Goal: Task Accomplishment & Management: Use online tool/utility

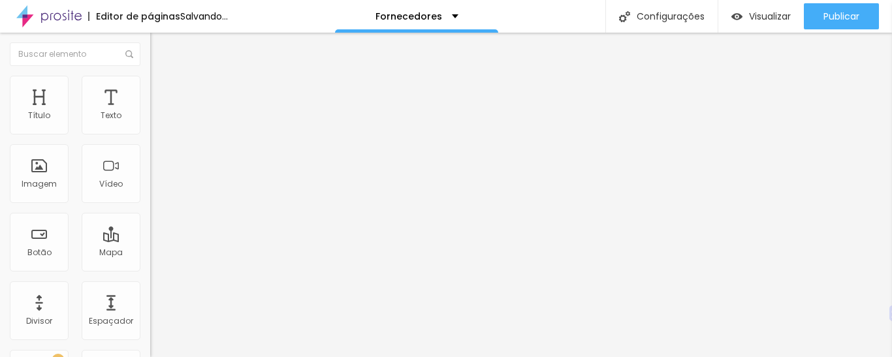
click at [150, 76] on img at bounding box center [156, 82] width 12 height 12
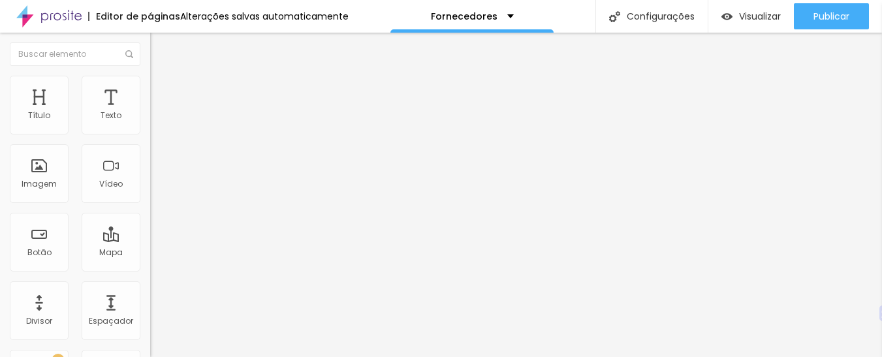
click at [150, 76] on li "Estilo" at bounding box center [225, 69] width 150 height 13
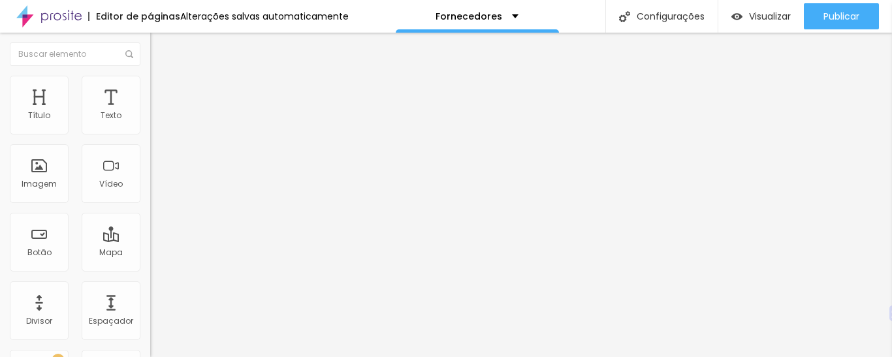
click at [158, 112] on font "Adicionar imagem" at bounding box center [196, 106] width 76 height 11
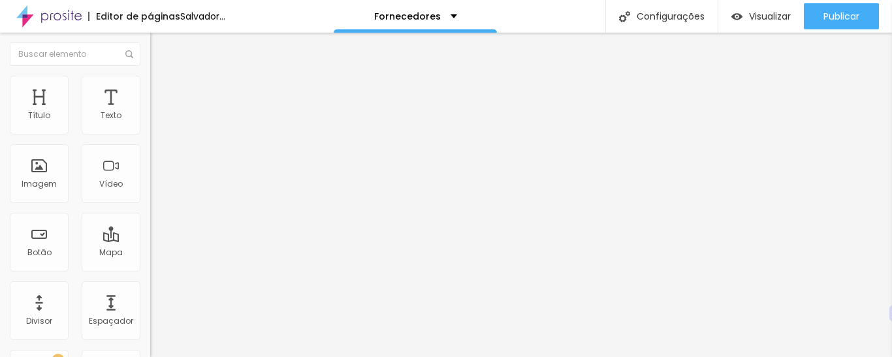
click at [158, 112] on font "Trocar imagem" at bounding box center [189, 106] width 63 height 11
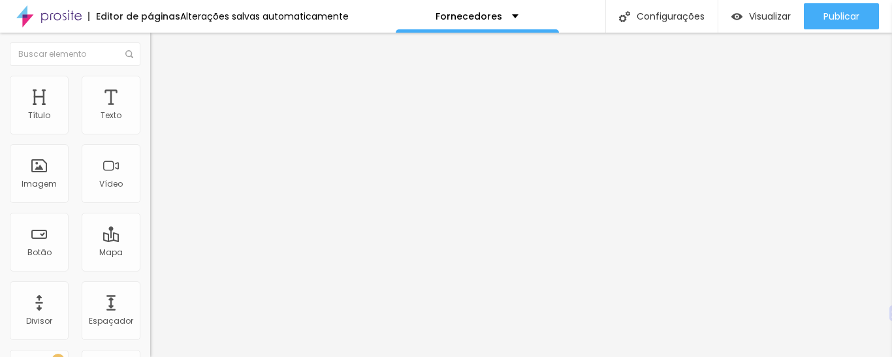
click at [150, 249] on div "Editar nulo Conteúdo Estilo Avançado Modo Completo Encaixotado Completo" at bounding box center [225, 195] width 150 height 325
click at [160, 50] on img "button" at bounding box center [165, 47] width 10 height 10
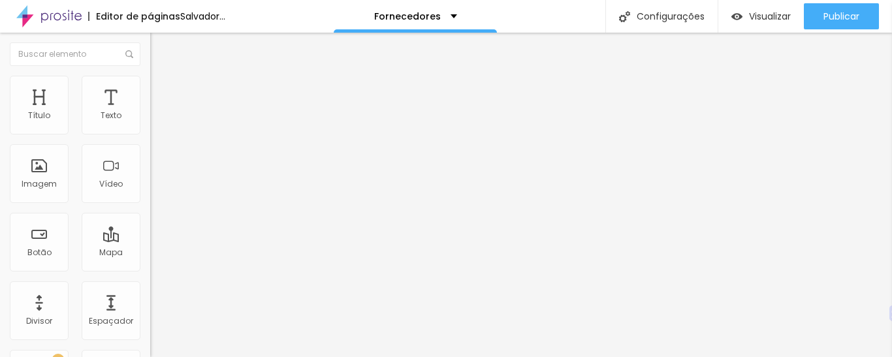
click at [162, 88] on font "Estilo" at bounding box center [172, 84] width 20 height 11
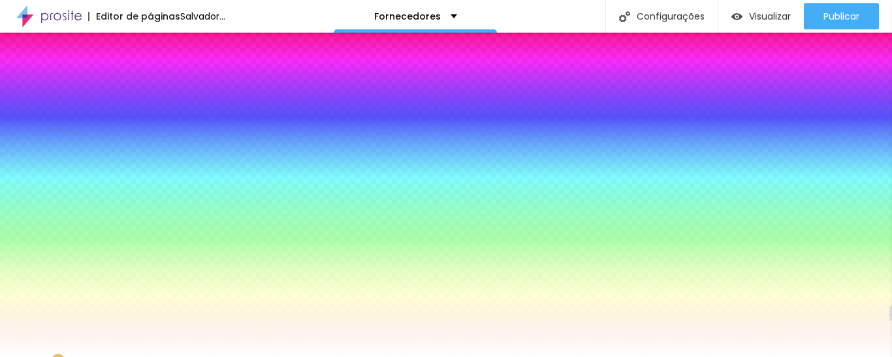
click at [150, 89] on img at bounding box center [156, 95] width 12 height 12
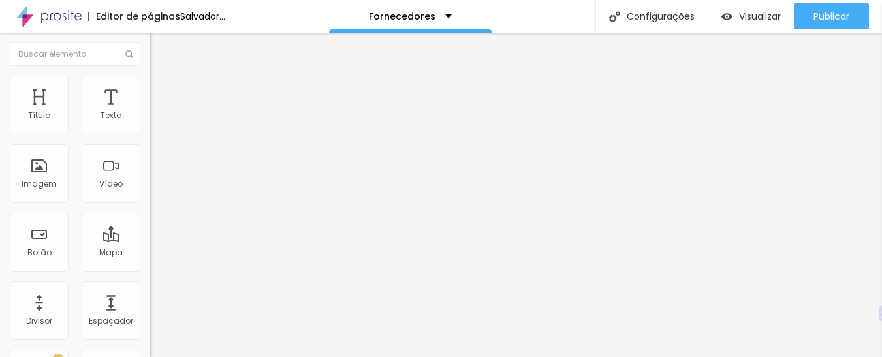
type input "31"
type input "43"
type input "62"
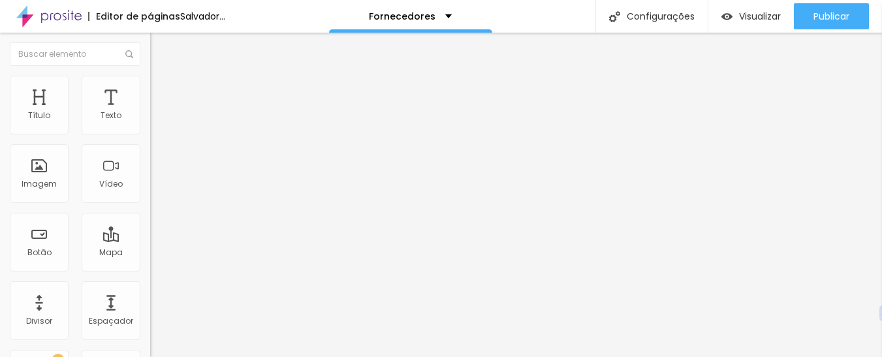
type input "62"
type input "68"
type input "75"
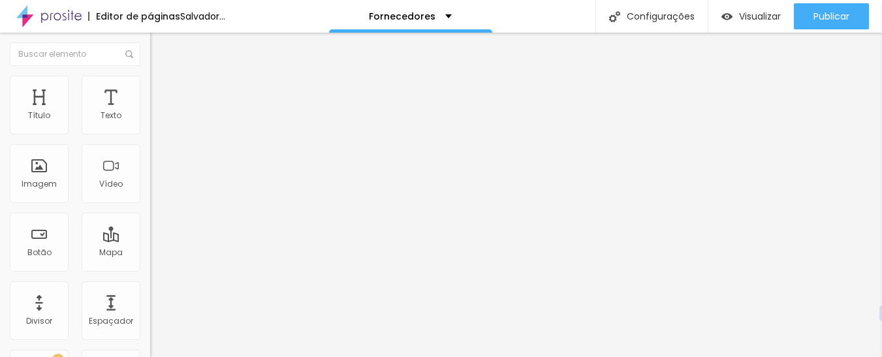
type input "81"
type input "93"
type input "99"
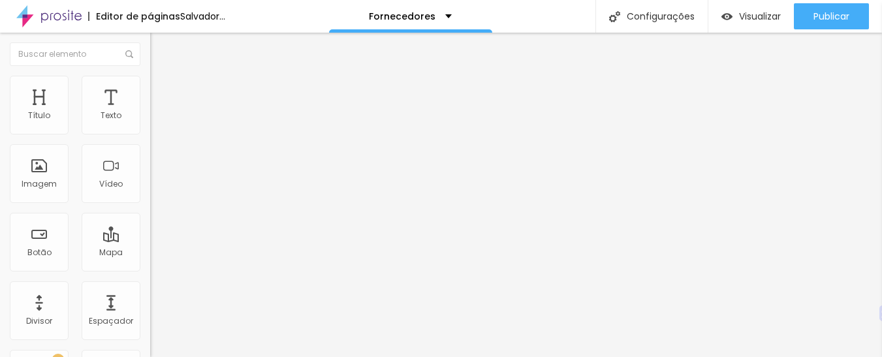
type input "99"
type input "106"
type input "112"
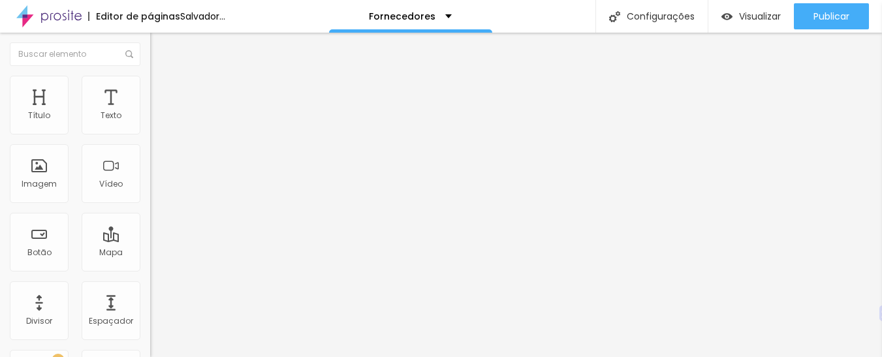
type input "118"
type input "124"
type input "143"
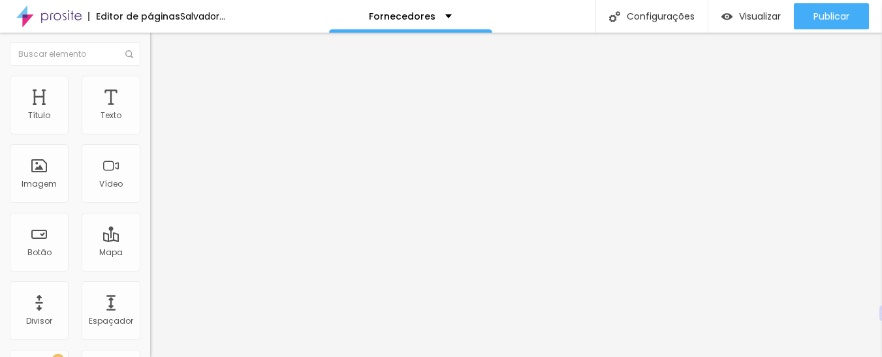
type input "143"
type input "155"
type input "162"
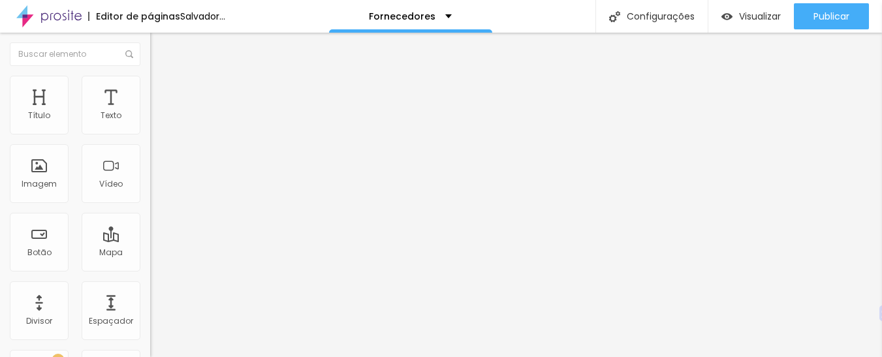
type input "180"
type input "186"
type input "199"
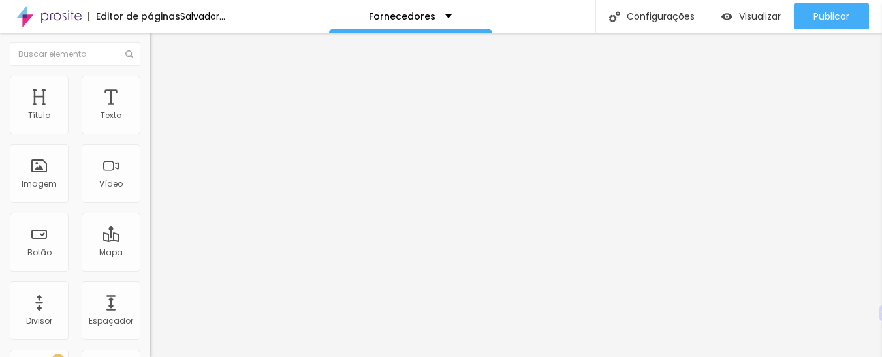
type input "199"
type input "205"
type input "193"
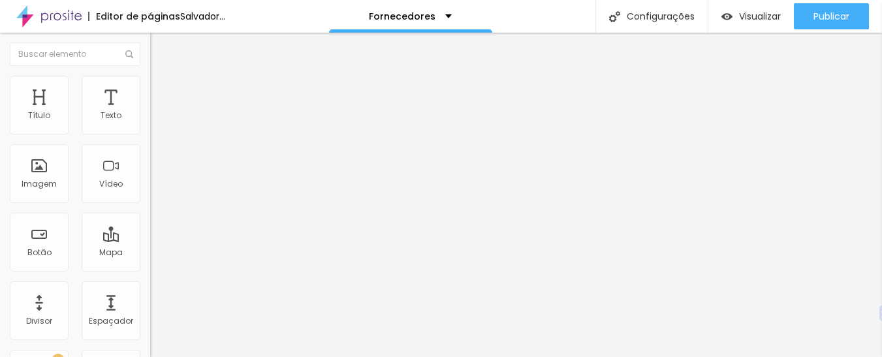
type input "186"
type input "180"
type input "174"
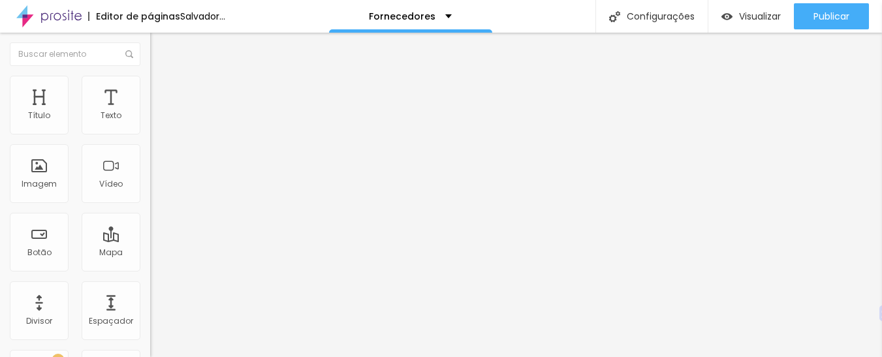
type input "174"
type input "168"
type input "143"
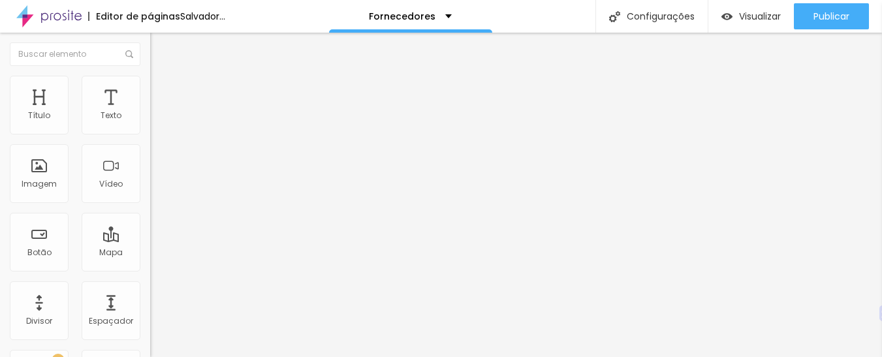
type input "137"
type input "118"
type input "112"
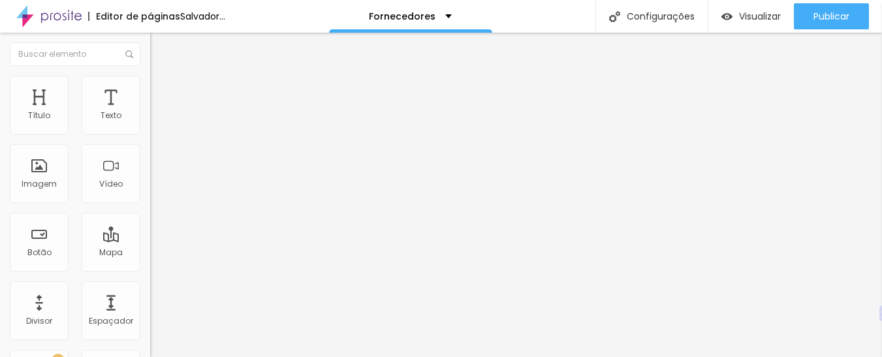
type input "112"
type input "99"
type input "81"
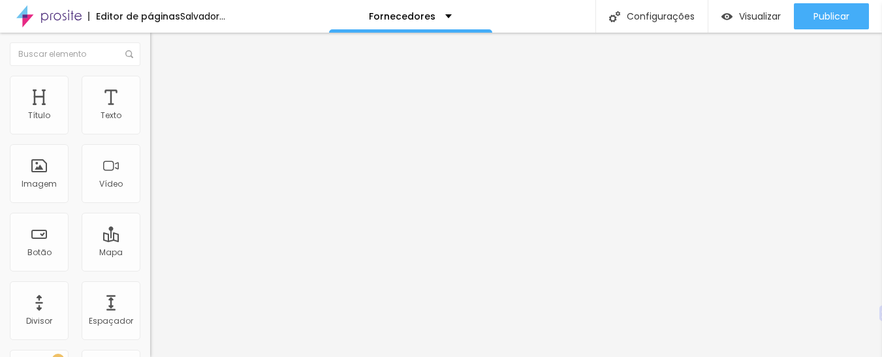
type input "68"
type input "43"
type input "25"
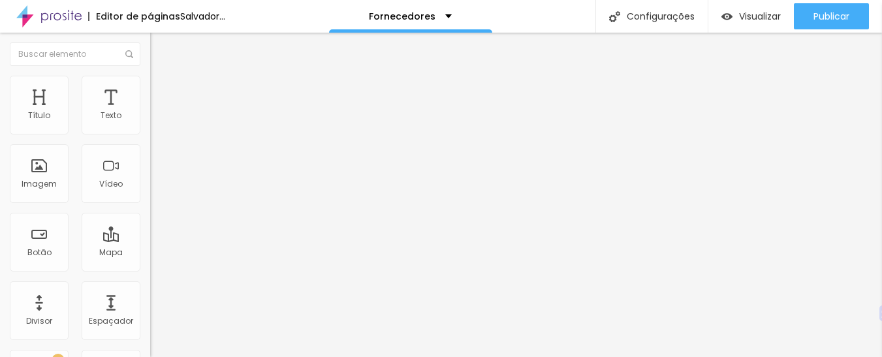
type input "25"
type input "12"
type input "0"
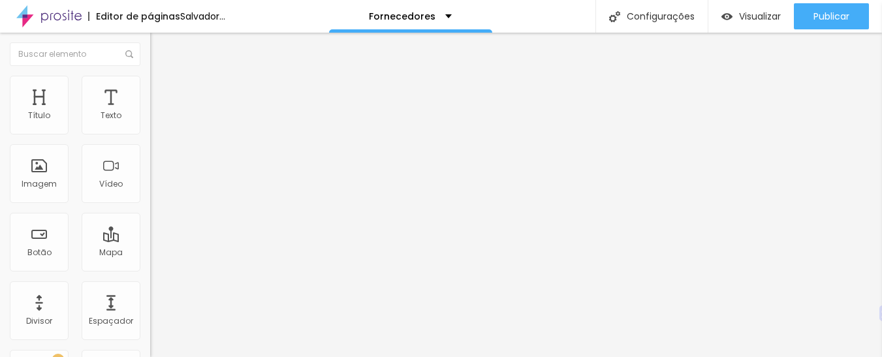
type input "6"
type input "19"
type input "31"
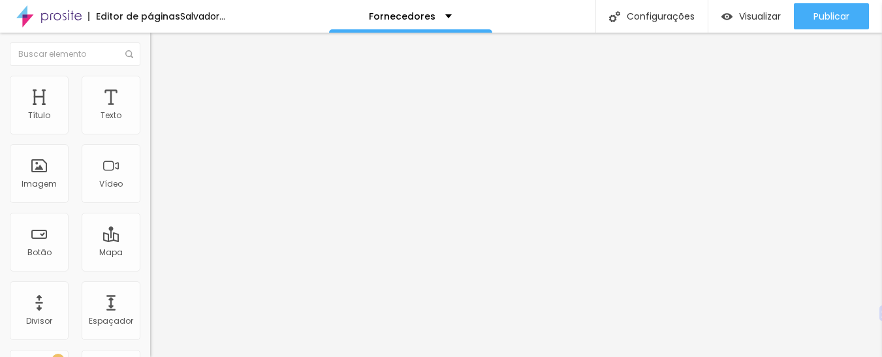
type input "31"
type input "43"
type input "50"
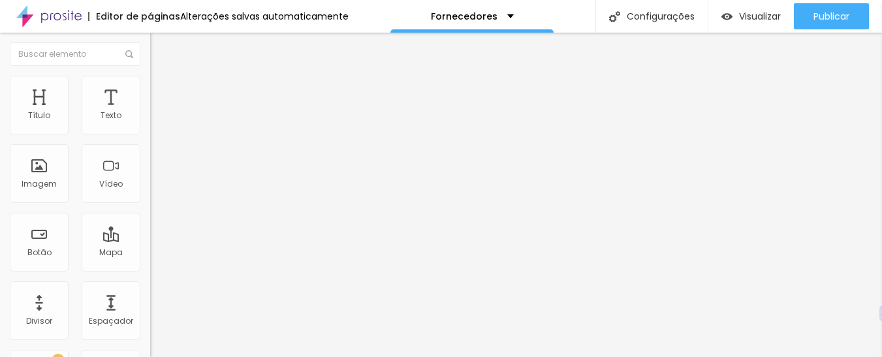
type input "43"
type input "6"
type input "0"
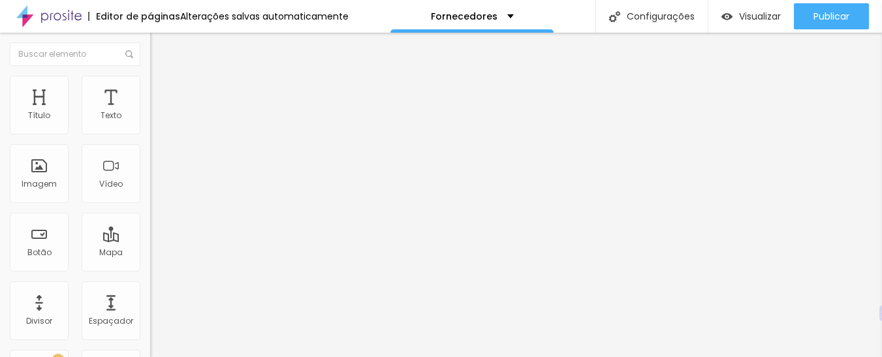
type input "0"
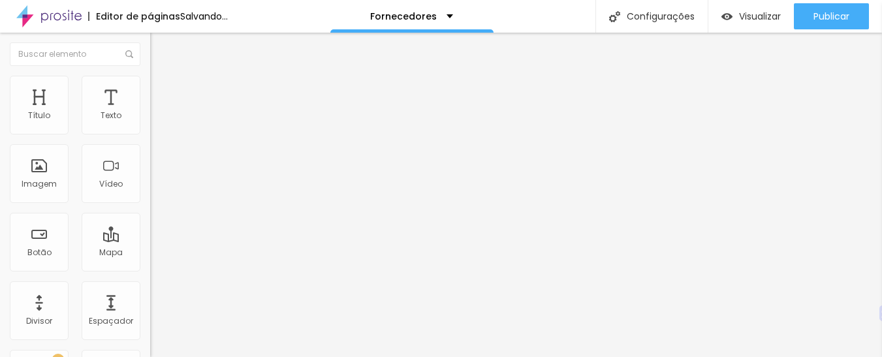
drag, startPoint x: 34, startPoint y: 156, endPoint x: 22, endPoint y: 155, distance: 12.5
type input "0"
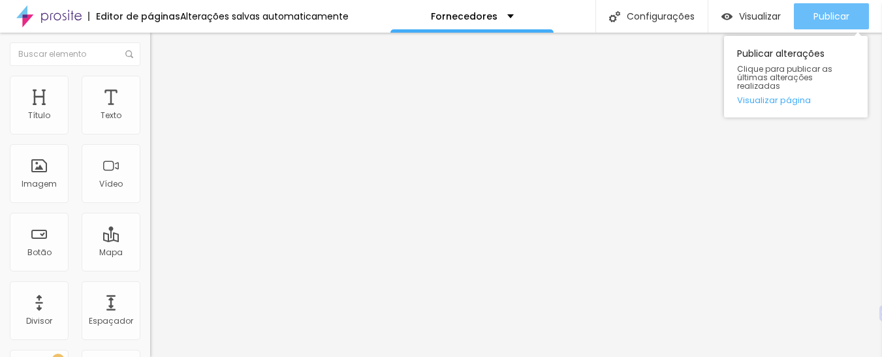
click at [831, 15] on font "Publicar" at bounding box center [832, 16] width 36 height 13
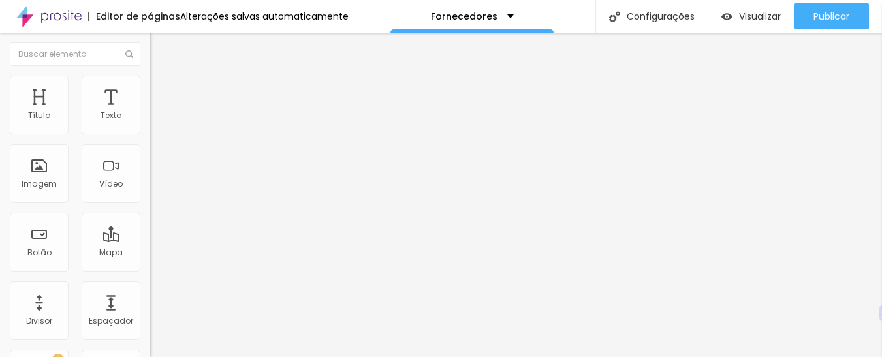
click at [160, 47] on img "button" at bounding box center [165, 47] width 10 height 10
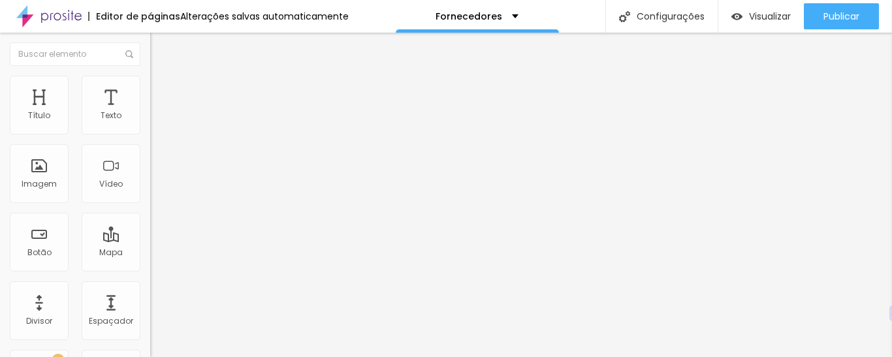
click at [150, 89] on li "Avançado" at bounding box center [225, 95] width 150 height 13
click at [150, 82] on li "Estilo" at bounding box center [225, 82] width 150 height 13
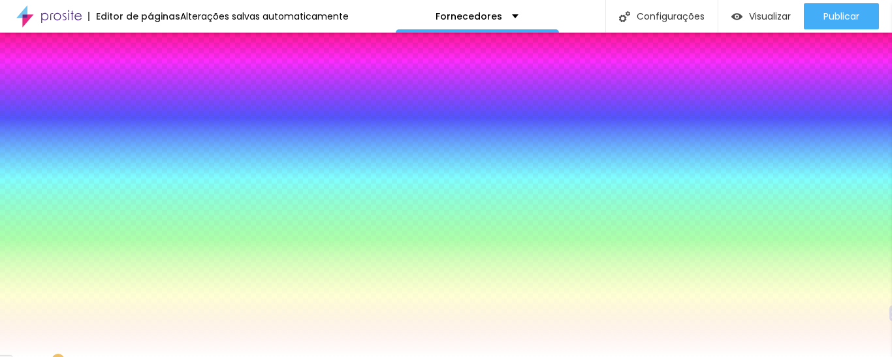
click at [150, 76] on li "Conteúdo" at bounding box center [225, 69] width 150 height 13
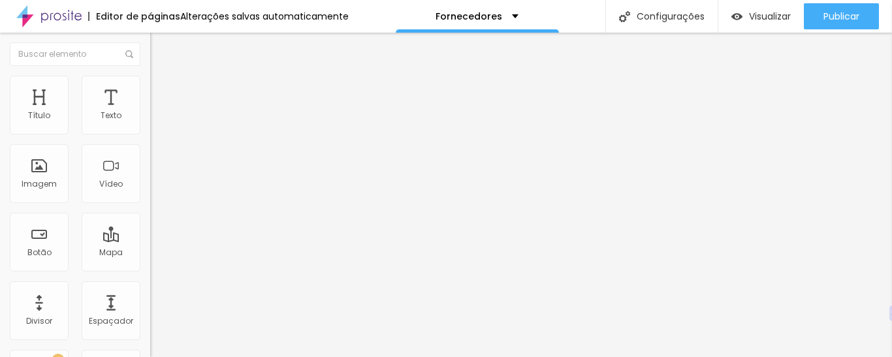
click at [150, 84] on img at bounding box center [156, 82] width 12 height 12
click at [150, 89] on img at bounding box center [156, 95] width 12 height 12
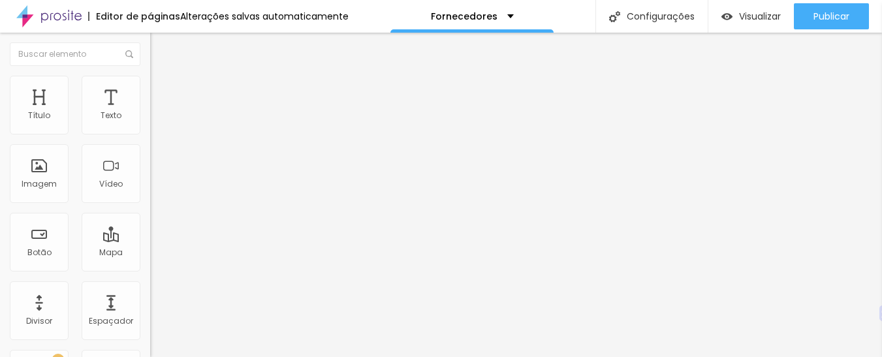
click at [150, 74] on img at bounding box center [156, 69] width 12 height 12
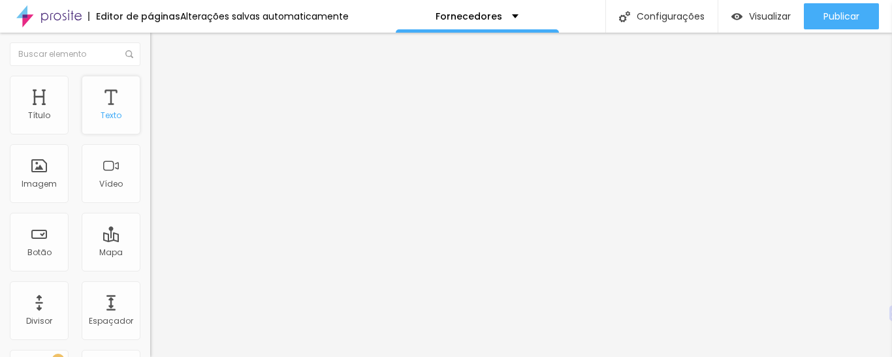
click at [99, 105] on div "Texto" at bounding box center [111, 105] width 59 height 59
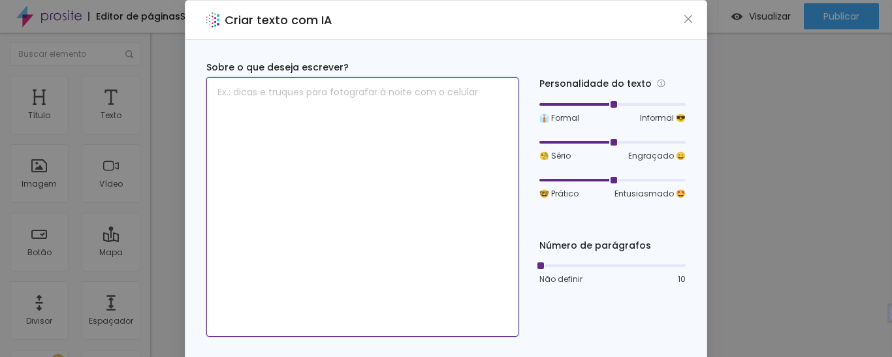
click at [322, 134] on textarea at bounding box center [362, 207] width 312 height 260
type textarea "v"
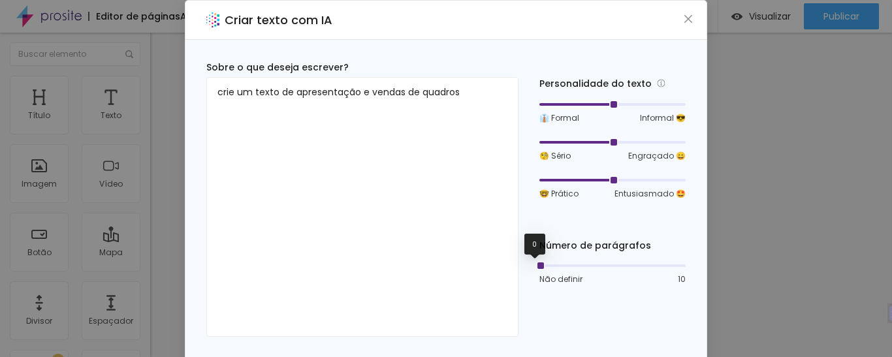
drag, startPoint x: 535, startPoint y: 266, endPoint x: 520, endPoint y: 270, distance: 15.5
click at [520, 270] on div "Sobre o que deseja escrever? crie um texto de apresentação e vendas de quadros …" at bounding box center [445, 199] width 479 height 276
click at [678, 279] on font "10" at bounding box center [682, 279] width 8 height 11
click at [549, 277] on font "Não definir" at bounding box center [560, 279] width 43 height 11
drag, startPoint x: 536, startPoint y: 267, endPoint x: 560, endPoint y: 264, distance: 23.7
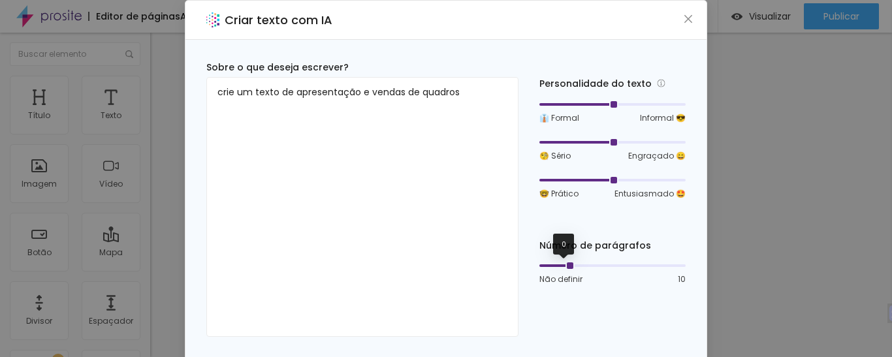
click at [566, 264] on div at bounding box center [569, 266] width 7 height 7
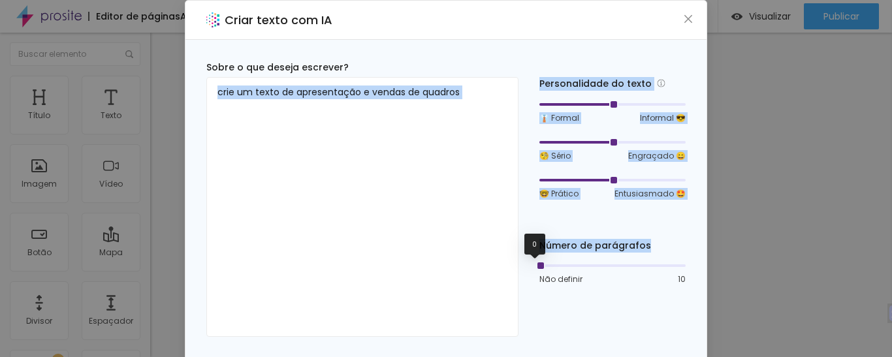
drag, startPoint x: 566, startPoint y: 265, endPoint x: 522, endPoint y: 266, distance: 43.8
click at [522, 266] on div "Sobre o que deseja escrever? crie um texto de apresentação e vendas de quadros …" at bounding box center [445, 199] width 479 height 276
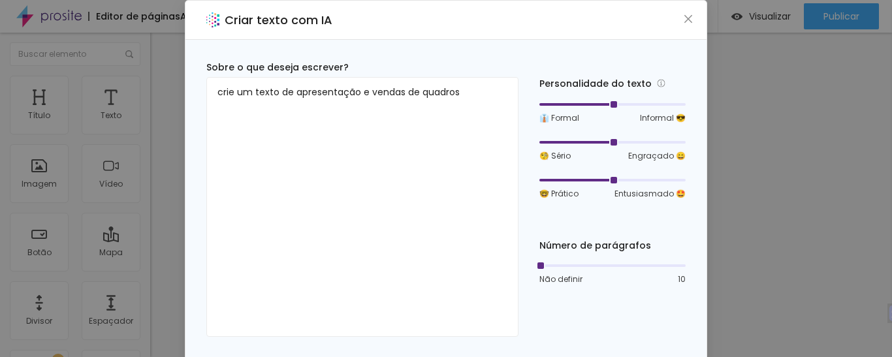
click at [567, 293] on div "Personalidade do texto 👔 Formal Informal 😎 🧐 Sério Engraçado 😄 🤓 Prático Entusi…" at bounding box center [612, 199] width 146 height 276
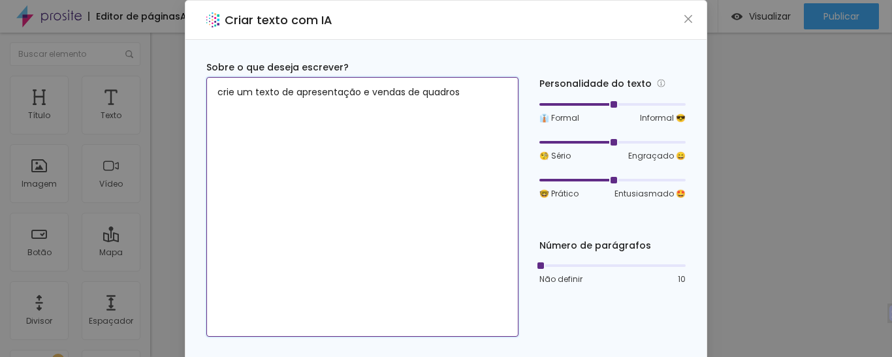
click at [349, 112] on textarea "crie um texto de apresentação e vendas de quadros" at bounding box center [362, 207] width 312 height 260
click at [451, 99] on textarea "crie um texto de apresentação e vendas de quadros" at bounding box center [362, 207] width 312 height 260
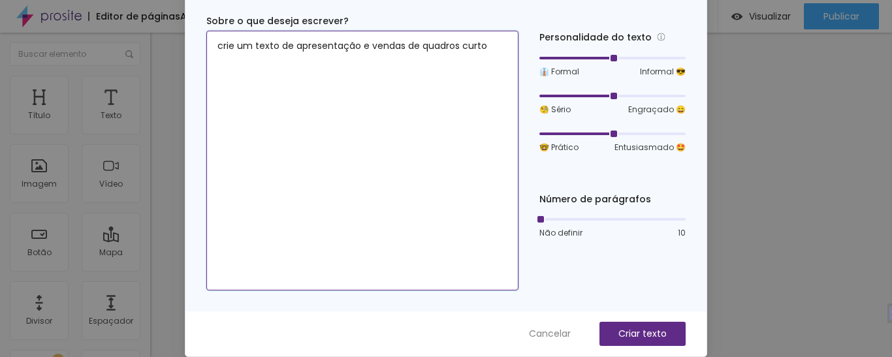
type textarea "crie um texto de apresentação e vendas de quadros curto"
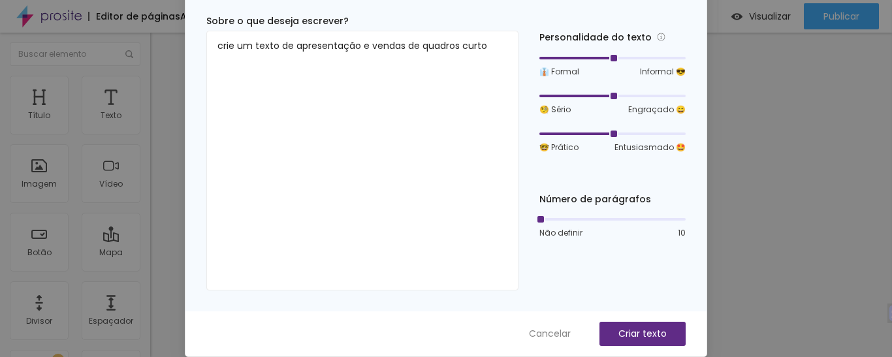
click at [540, 236] on font "Não definir" at bounding box center [560, 232] width 43 height 11
click at [678, 234] on font "10" at bounding box center [682, 232] width 8 height 11
click at [634, 343] on button "Criar texto" at bounding box center [642, 334] width 86 height 24
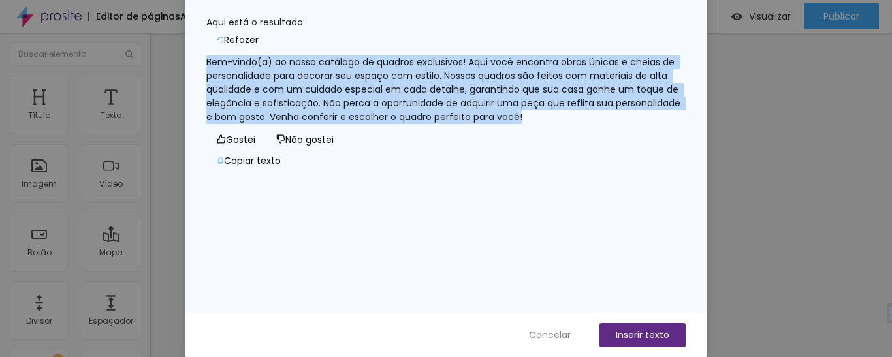
drag, startPoint x: 219, startPoint y: 55, endPoint x: 293, endPoint y: 134, distance: 108.1
click at [293, 124] on div "Bem-vindo(a) ao nosso catálogo de quadros exclusivos! Aqui você encontra obras …" at bounding box center [445, 90] width 479 height 69
click at [217, 56] on font "Bem-vindo(a) ao nosso catálogo de quadros exclusivos! Aqui você encontra obras …" at bounding box center [444, 90] width 477 height 68
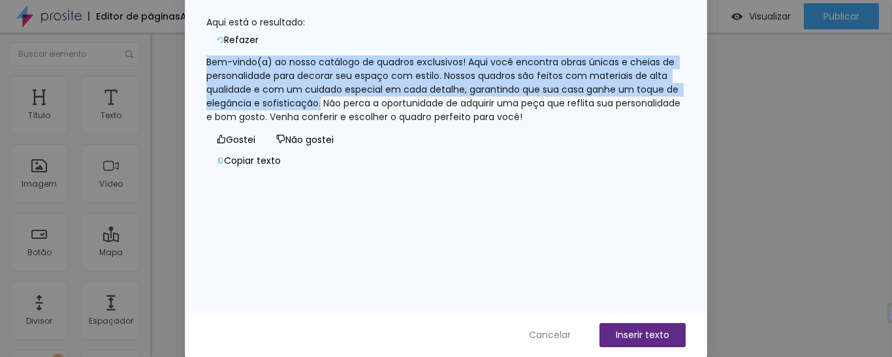
drag, startPoint x: 217, startPoint y: 53, endPoint x: 450, endPoint y: 94, distance: 236.1
click at [450, 94] on font "Bem-vindo(a) ao nosso catálogo de quadros exclusivos! Aqui você encontra obras …" at bounding box center [444, 90] width 477 height 68
copy font "Bem-vindo(a) ao nosso catálogo de quadros exclusivos! Aqui você encontra obras …"
click at [557, 336] on font "Cancelar" at bounding box center [550, 334] width 42 height 13
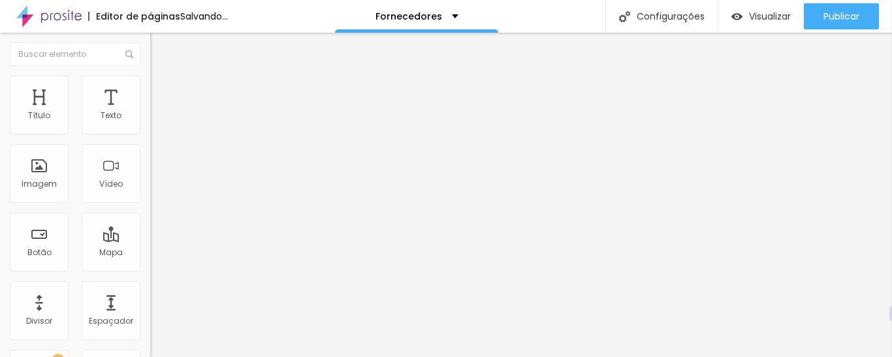
click at [150, 112] on span "Trocar imagem" at bounding box center [185, 106] width 71 height 11
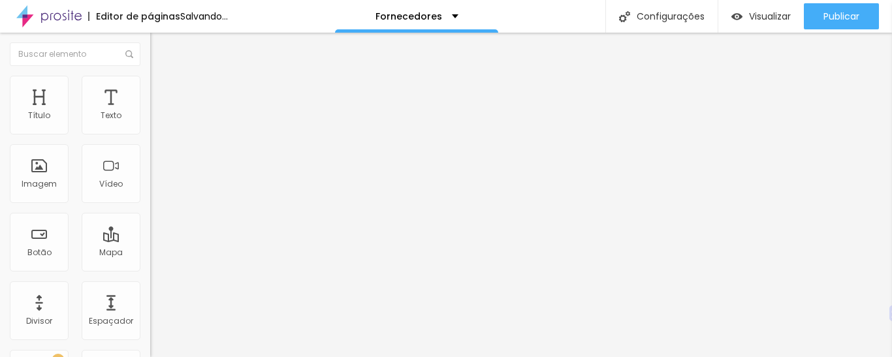
click at [254, 357] on div "Subindo 0/1 arquivos" at bounding box center [446, 361] width 892 height 8
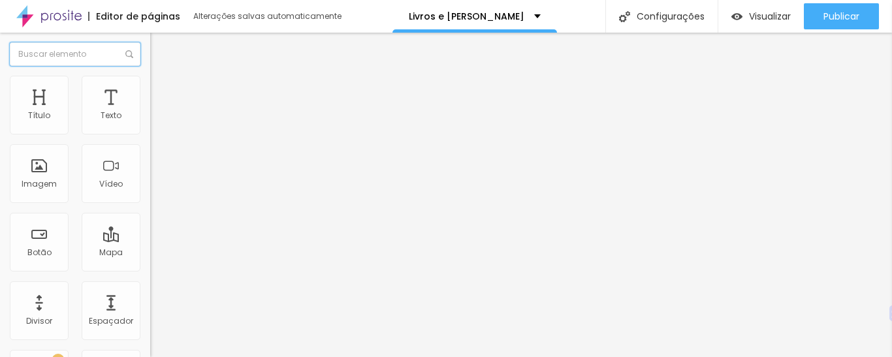
click at [70, 46] on input "text" at bounding box center [75, 54] width 131 height 24
type input "g"
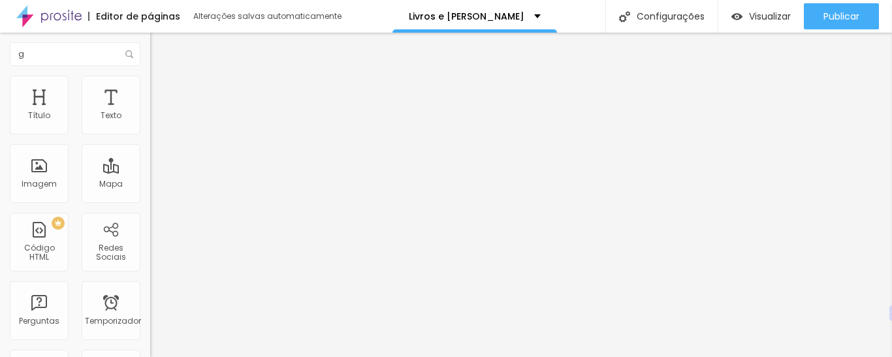
scroll to position [61, 0]
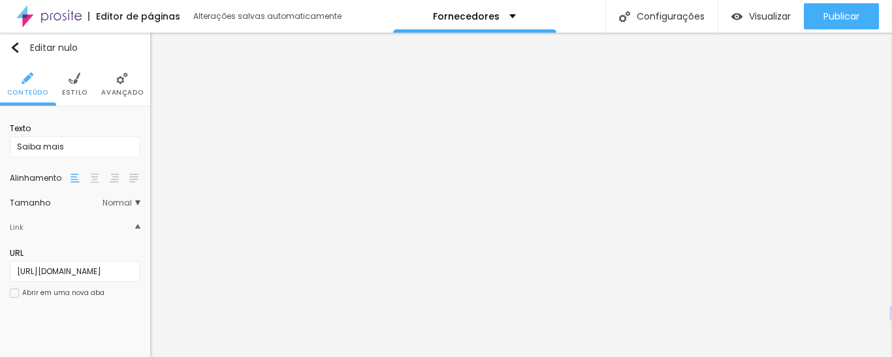
click at [78, 87] on li "Estilo" at bounding box center [74, 84] width 25 height 43
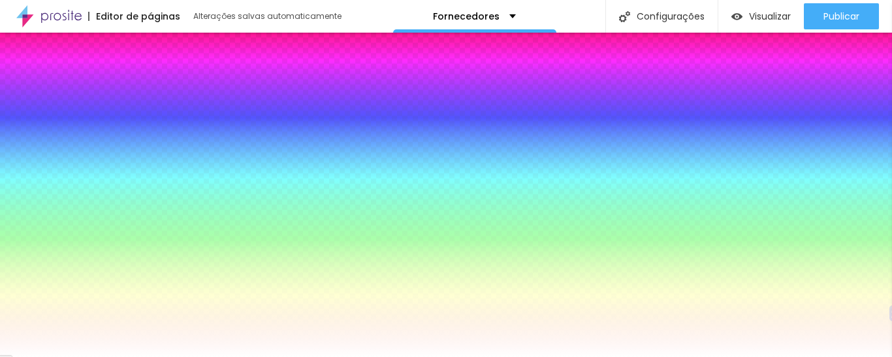
click at [40, 89] on font "Conteúdo" at bounding box center [27, 93] width 41 height 10
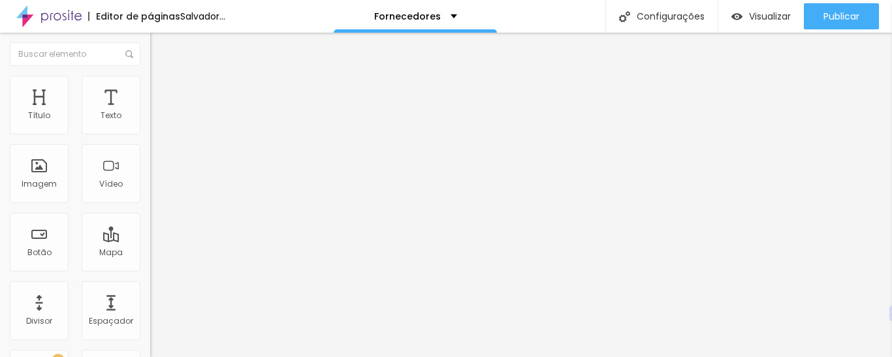
click at [150, 112] on span "Trocar imagem" at bounding box center [185, 106] width 71 height 11
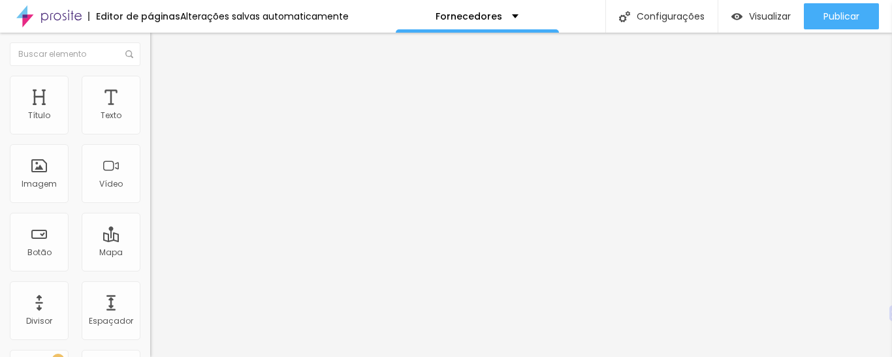
click at [158, 112] on font "Trocar imagem" at bounding box center [189, 106] width 63 height 11
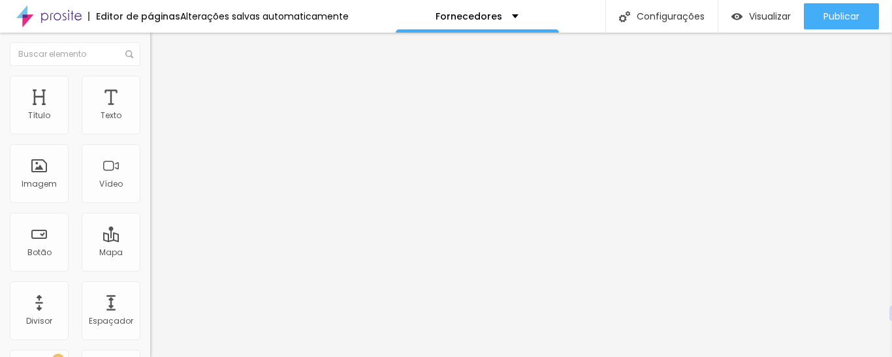
click at [158, 112] on font "Trocar imagem" at bounding box center [189, 106] width 63 height 11
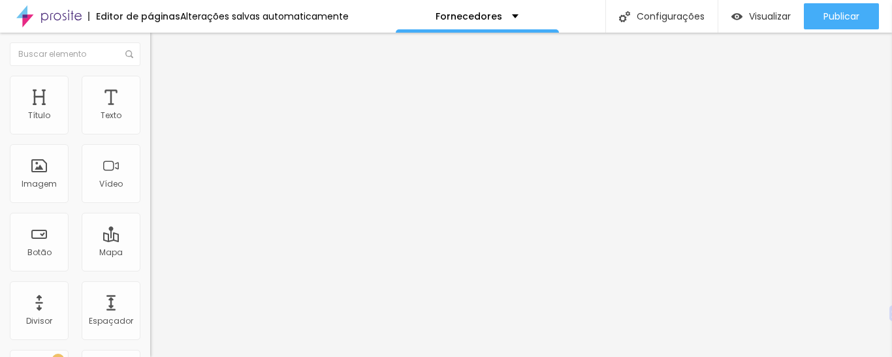
click at [150, 112] on span "Trocar imagem" at bounding box center [185, 106] width 71 height 11
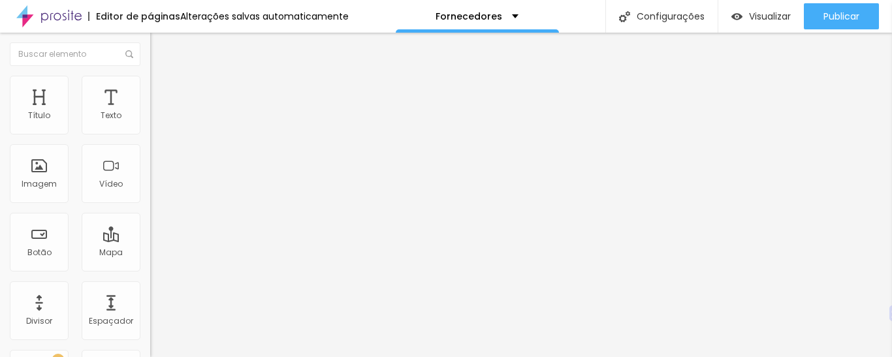
click at [150, 123] on input "Saiba mais" at bounding box center [228, 116] width 157 height 13
type input "S"
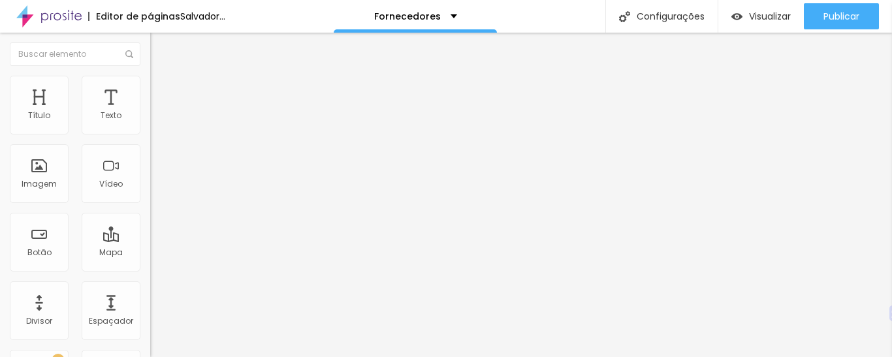
type input "Todos os modelos"
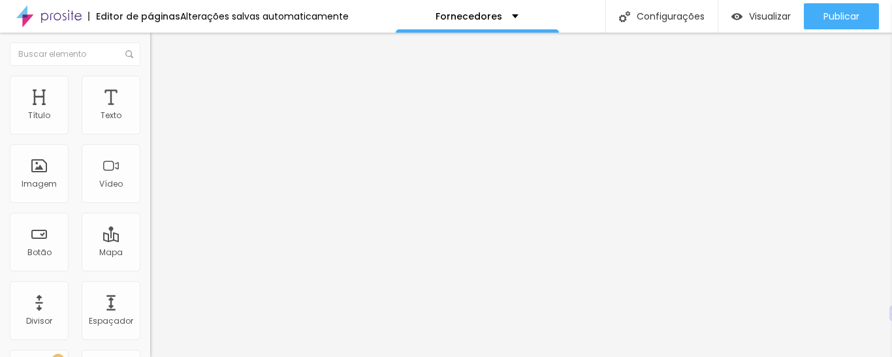
click at [162, 89] on font "Estilo" at bounding box center [172, 84] width 20 height 11
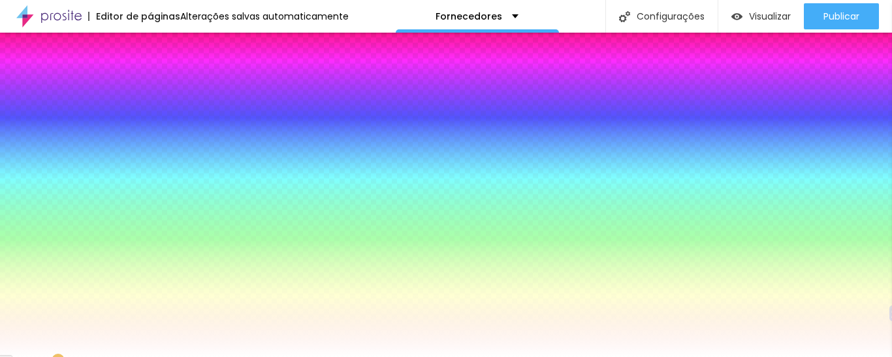
click at [150, 89] on li "Avançado" at bounding box center [225, 95] width 150 height 13
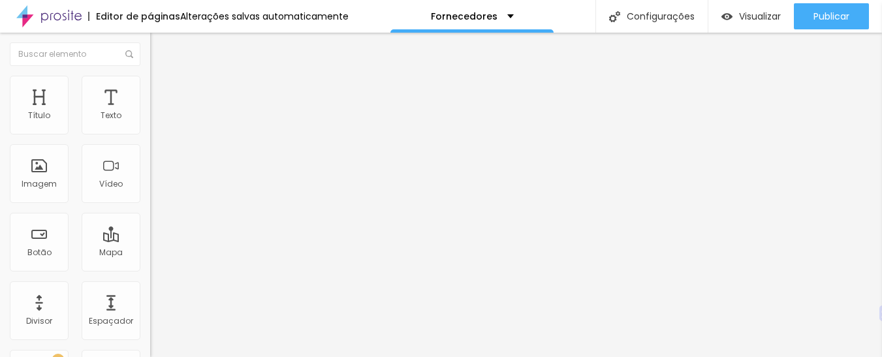
type input "9"
type input "10"
type input "11"
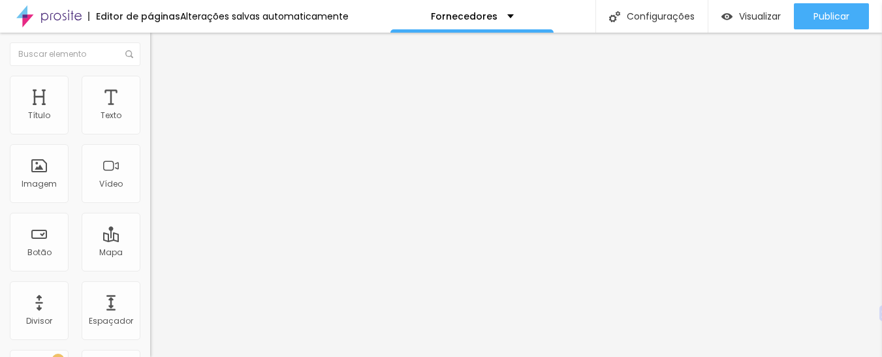
type input "11"
type input "12"
type input "13"
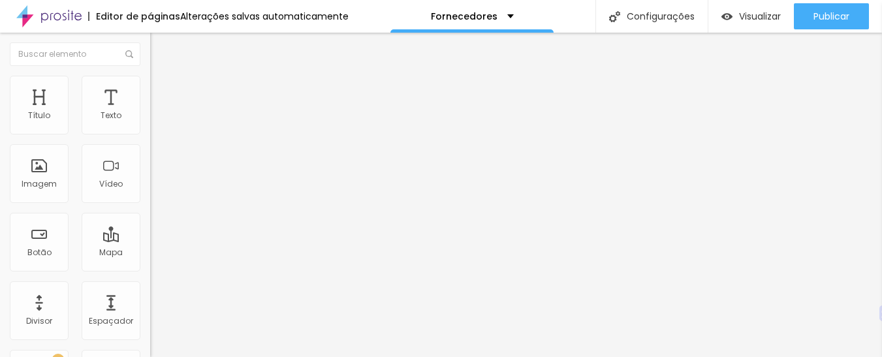
type input "14"
type input "15"
type input "16"
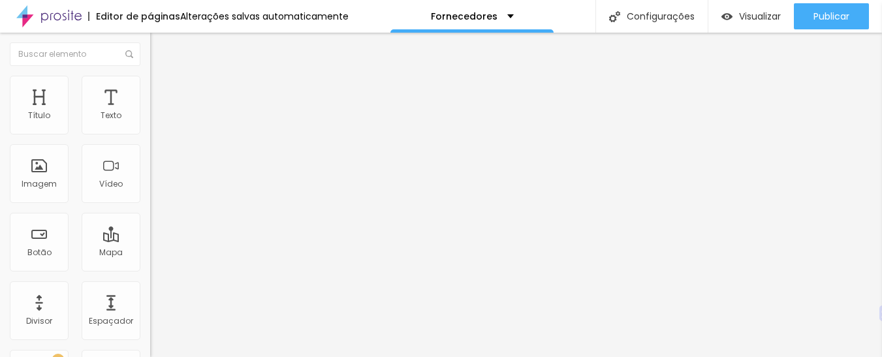
type input "16"
type input "18"
type input "19"
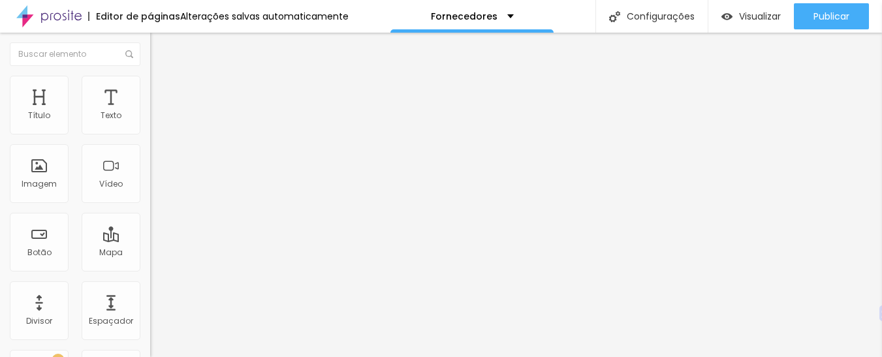
type input "20"
type input "21"
type input "24"
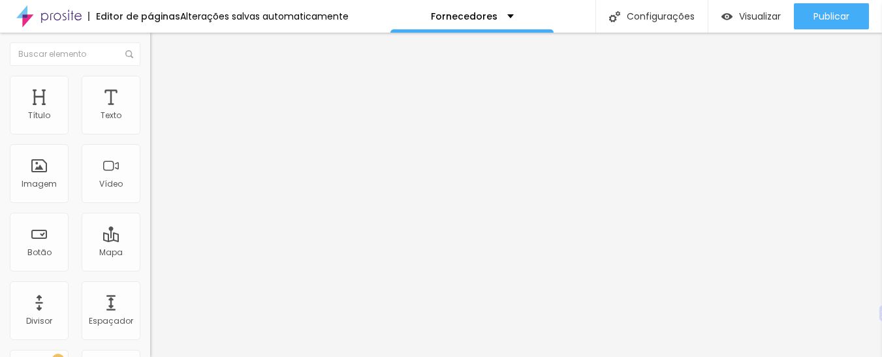
type input "24"
type input "27"
type input "31"
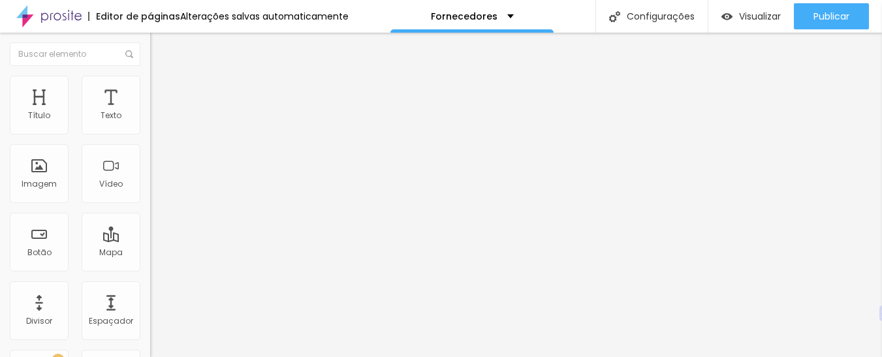
type input "34"
type input "42"
type input "48"
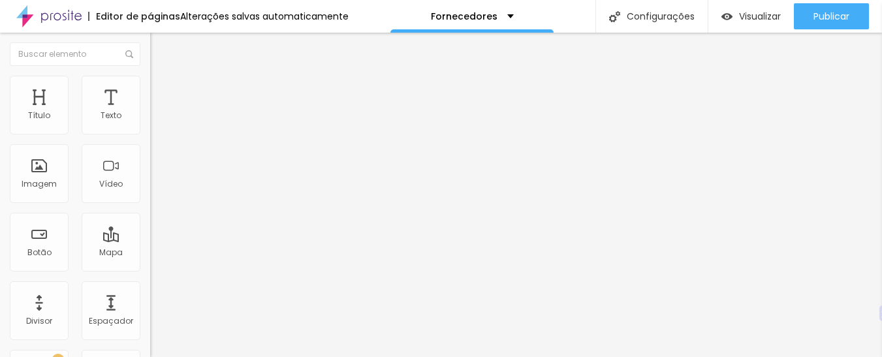
type input "48"
type input "54"
type input "63"
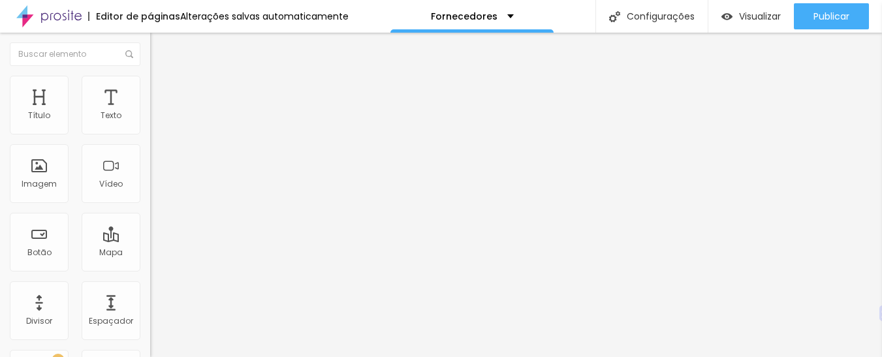
type input "73"
type input "87"
type input "90"
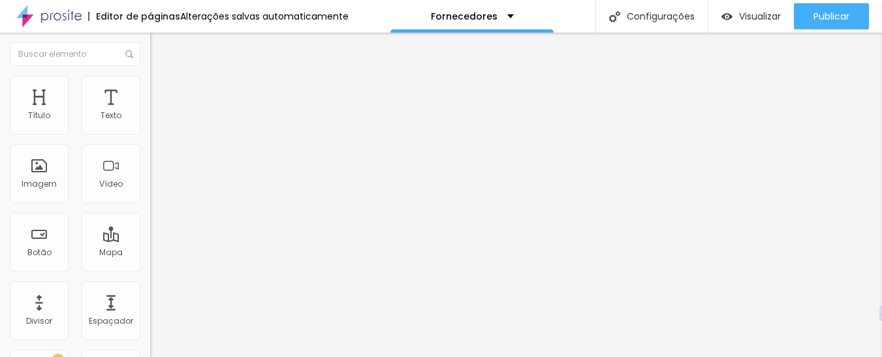
type input "90"
type input "94"
type input "96"
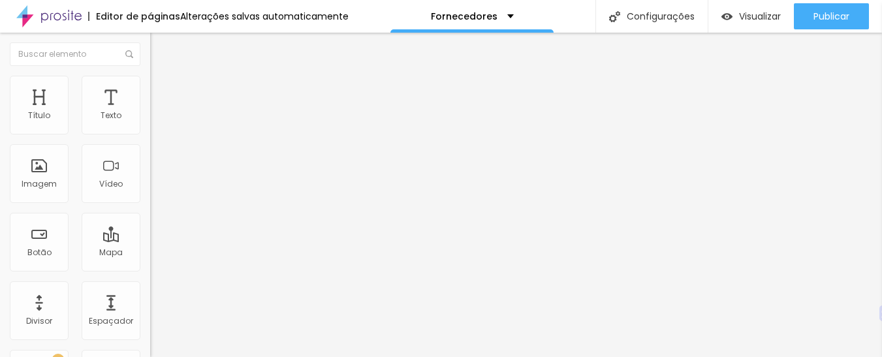
type input "98"
type input "99"
type input "100"
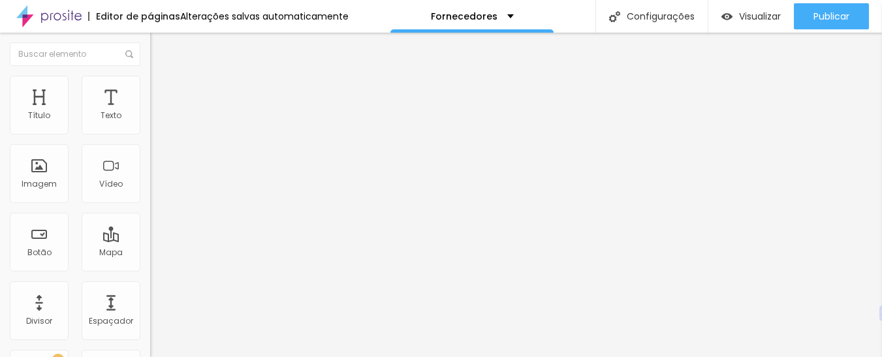
type input "100"
type input "98"
type input "97"
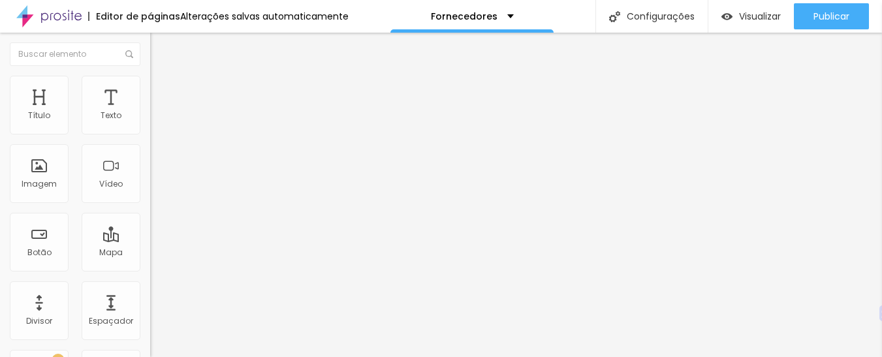
type input "96"
type input "81"
type input "74"
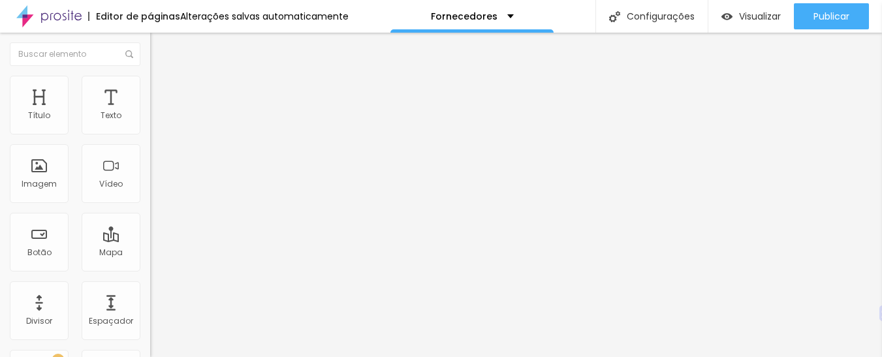
type input "74"
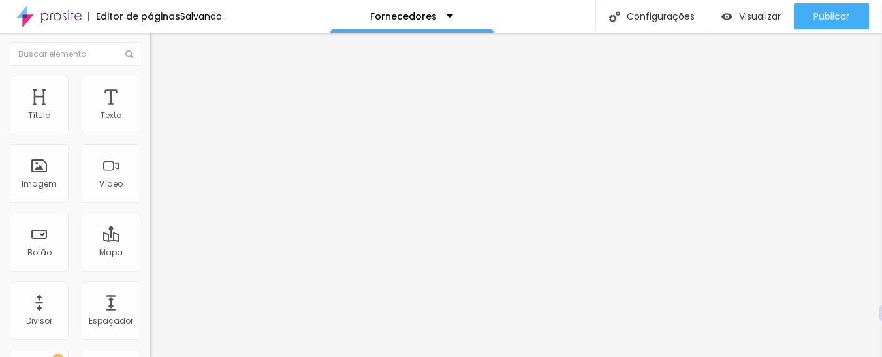
type input "70"
type input "66"
type input "63"
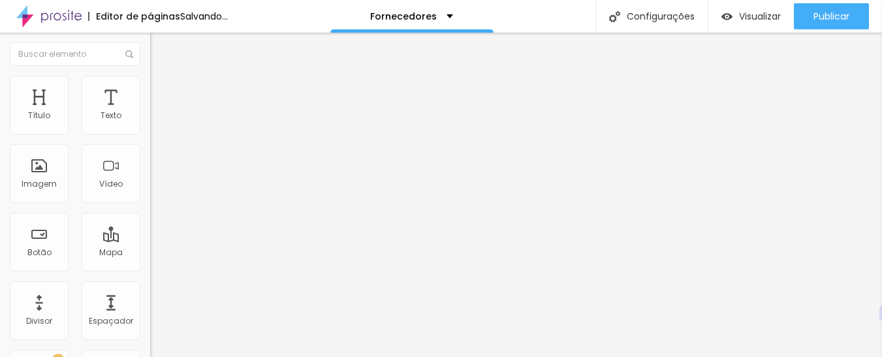
type input "63"
type input "56"
type input "55"
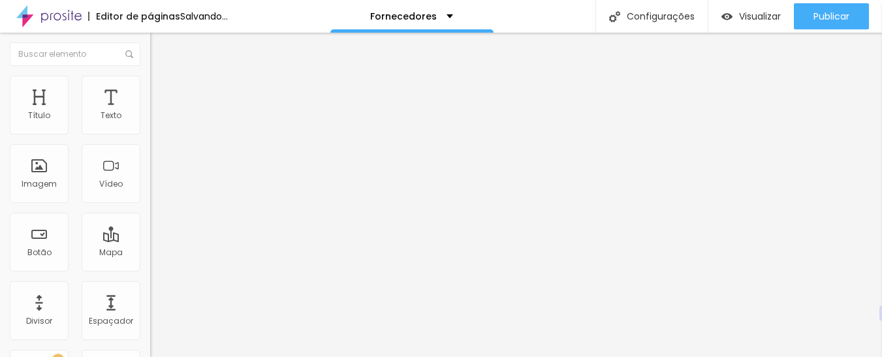
type input "51"
type input "48"
type input "45"
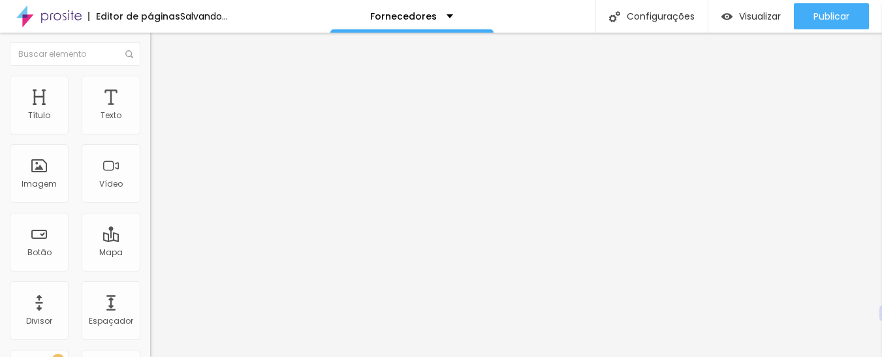
type input "45"
type input "41"
type input "39"
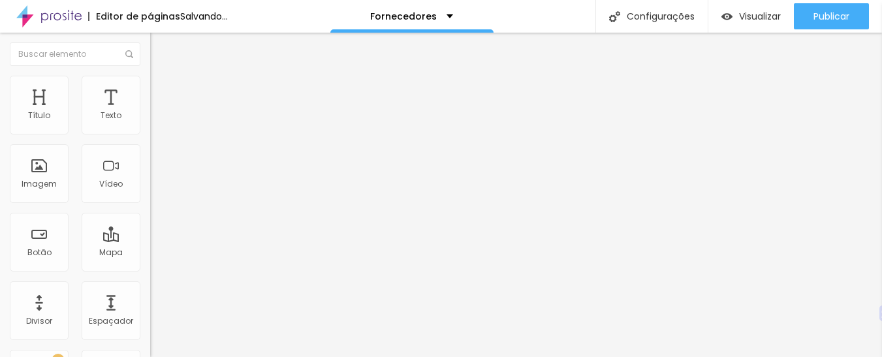
type input "37"
type input "35"
type input "34"
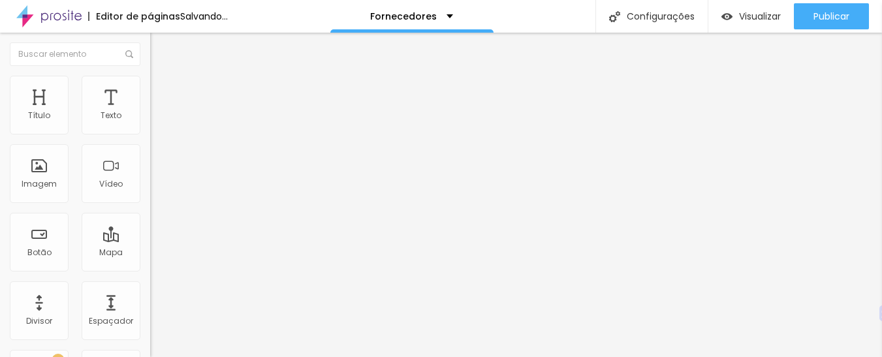
type input "34"
type input "33"
type input "32"
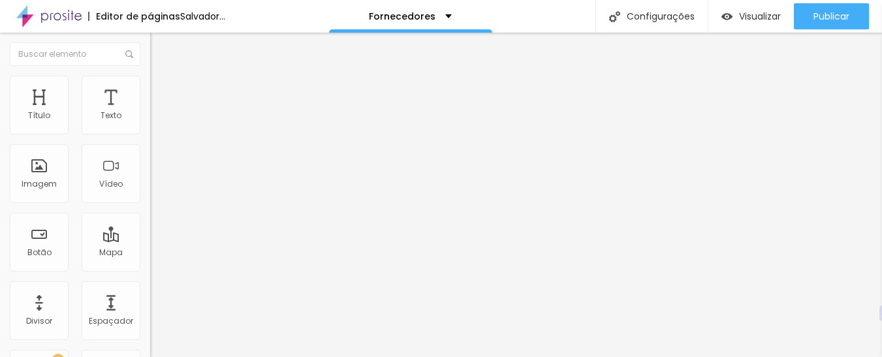
type input "29"
type input "27"
type input "26"
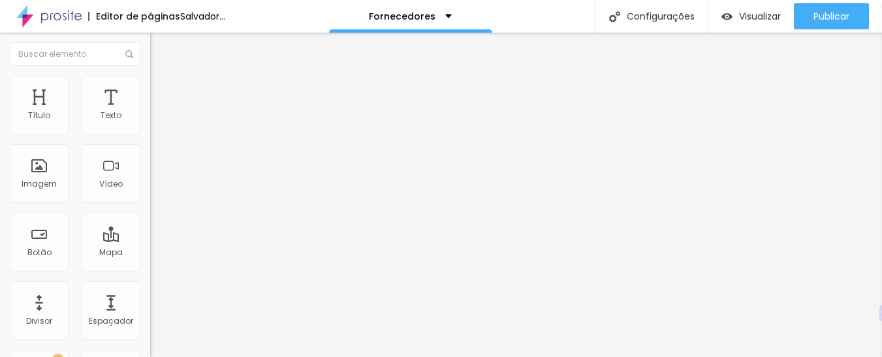
type input "26"
type input "25"
type input "23"
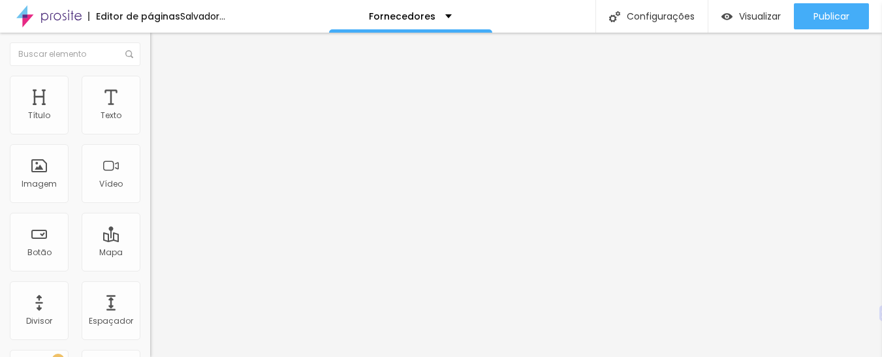
type input "22"
type input "21"
type input "20"
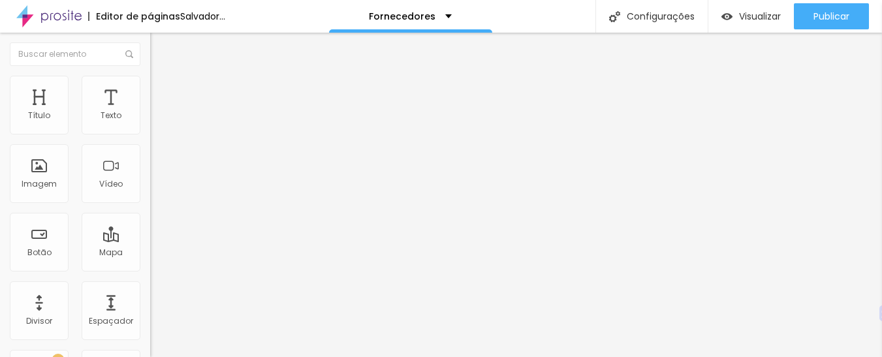
type input "20"
type input "19"
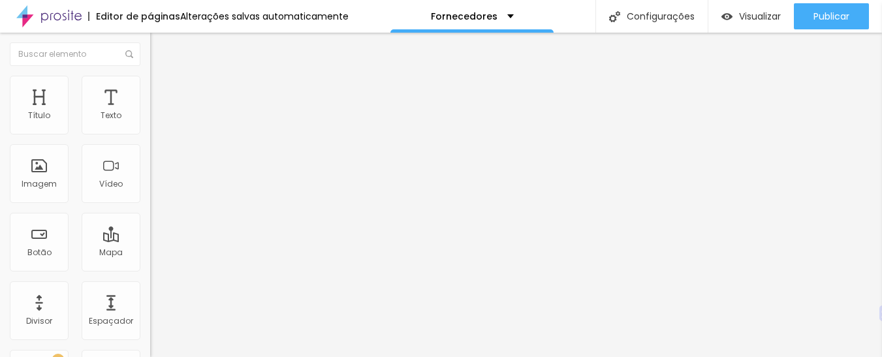
type input "18"
type input "16"
type input "14"
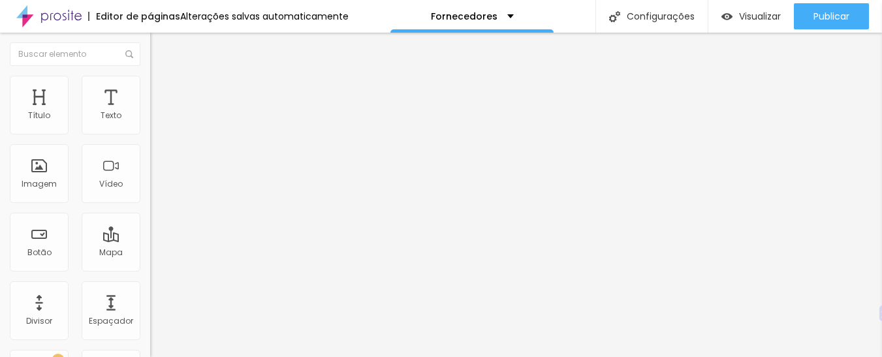
type input "14"
type input "13"
type input "12"
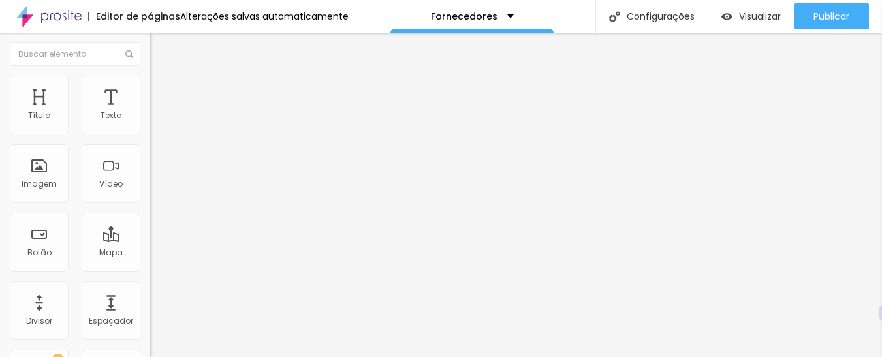
type input "9"
type input "8"
type input "7"
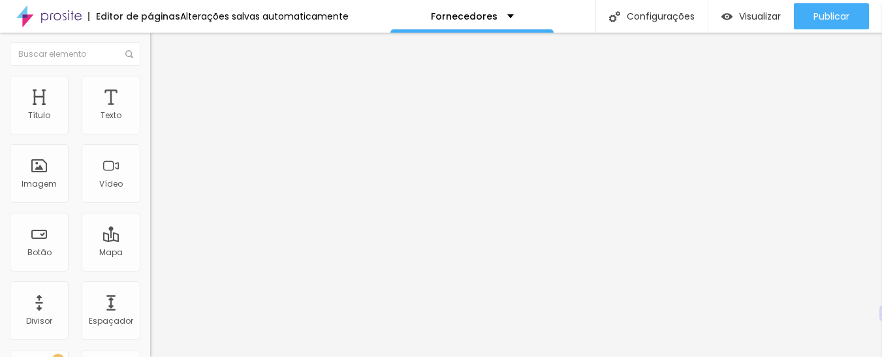
type input "7"
type input "5"
type input "3"
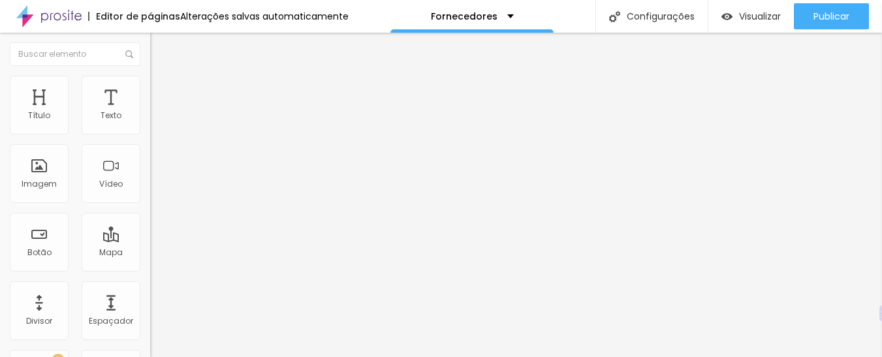
type input "2"
type input "1"
type input "0"
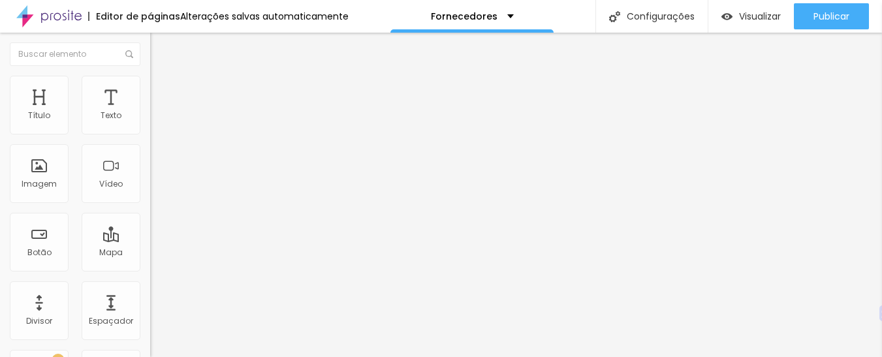
type input "0"
type input "1"
type input "2"
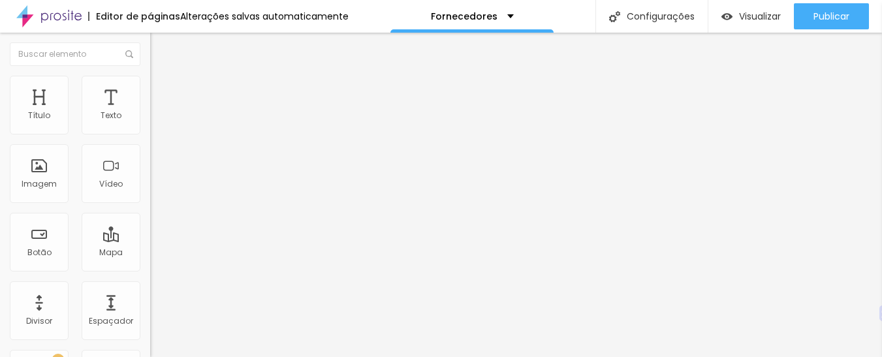
type input "3"
type input "4"
type input "5"
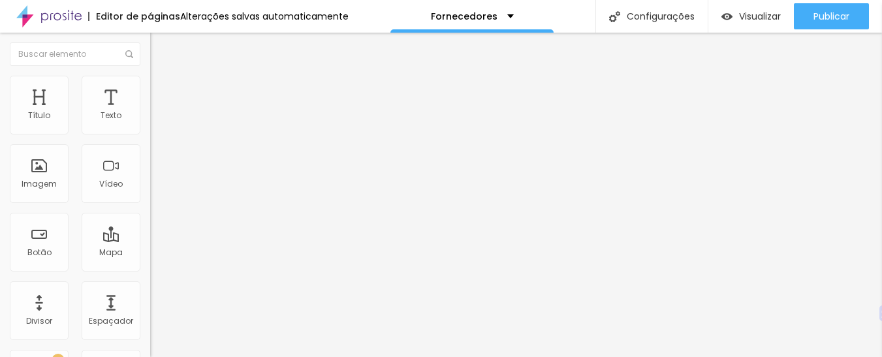
type input "5"
type input "6"
type input "7"
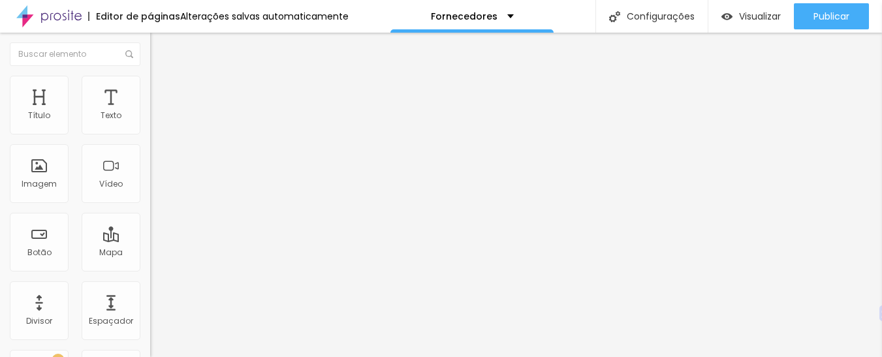
type input "8"
type input "10"
type input "11"
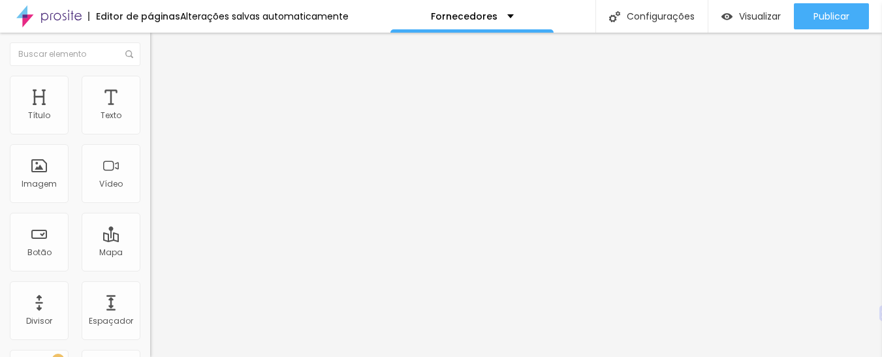
type input "11"
type input "12"
type input "13"
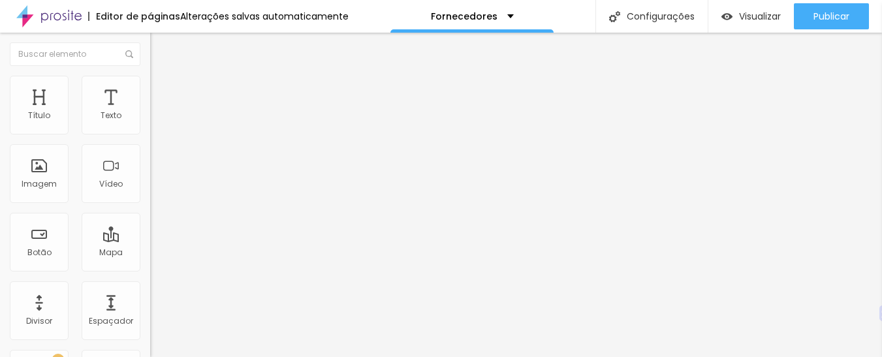
type input "12"
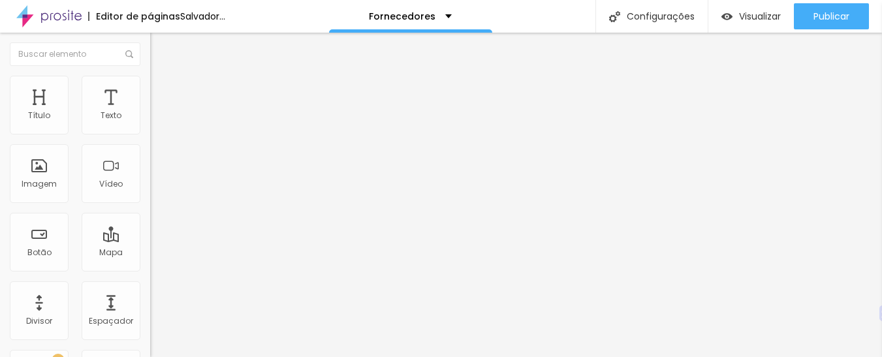
type input "13"
type input "14"
type input "15"
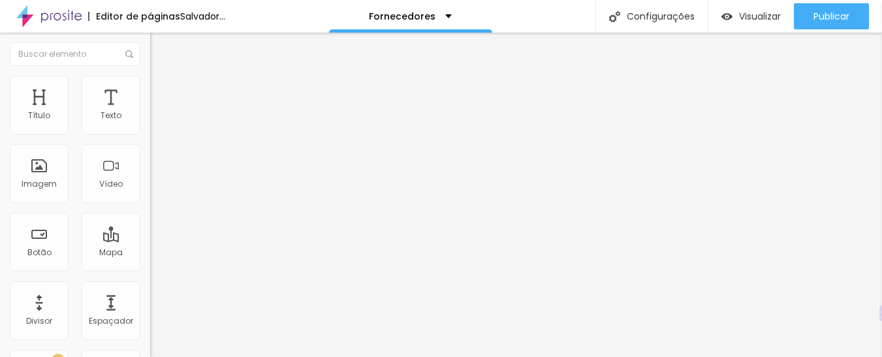
type input "15"
type input "14"
type input "13"
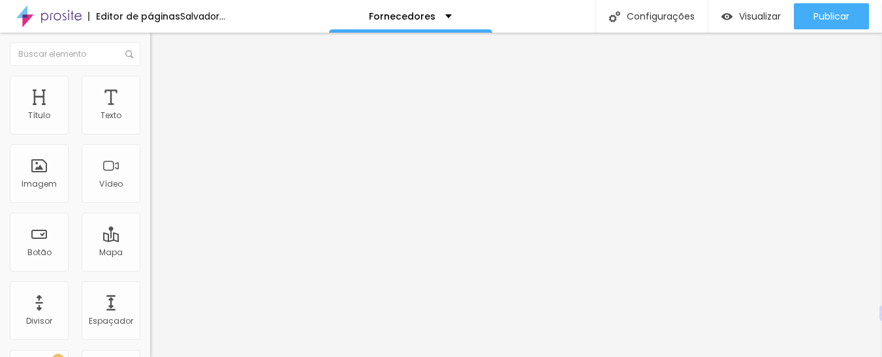
type input "12"
drag, startPoint x: 36, startPoint y: 150, endPoint x: 39, endPoint y: 158, distance: 8.3
type input "12"
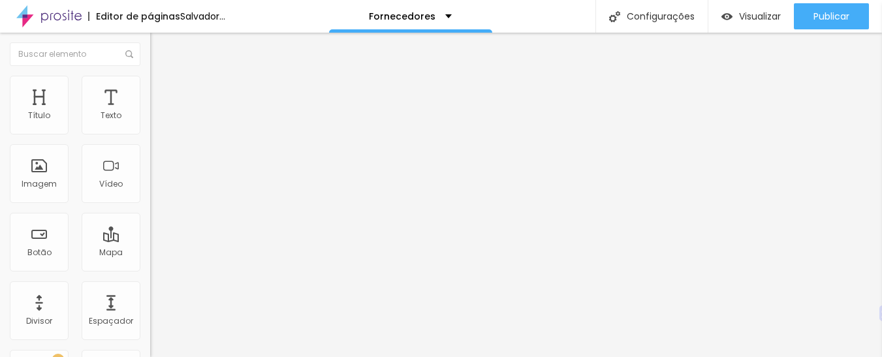
click at [150, 78] on li "Estilo" at bounding box center [225, 82] width 150 height 13
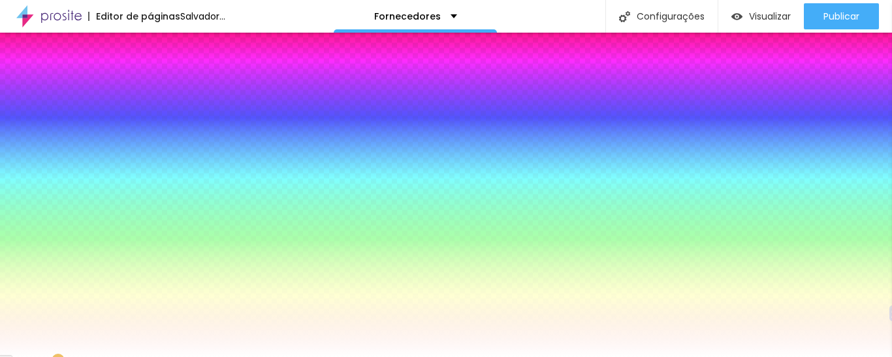
click at [162, 77] on font "Conteúdo" at bounding box center [182, 71] width 40 height 11
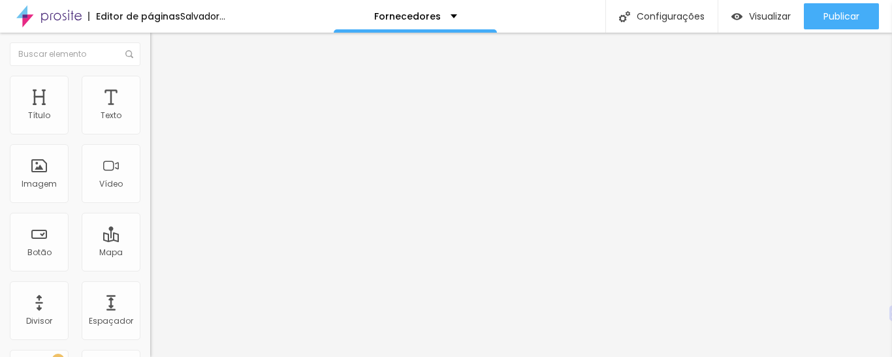
click at [150, 206] on span "Normal" at bounding box center [164, 200] width 29 height 11
click at [150, 214] on font "Pequeno" at bounding box center [167, 207] width 35 height 11
click at [150, 226] on font "Normal" at bounding box center [164, 220] width 29 height 11
click at [150, 234] on font "Grande" at bounding box center [165, 228] width 31 height 11
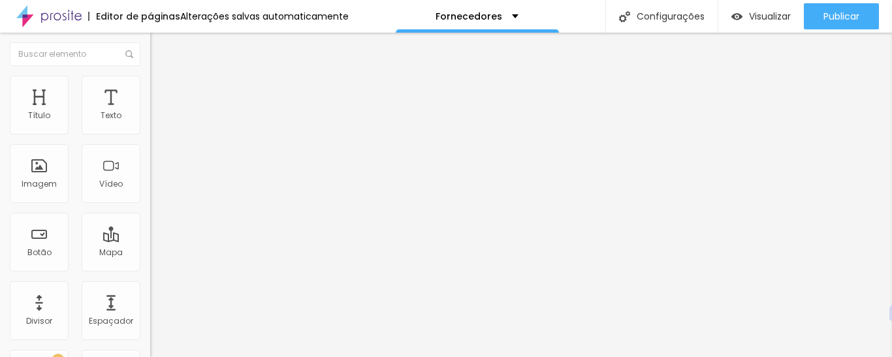
click at [150, 80] on li "Avançado" at bounding box center [225, 82] width 150 height 13
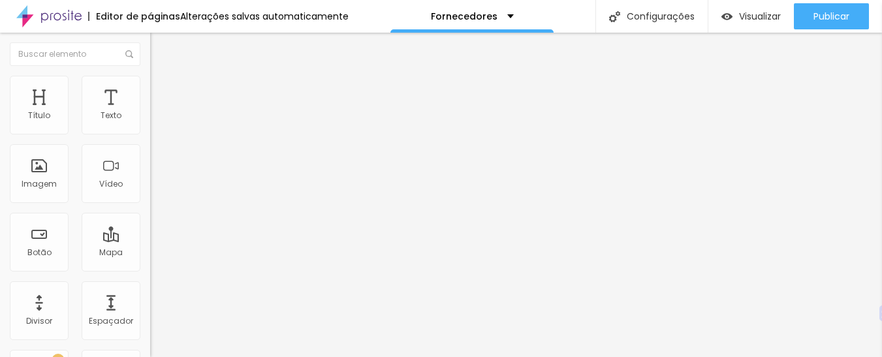
type input "5"
type input "4"
type input "3"
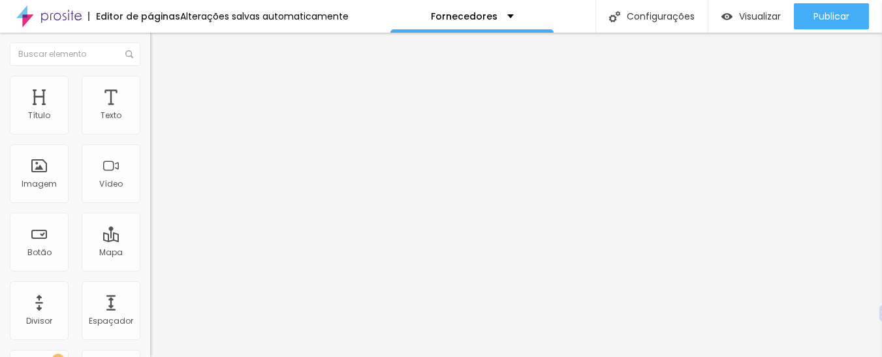
type input "3"
type input "2"
type input "0"
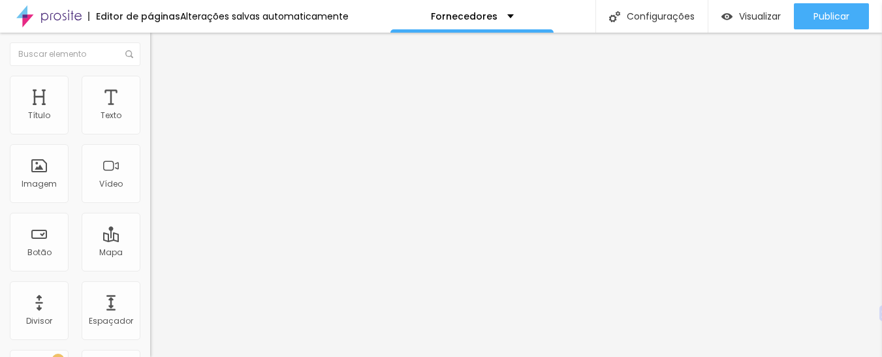
type input "1"
type input "2"
type input "4"
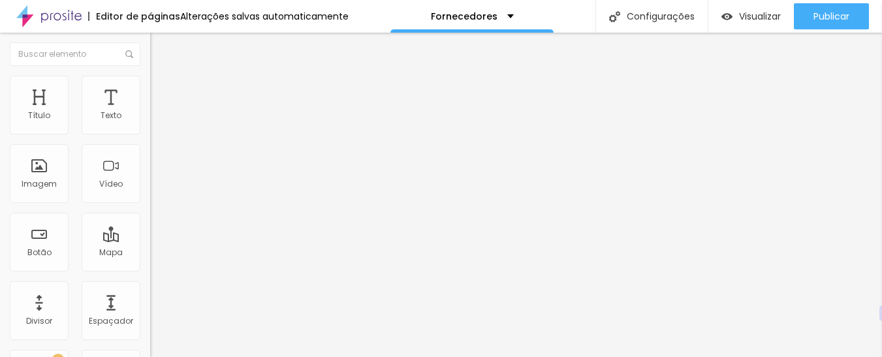
type input "4"
type input "5"
type input "6"
drag, startPoint x: 35, startPoint y: 156, endPoint x: 52, endPoint y: 173, distance: 24.5
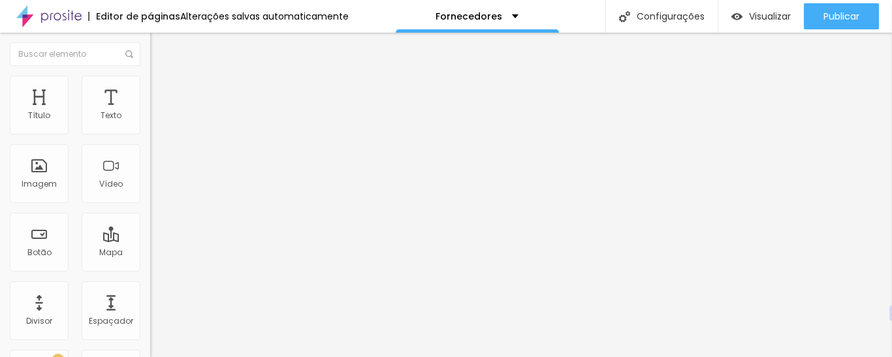
click at [150, 77] on img at bounding box center [156, 82] width 12 height 12
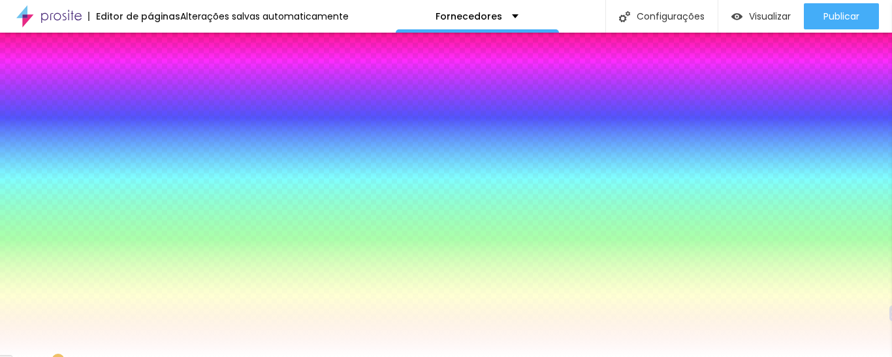
click at [150, 89] on img at bounding box center [156, 95] width 12 height 12
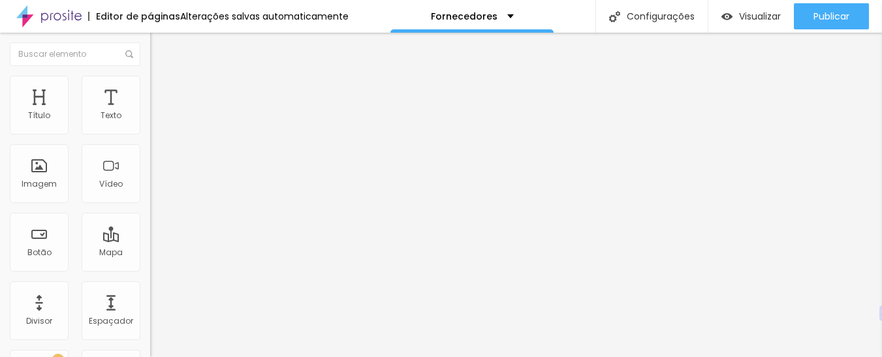
click at [150, 86] on li "Estilo" at bounding box center [225, 82] width 150 height 13
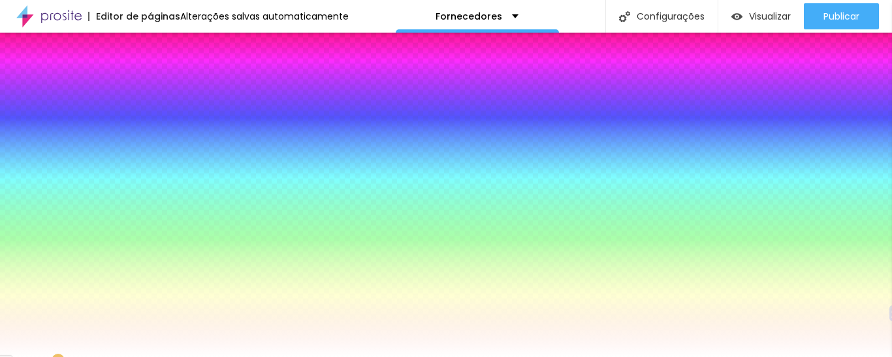
click at [150, 111] on font "Cor de fundo" at bounding box center [176, 105] width 53 height 11
click at [150, 133] on input "#FFFFFF" at bounding box center [228, 131] width 157 height 13
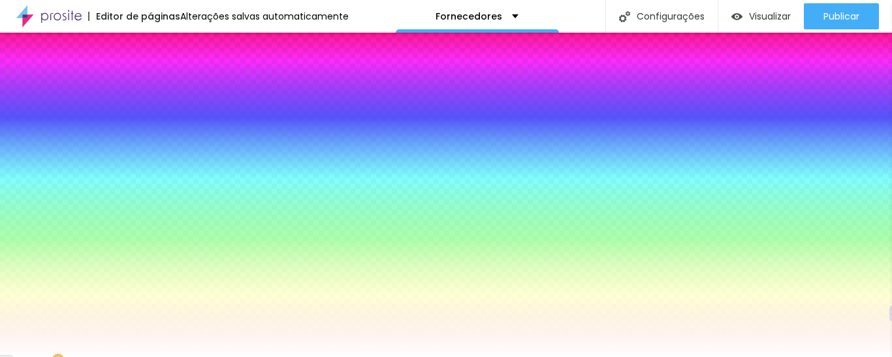
click at [150, 133] on input "#FFFFFF" at bounding box center [228, 131] width 157 height 13
click at [150, 130] on input "#FFFFFF" at bounding box center [228, 131] width 157 height 13
click at [150, 111] on font "Cor de fundo" at bounding box center [176, 105] width 53 height 11
click at [150, 129] on input "#FFFFFF" at bounding box center [228, 131] width 157 height 13
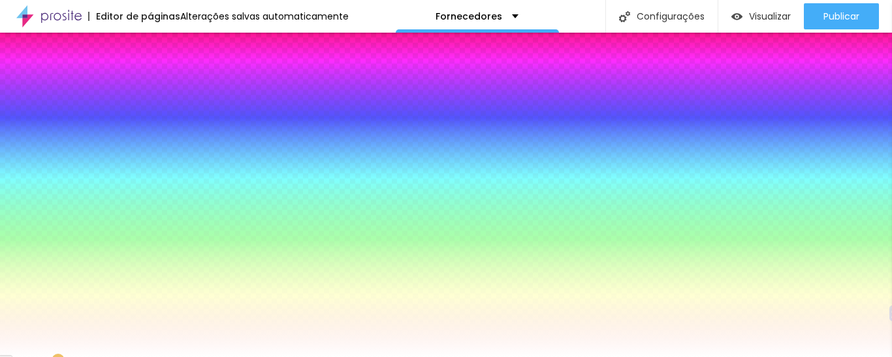
click at [150, 129] on input "#FFFFFF" at bounding box center [228, 131] width 157 height 13
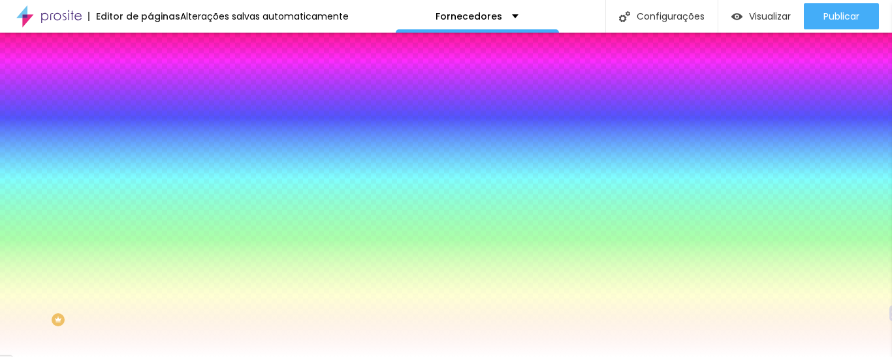
paste input "E47223"
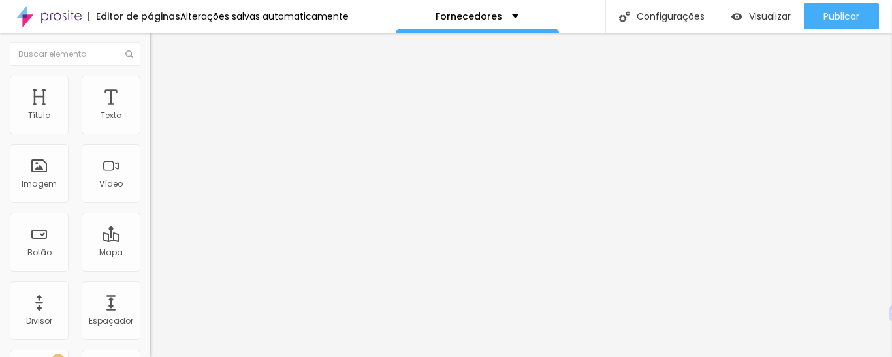
click at [150, 77] on img at bounding box center [156, 82] width 12 height 12
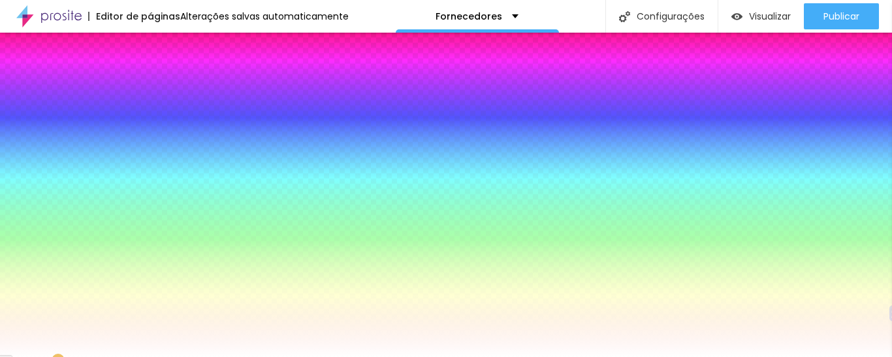
click at [150, 125] on div at bounding box center [225, 125] width 150 height 0
click at [150, 129] on input "#FFFFFF" at bounding box center [228, 131] width 157 height 13
paste input "E47223"
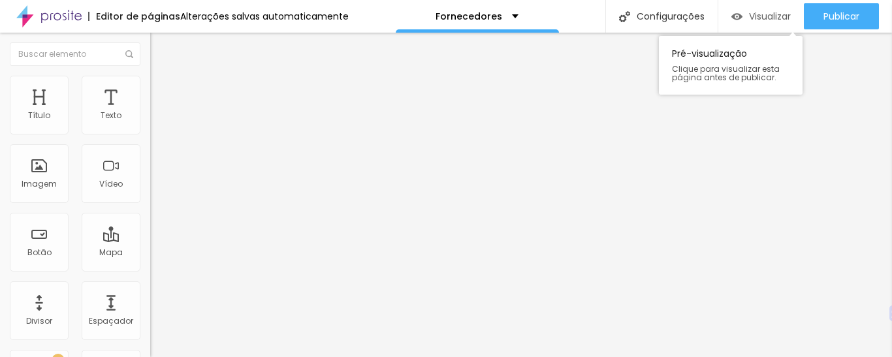
click at [774, 20] on font "Visualizar" at bounding box center [770, 16] width 42 height 13
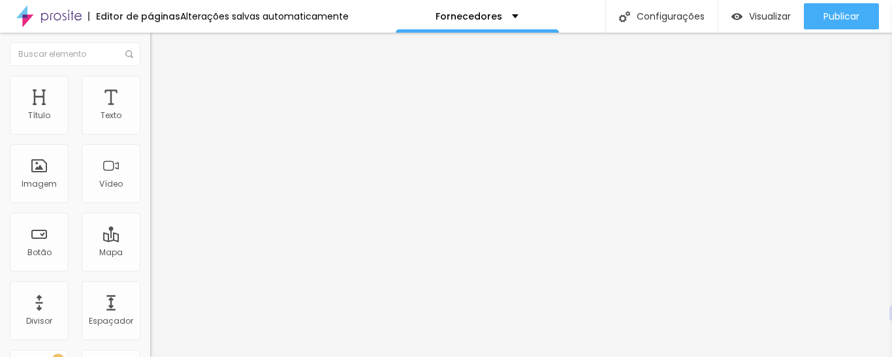
click at [162, 92] on font "Avançado" at bounding box center [183, 97] width 43 height 11
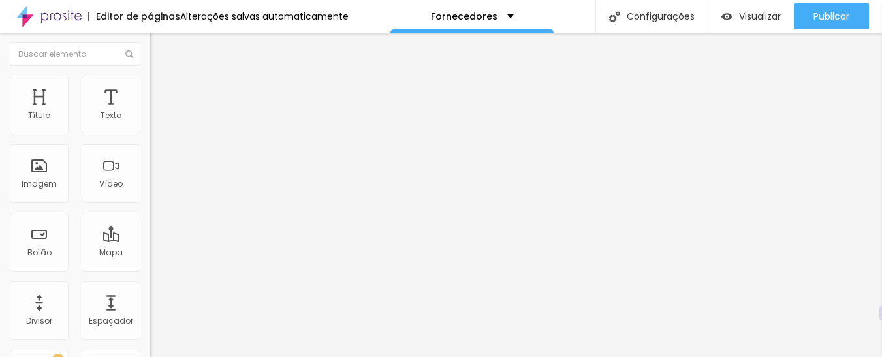
click at [150, 80] on img at bounding box center [156, 82] width 12 height 12
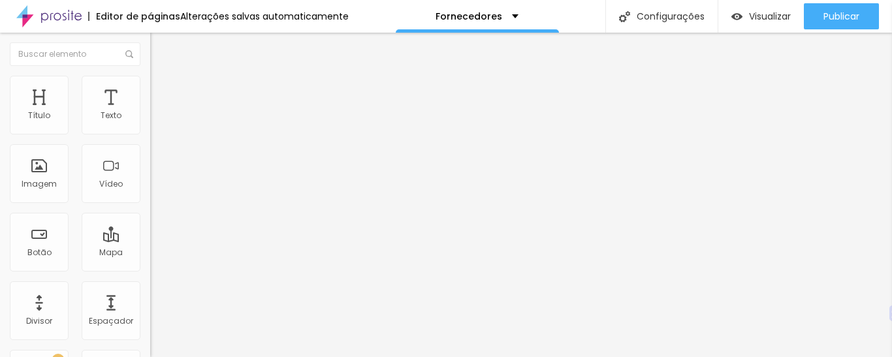
click at [162, 92] on font "Avançado" at bounding box center [183, 97] width 43 height 11
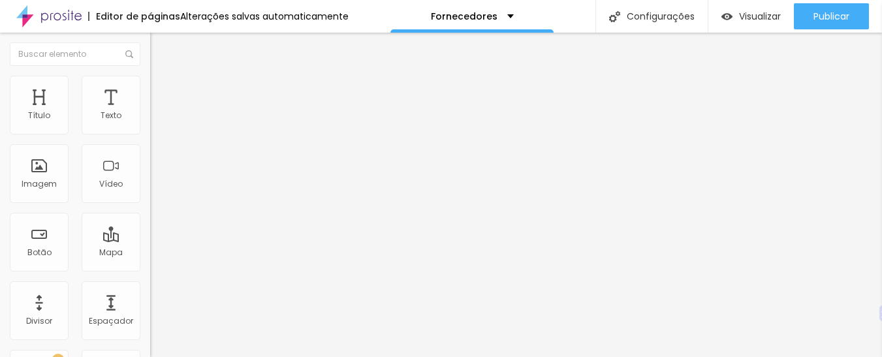
click at [150, 86] on li "Estilo" at bounding box center [225, 82] width 150 height 13
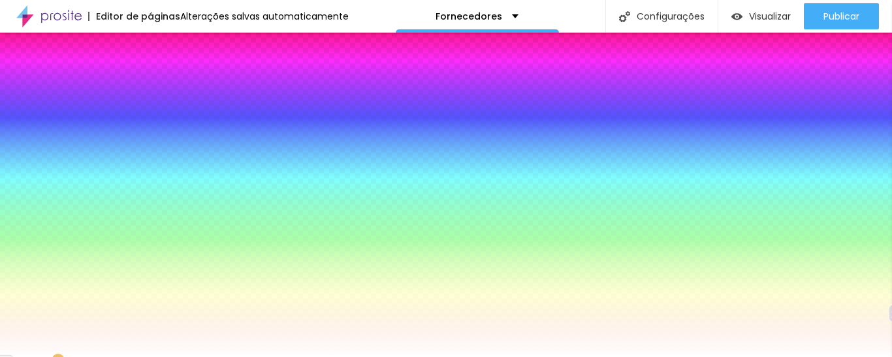
click at [150, 125] on div at bounding box center [225, 125] width 150 height 0
click at [150, 135] on input "#E47223" at bounding box center [228, 131] width 157 height 13
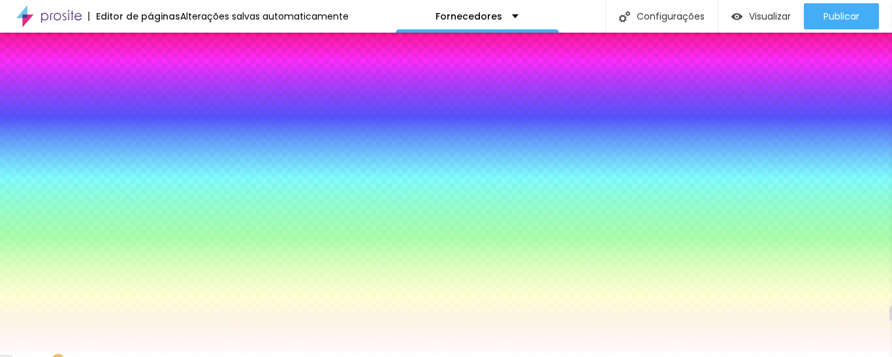
type input "#FFFFFF"
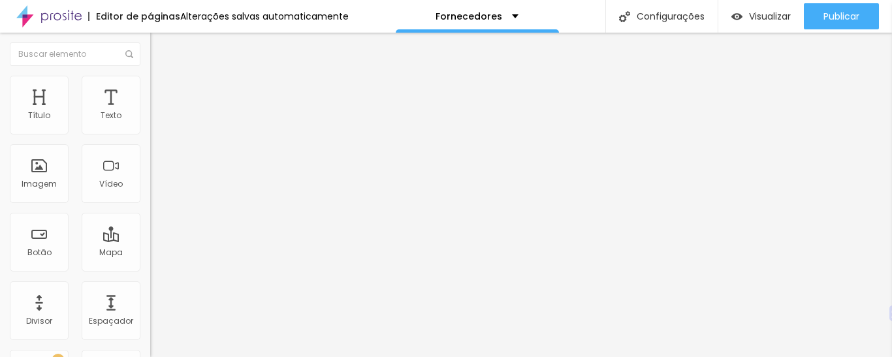
click at [150, 89] on img at bounding box center [156, 95] width 12 height 12
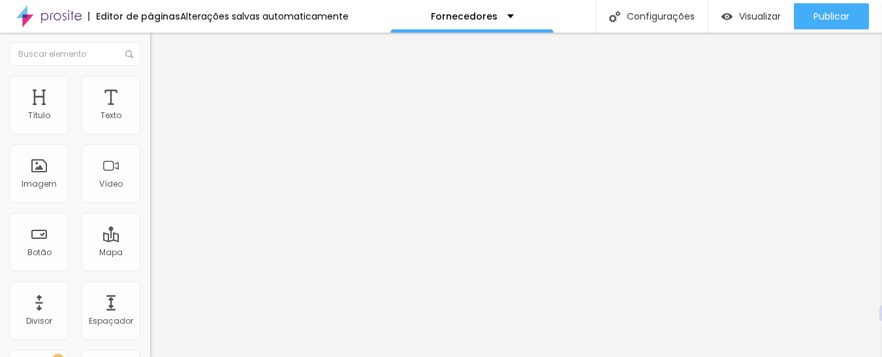
click at [150, 94] on ul "Conteúdo Estilo Avançado" at bounding box center [225, 82] width 150 height 39
click at [150, 80] on li "Estilo" at bounding box center [225, 82] width 150 height 13
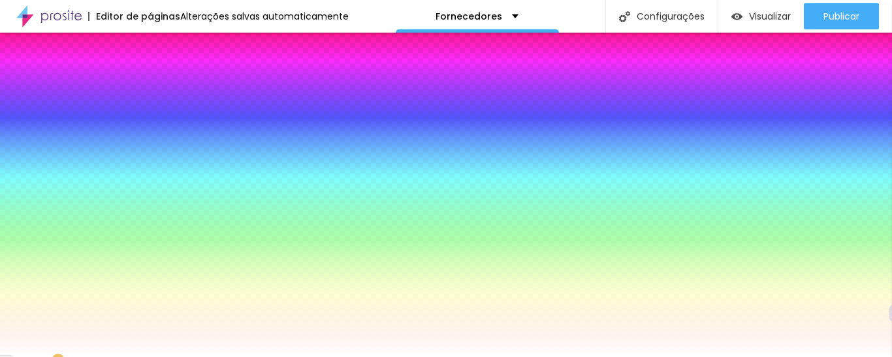
click at [150, 130] on input "#FFFFFF" at bounding box center [228, 131] width 157 height 13
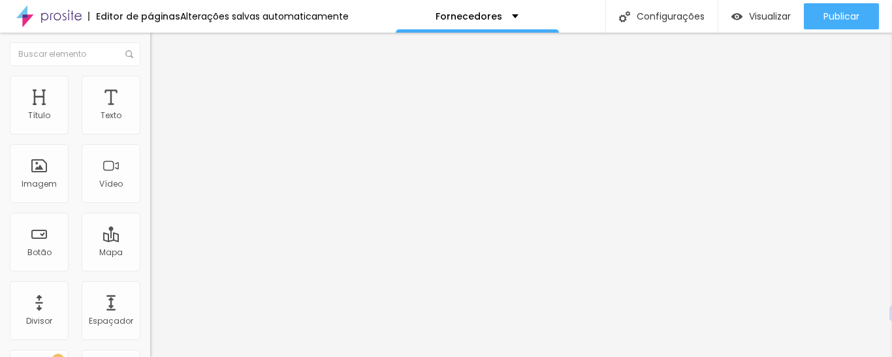
click at [150, 89] on ul "Conteúdo Estilo Avançado" at bounding box center [225, 82] width 150 height 39
click at [150, 84] on img at bounding box center [156, 82] width 12 height 12
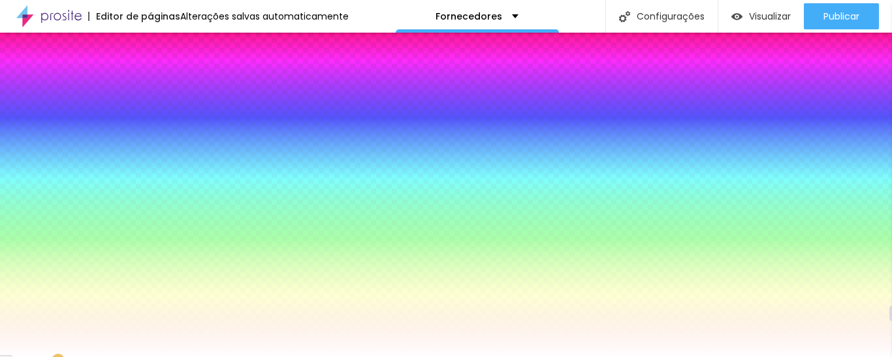
click at [150, 135] on input "#FFFFFF" at bounding box center [228, 131] width 157 height 13
paste input
type input "#FFFFF"
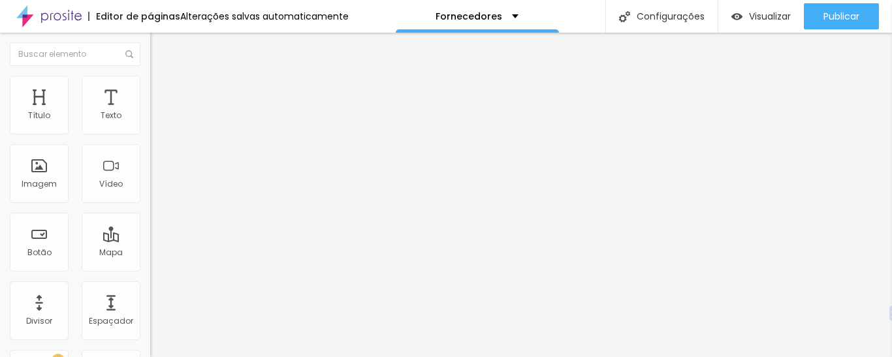
click at [150, 78] on img at bounding box center [156, 82] width 12 height 12
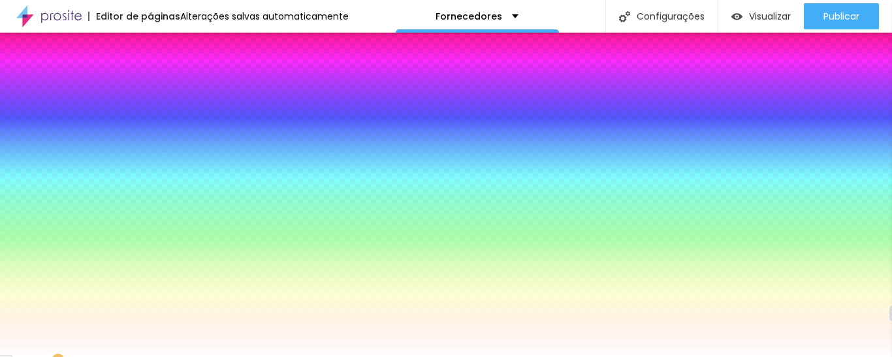
click at [155, 121] on icon "button" at bounding box center [159, 116] width 9 height 9
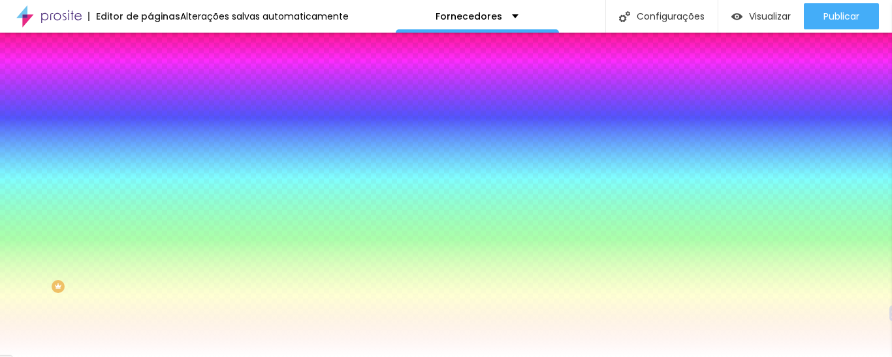
paste input "E47223"
type input "#E47223"
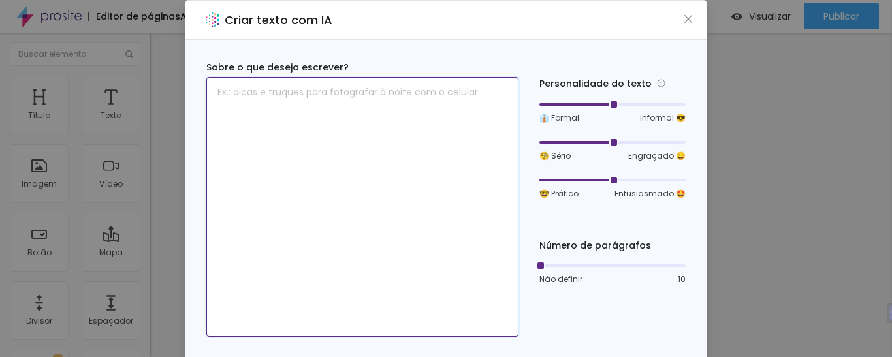
click at [308, 119] on textarea at bounding box center [362, 207] width 312 height 260
paste textarea "Crie um texto de apresentação da minha sessão"
click at [401, 91] on textarea "Crie um texto de apresentação da minha sessão" at bounding box center [362, 207] width 312 height 260
click at [406, 92] on textarea "Crie um texto de apresentação da sessão" at bounding box center [362, 207] width 312 height 260
click at [406, 92] on textarea "Crie um texto de apresentação da sessão do meu site" at bounding box center [362, 207] width 312 height 260
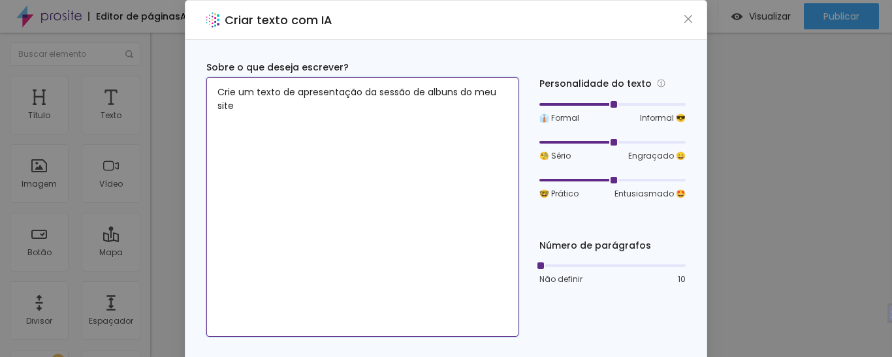
click at [288, 109] on textarea "Crie um texto de apresentação da sessão de albuns do meu site" at bounding box center [362, 207] width 312 height 260
type textarea "Crie um texto de apresentação da sessão de albuns do meu site"
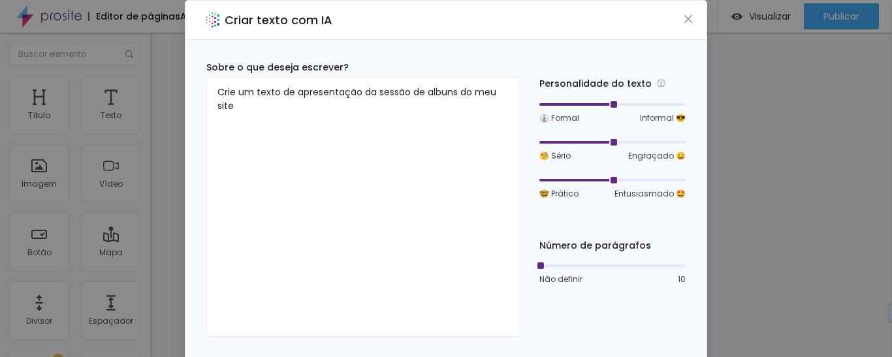
scroll to position [46, 0]
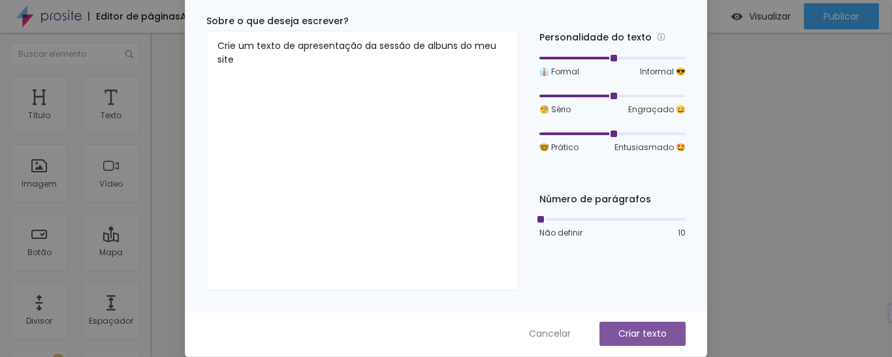
click at [666, 339] on button "Criar texto" at bounding box center [642, 334] width 86 height 24
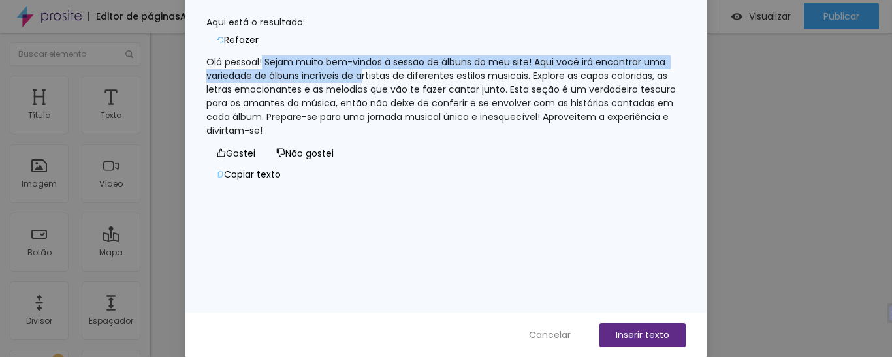
drag, startPoint x: 273, startPoint y: 52, endPoint x: 400, endPoint y: 63, distance: 127.2
click at [400, 63] on font "Olá pessoal! Sejam muito bem-vindos à sessão de álbuns do meu site! Aqui você i…" at bounding box center [442, 97] width 472 height 82
click at [542, 334] on font "Cancelar" at bounding box center [550, 334] width 42 height 13
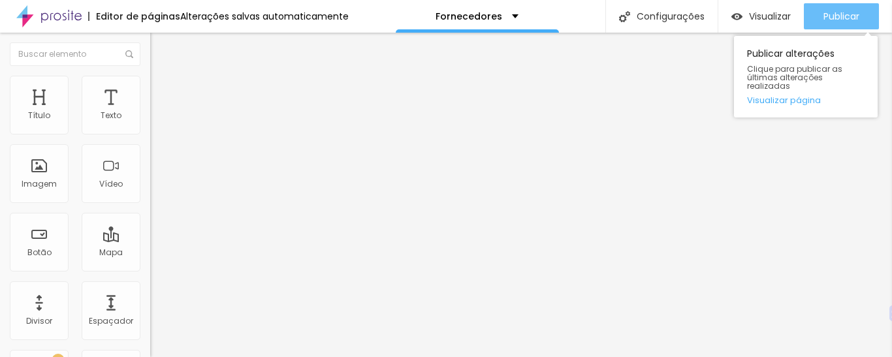
click at [837, 7] on div "Publicar" at bounding box center [841, 16] width 36 height 26
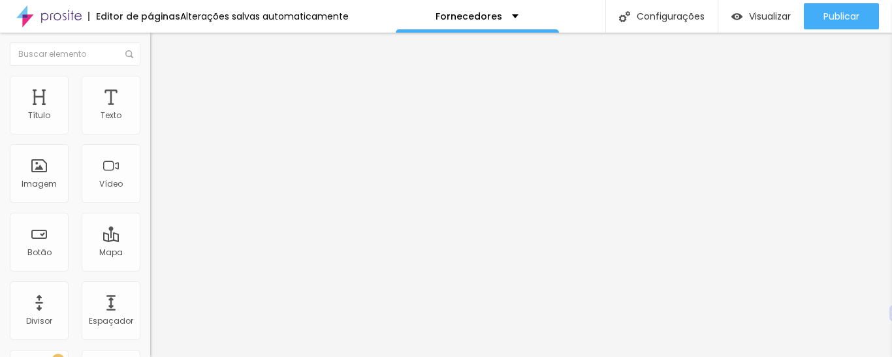
click at [150, 249] on div "Editar nulo Estilo Avançado Tipografia Voltar ao padrão Sombra DESATIVADO Volta…" at bounding box center [225, 195] width 150 height 325
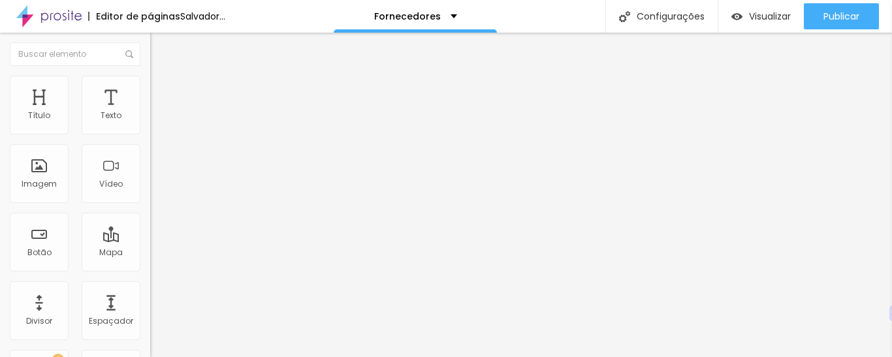
click at [150, 76] on li "Avançado" at bounding box center [225, 82] width 150 height 13
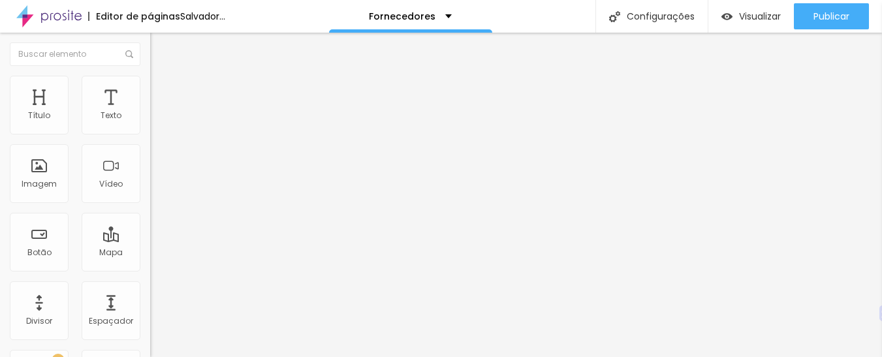
type input "11"
type input "10"
type input "9"
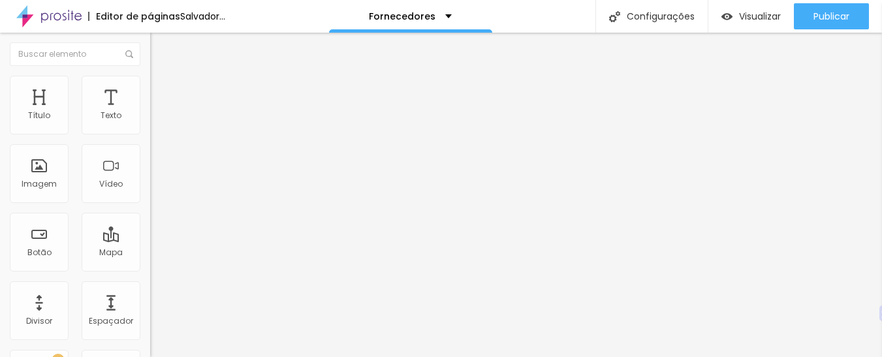
type input "9"
type input "8"
type input "6"
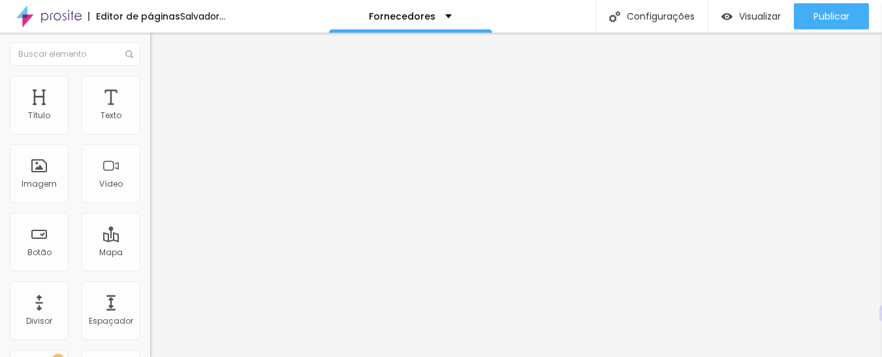
type input "5"
type input "4"
type input "2"
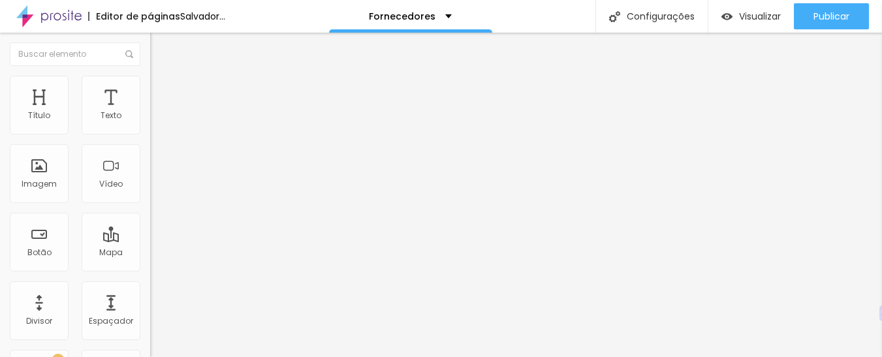
type input "2"
type input "0"
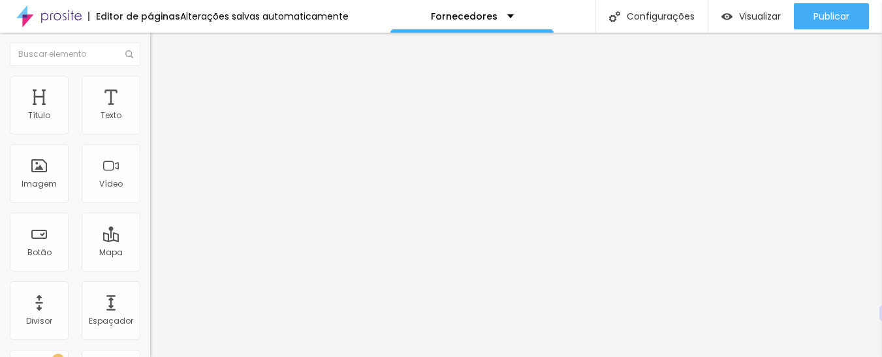
drag, startPoint x: 39, startPoint y: 127, endPoint x: 11, endPoint y: 127, distance: 28.1
click at [150, 240] on input "range" at bounding box center [192, 245] width 84 height 10
type input "2"
type input "13"
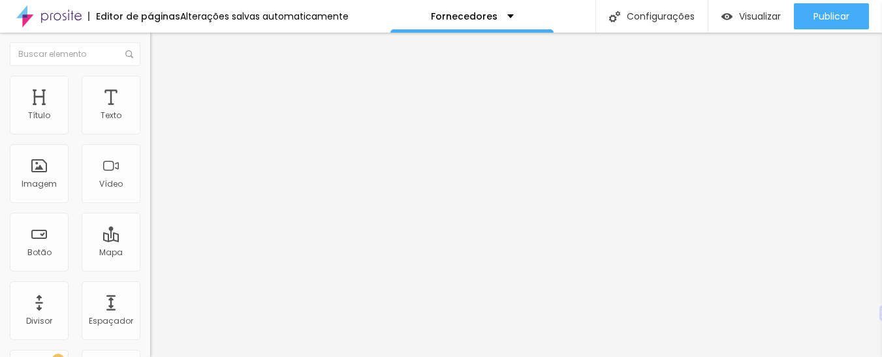
type input "13"
type input "14"
type input "17"
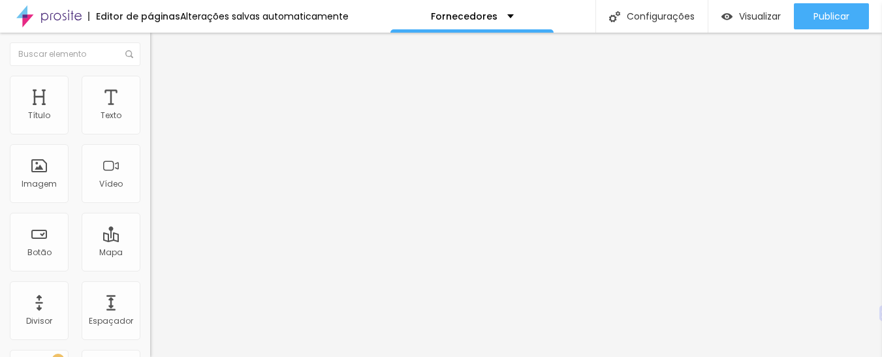
type input "19"
type input "21"
type input "23"
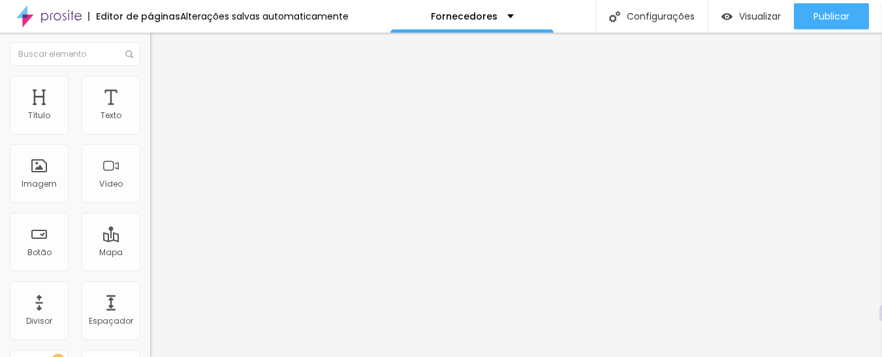
type input "23"
type input "24"
type input "25"
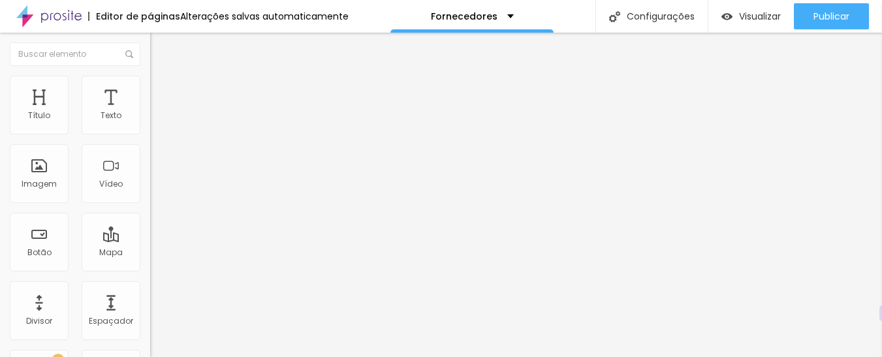
type input "27"
type input "30"
type input "32"
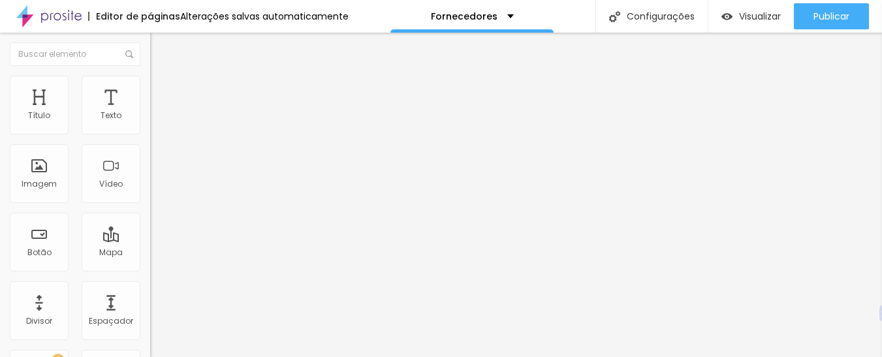
type input "32"
type input "40"
type input "46"
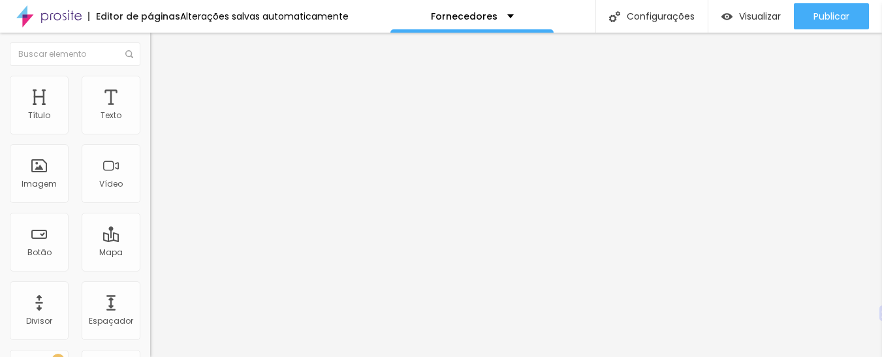
type input "49"
type input "50"
type input "56"
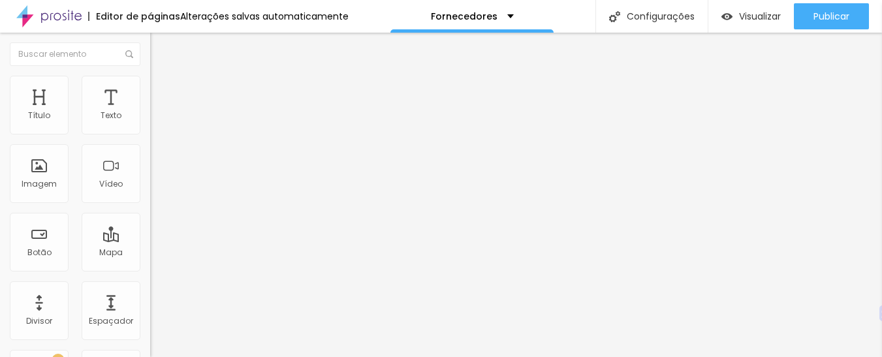
type input "56"
type input "57"
type input "58"
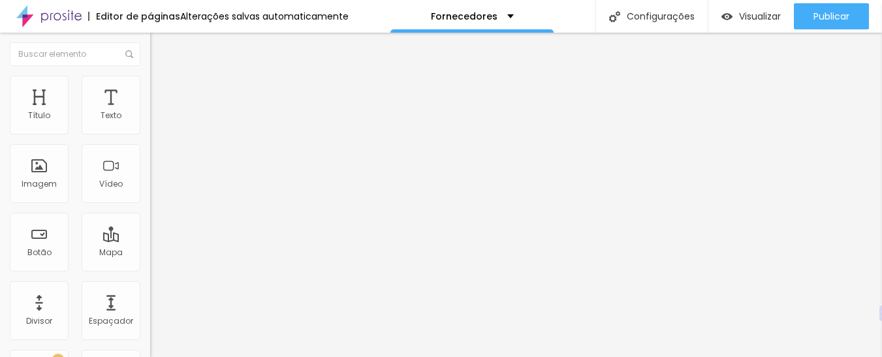
type input "60"
type input "63"
type input "64"
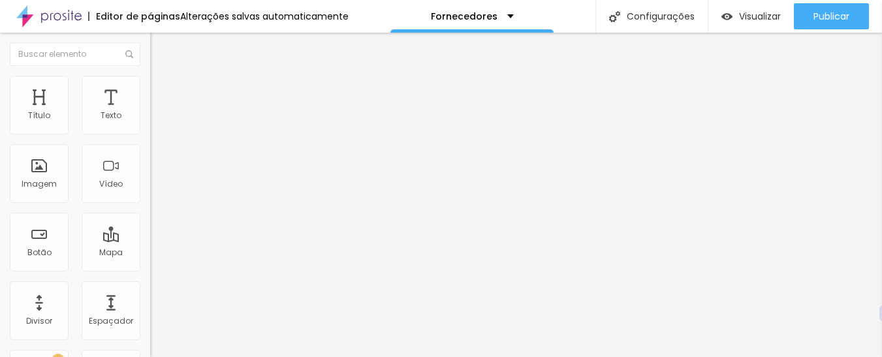
type input "64"
type input "66"
type input "67"
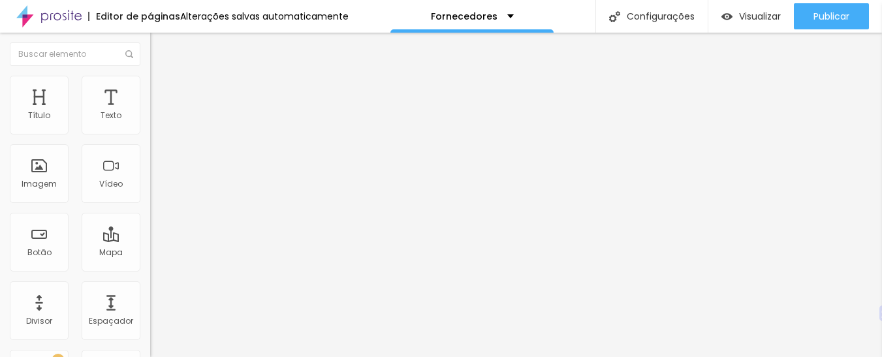
type input "69"
type input "70"
type input "71"
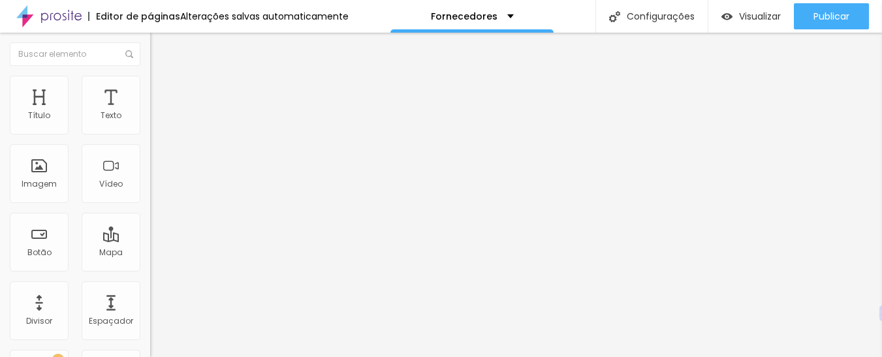
type input "71"
type input "72"
type input "80"
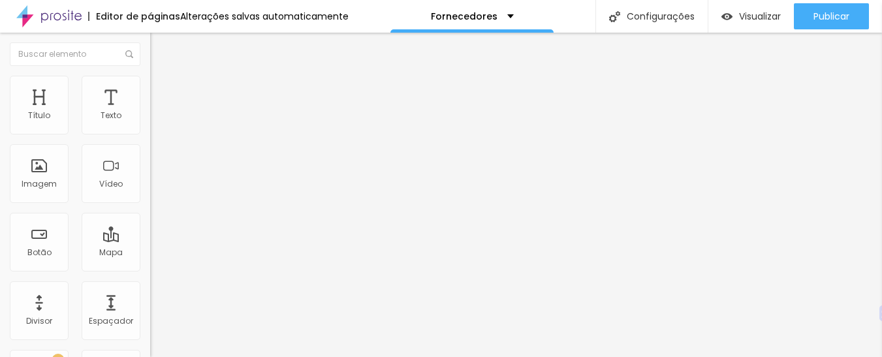
type input "81"
type input "82"
type input "85"
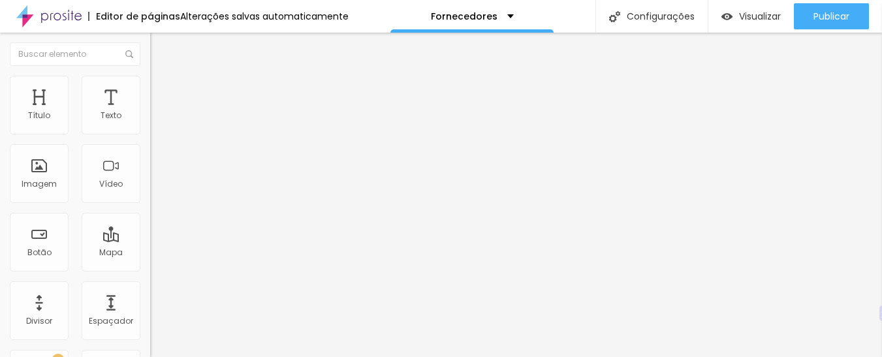
type input "85"
type input "91"
type input "92"
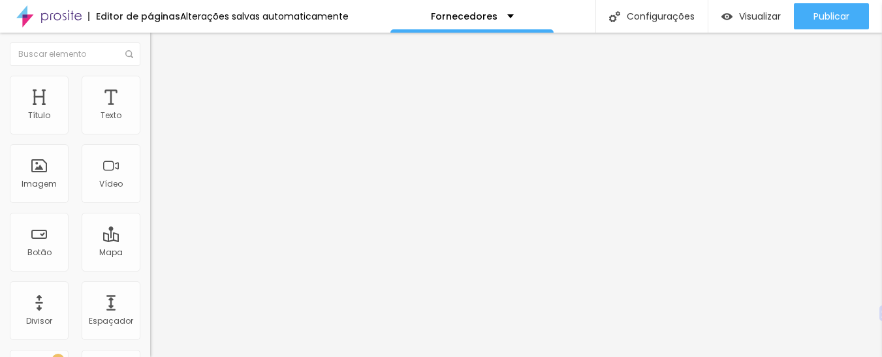
type input "94"
type input "97"
type input "98"
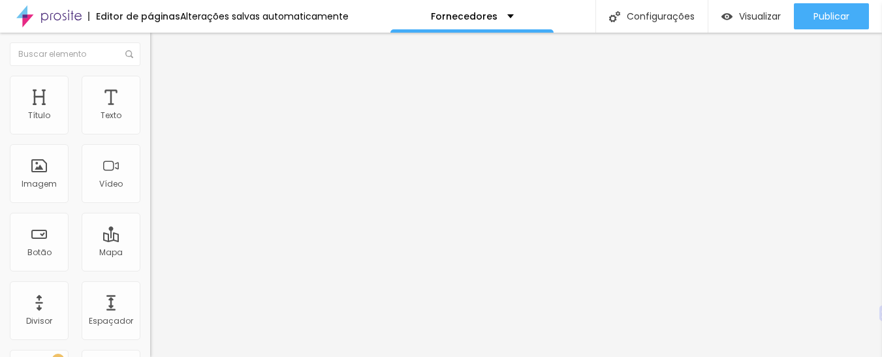
type input "98"
type input "99"
type input "100"
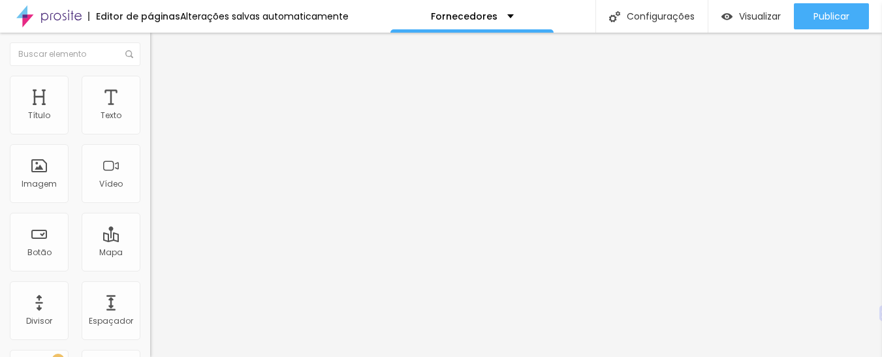
type input "98"
type input "95"
type input "93"
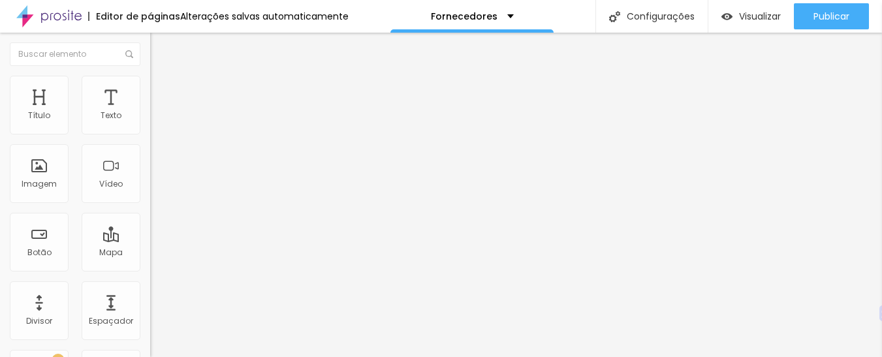
type input "93"
type input "91"
type input "87"
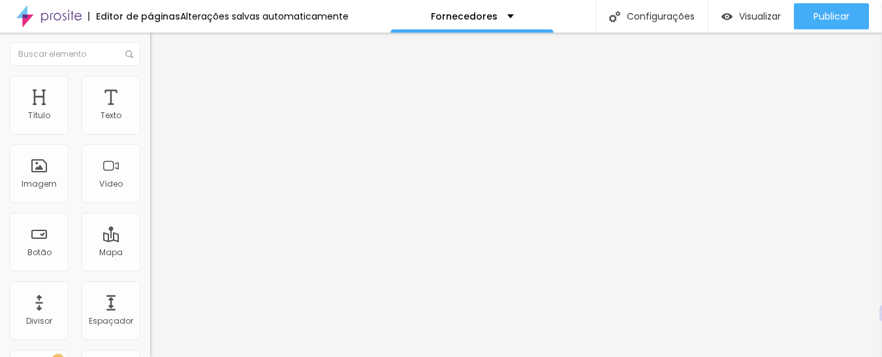
type input "82"
type input "78"
type input "74"
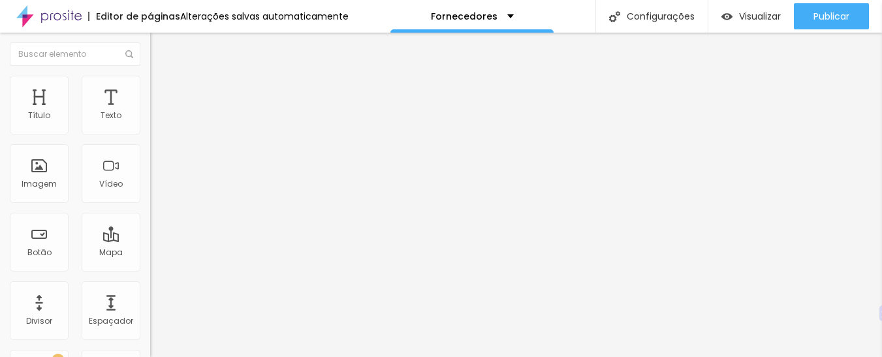
type input "74"
type input "70"
type input "67"
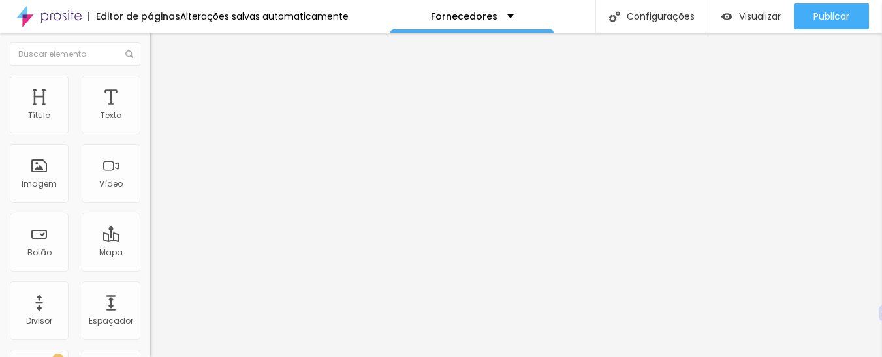
type input "58"
type input "52"
type input "47"
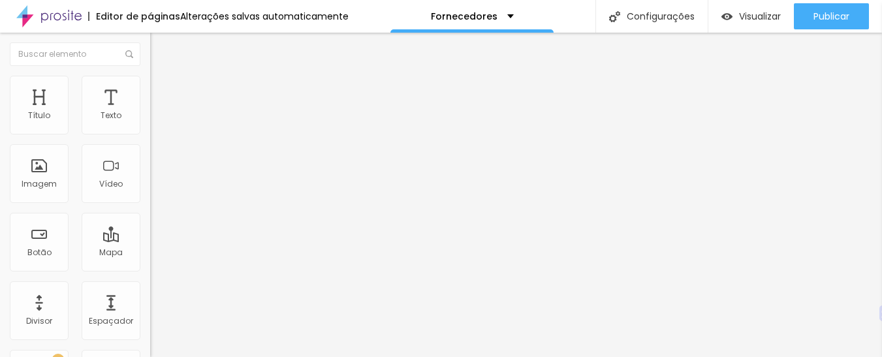
type input "47"
type input "43"
type input "40"
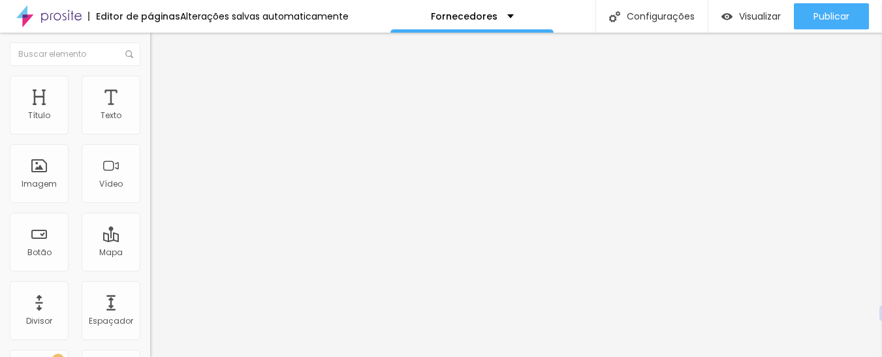
type input "39"
type input "37"
type input "36"
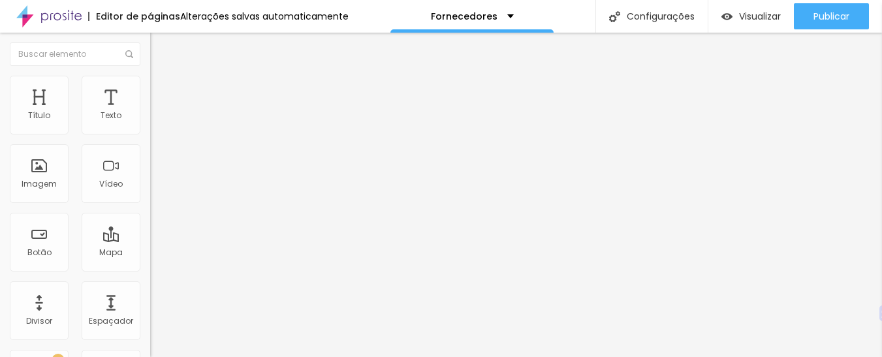
type input "36"
type input "34"
type input "31"
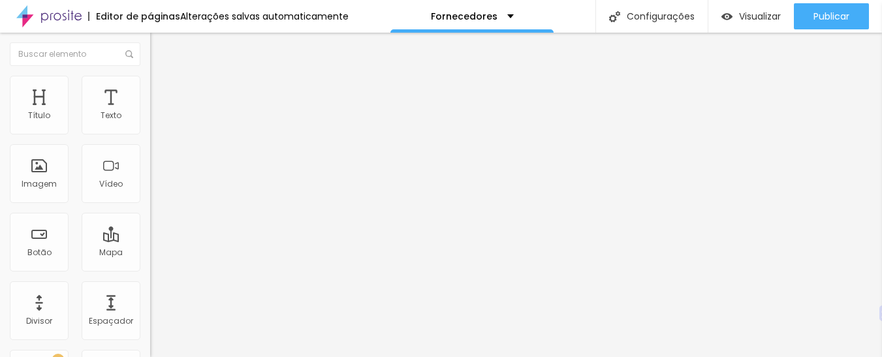
type input "28"
type input "11"
type input "10"
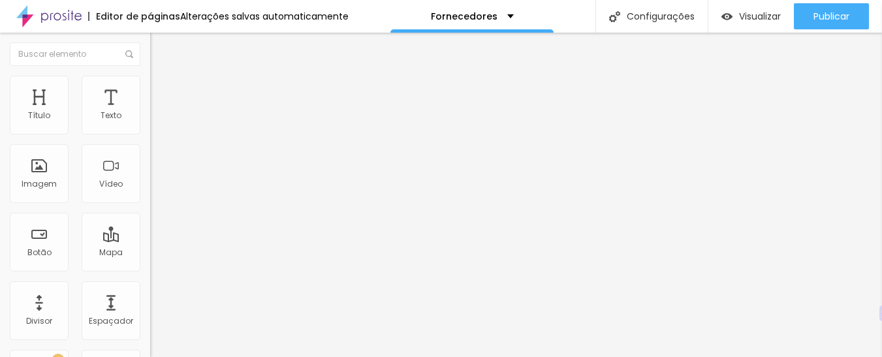
type input "10"
type input "8"
type input "6"
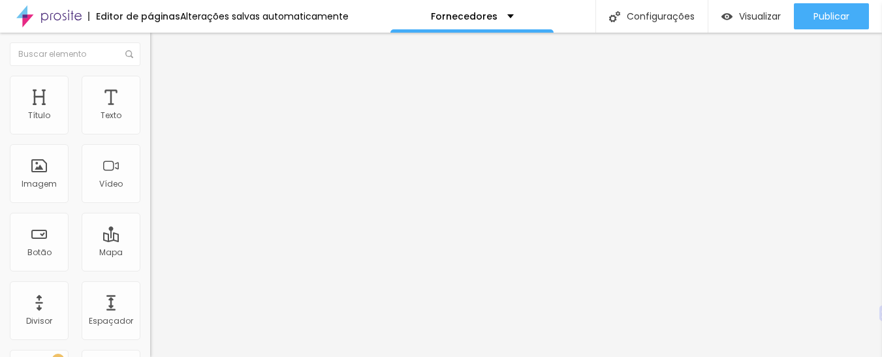
type input "2"
type input "0"
drag, startPoint x: 29, startPoint y: 127, endPoint x: 5, endPoint y: 138, distance: 26.6
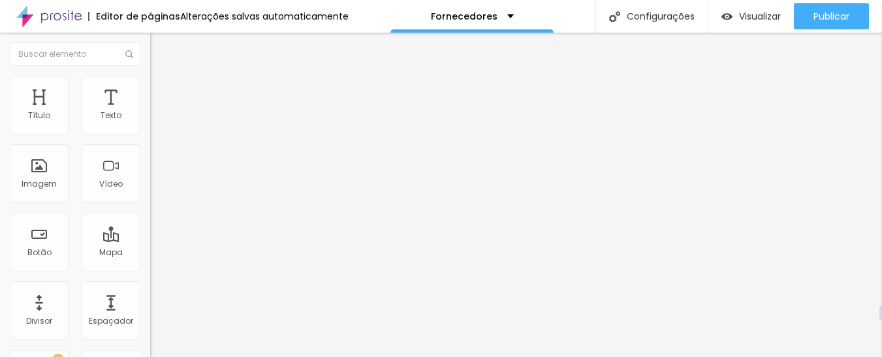
click at [150, 240] on input "range" at bounding box center [192, 245] width 84 height 10
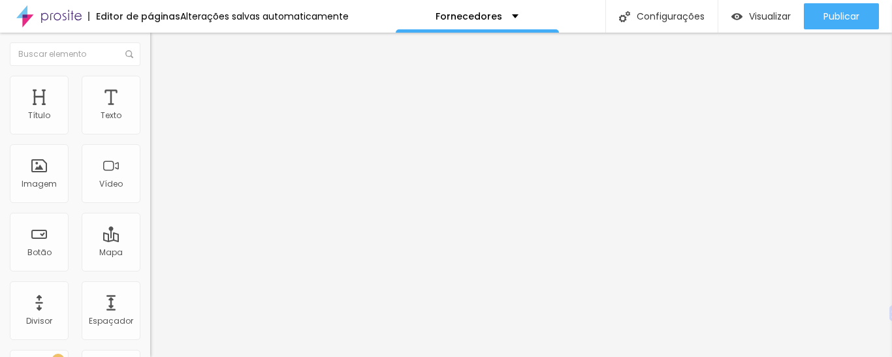
click at [150, 87] on li "Avançado" at bounding box center [225, 82] width 150 height 13
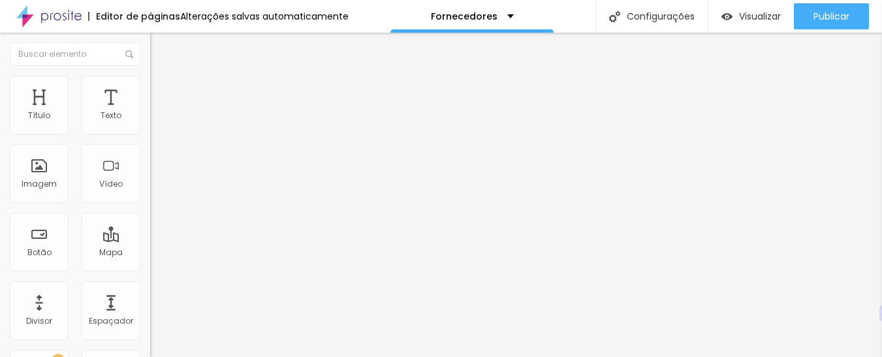
type input "8"
type input "11"
type input "13"
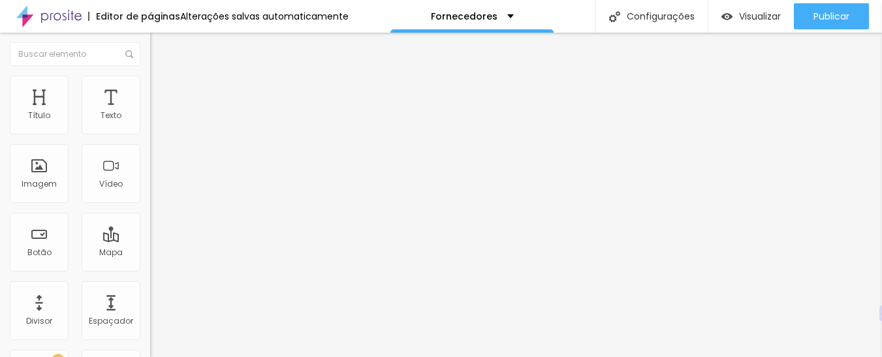
type input "13"
type input "14"
type input "16"
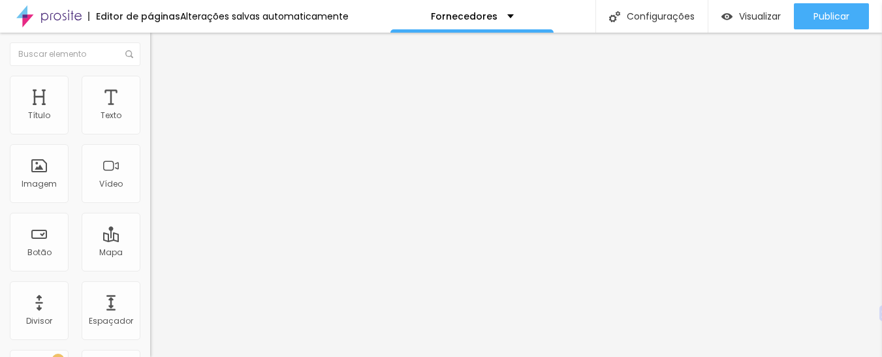
type input "17"
type input "19"
type input "20"
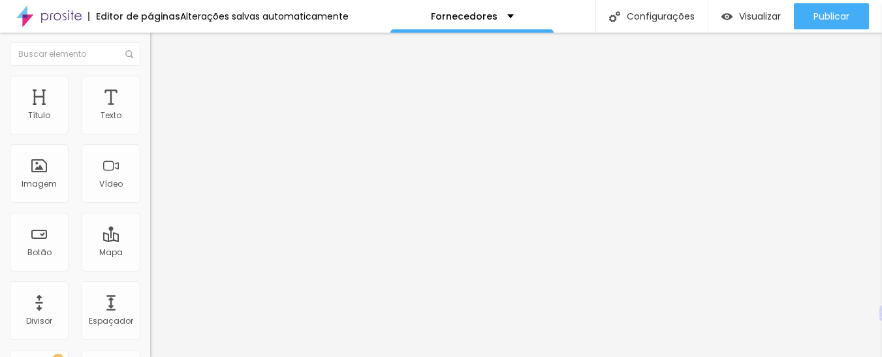
type input "20"
type input "21"
type input "22"
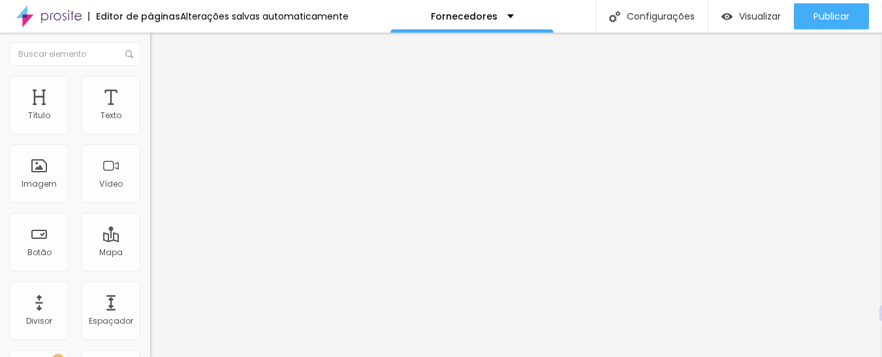
type input "23"
type input "24"
type input "23"
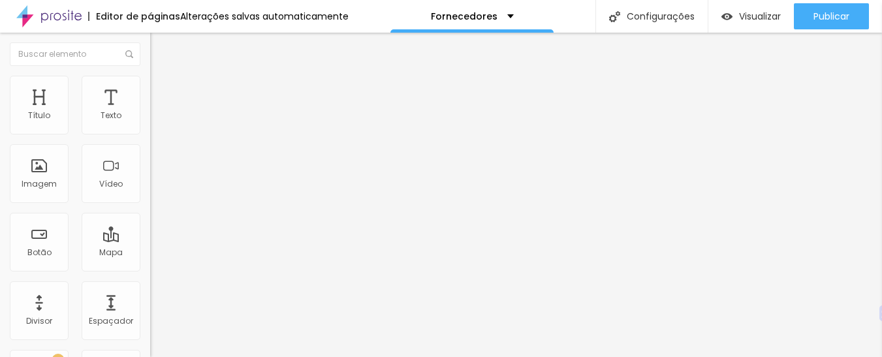
type input "23"
type input "22"
type input "21"
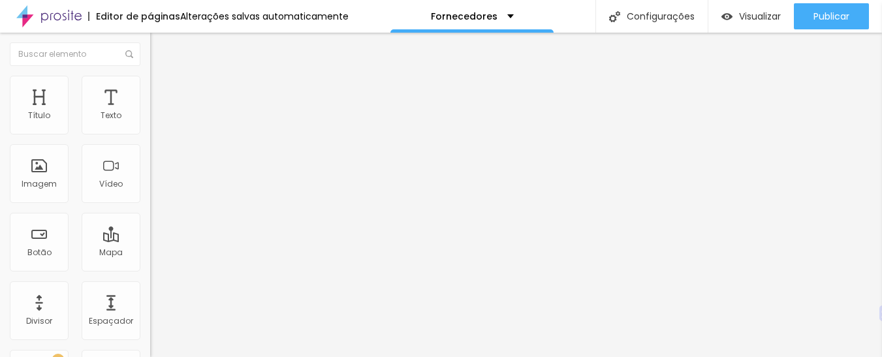
type input "20"
type input "19"
type input "17"
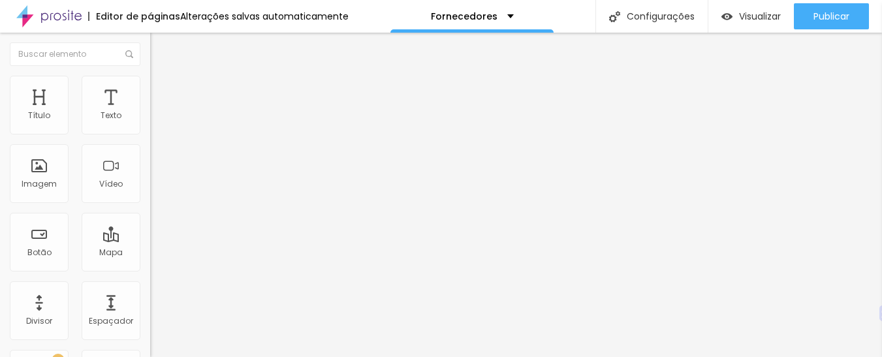
type input "17"
type input "15"
type input "14"
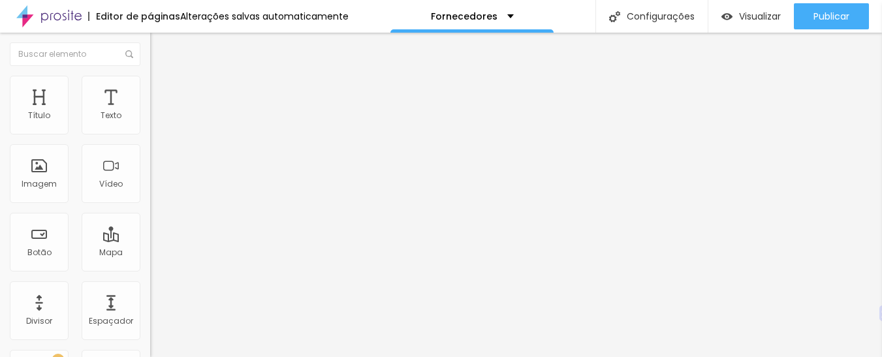
type input "13"
type input "11"
type input "9"
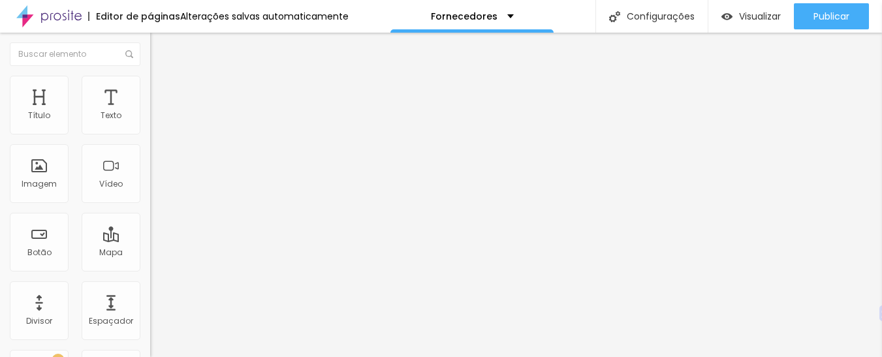
type input "9"
type input "5"
type input "3"
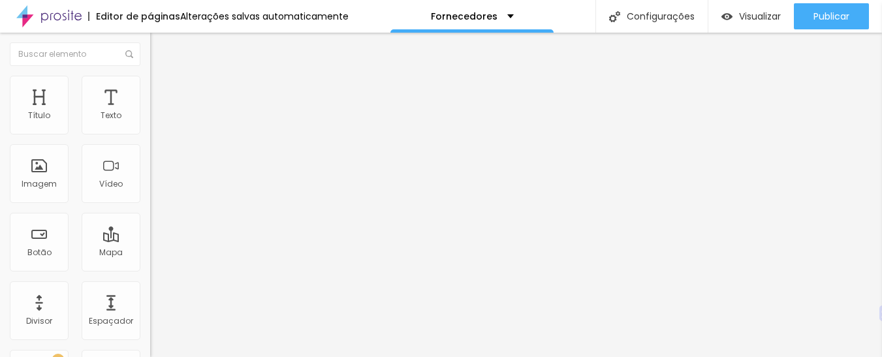
drag, startPoint x: 36, startPoint y: 154, endPoint x: 25, endPoint y: 155, distance: 10.5
drag, startPoint x: 36, startPoint y: 128, endPoint x: 47, endPoint y: 150, distance: 24.2
click at [150, 240] on input "range" at bounding box center [192, 245] width 84 height 10
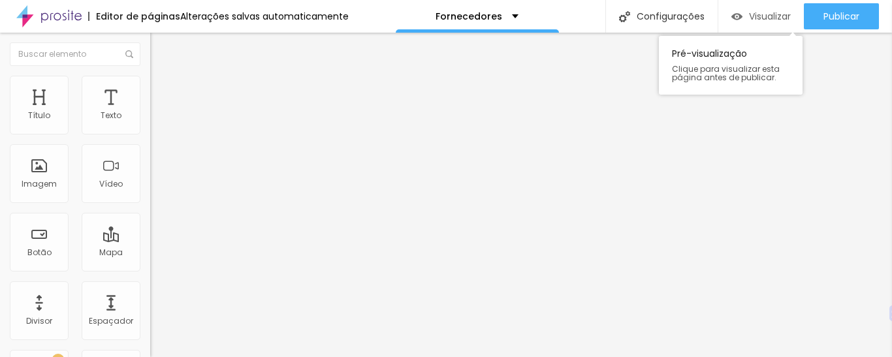
click at [768, 19] on font "Visualizar" at bounding box center [770, 16] width 42 height 13
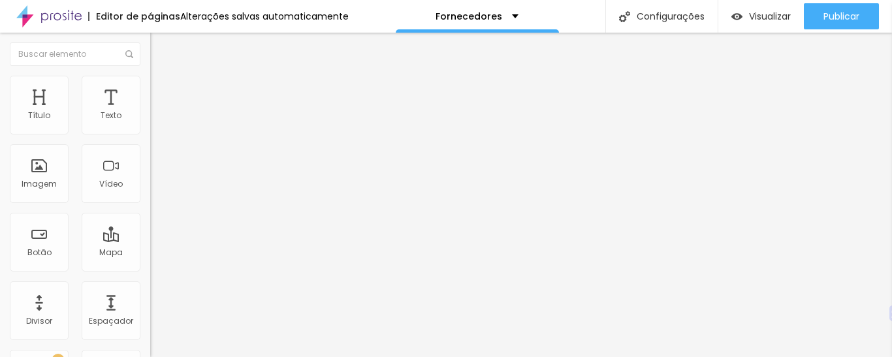
click at [162, 92] on font "Avançado" at bounding box center [183, 97] width 43 height 11
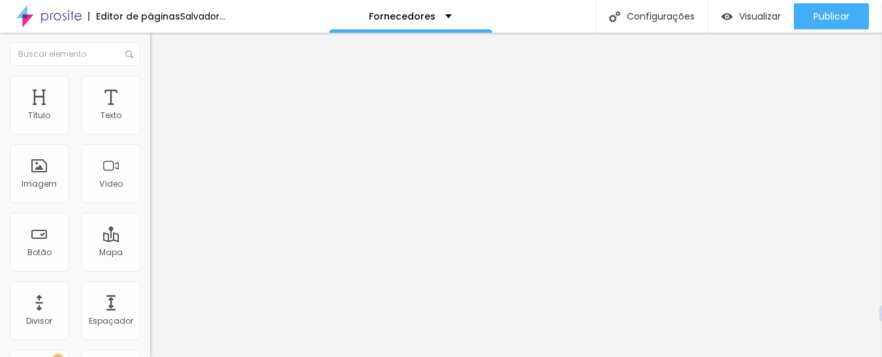
click at [150, 76] on img at bounding box center [156, 82] width 12 height 12
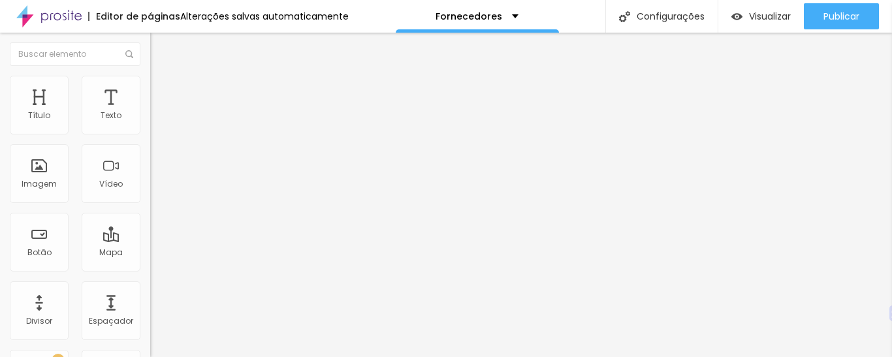
click at [150, 123] on input "100" at bounding box center [178, 117] width 56 height 14
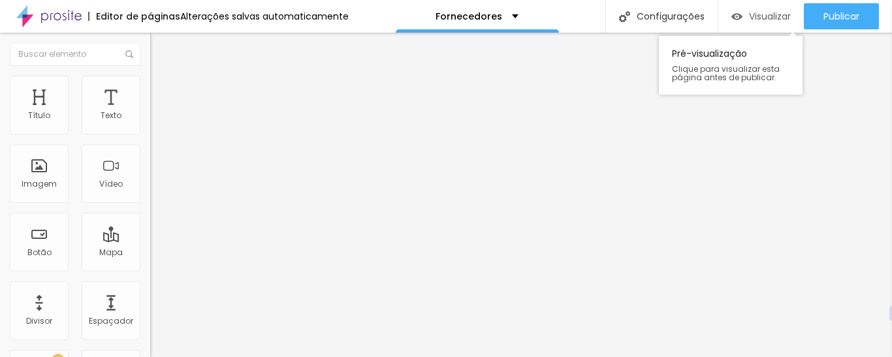
click at [764, 14] on font "Visualizar" at bounding box center [770, 16] width 42 height 13
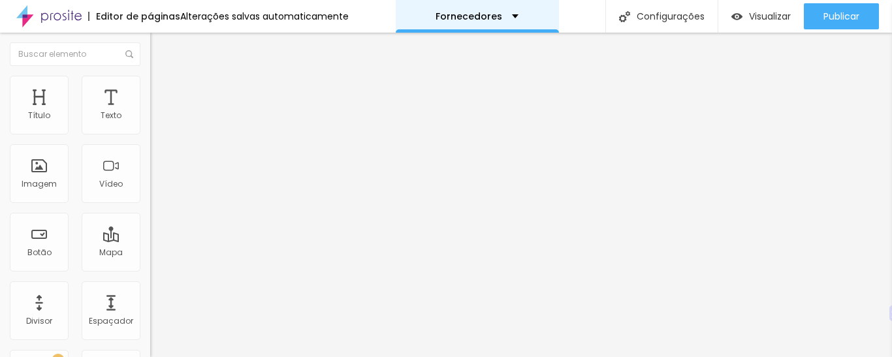
click at [506, 21] on div "Fornecedores" at bounding box center [477, 16] width 163 height 33
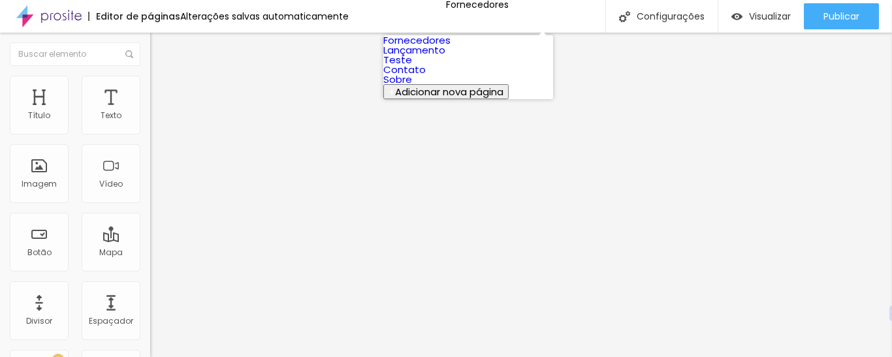
click at [451, 47] on link "Fornecedores" at bounding box center [416, 40] width 67 height 14
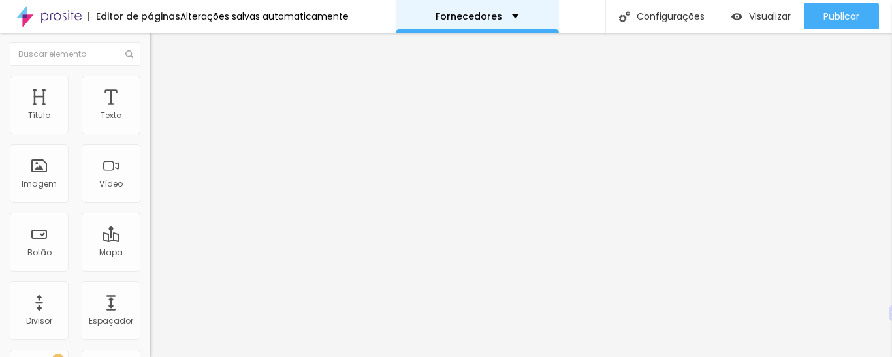
click at [441, 25] on div "Fornecedores" at bounding box center [477, 16] width 163 height 33
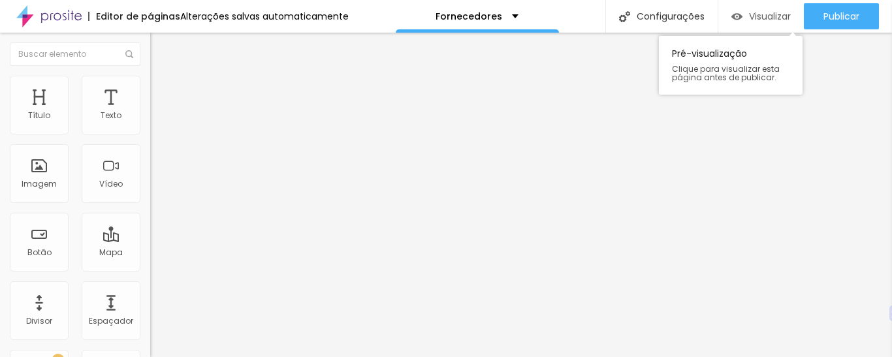
click at [754, 14] on font "Visualizar" at bounding box center [770, 16] width 42 height 13
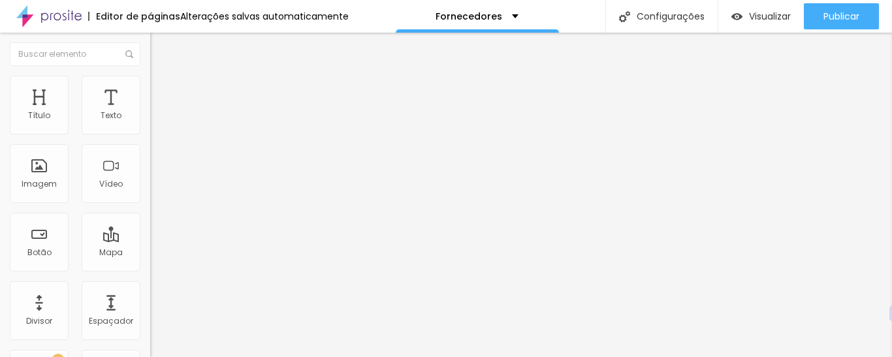
click at [150, 269] on input "[URL][DOMAIN_NAME]" at bounding box center [228, 262] width 157 height 13
paste input "criar-produto/categoria/A/1654/quadros"
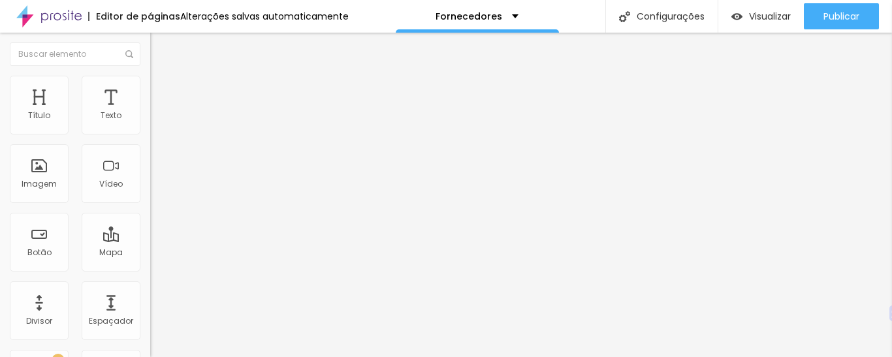
scroll to position [0, 138]
type input "[URL][DOMAIN_NAME]"
click at [150, 292] on div "Texto Todos os modelos Alinhamento Tamanho Grande Pequeno Normal Grande Link UR…" at bounding box center [225, 197] width 150 height 190
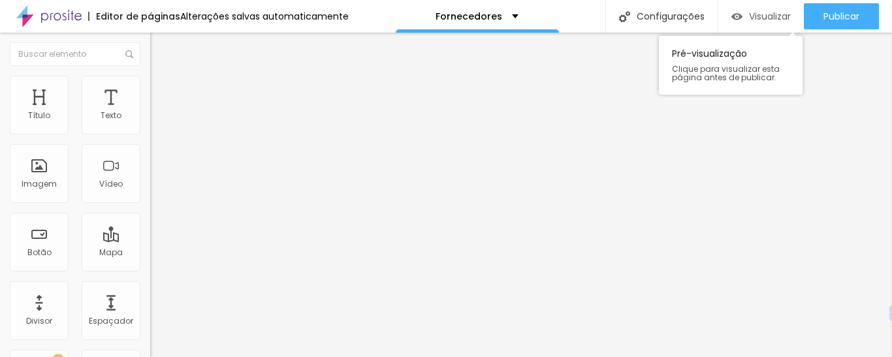
click at [760, 27] on div "Visualizar" at bounding box center [760, 16] width 59 height 26
click at [761, 10] on font "Visualizar" at bounding box center [770, 16] width 42 height 13
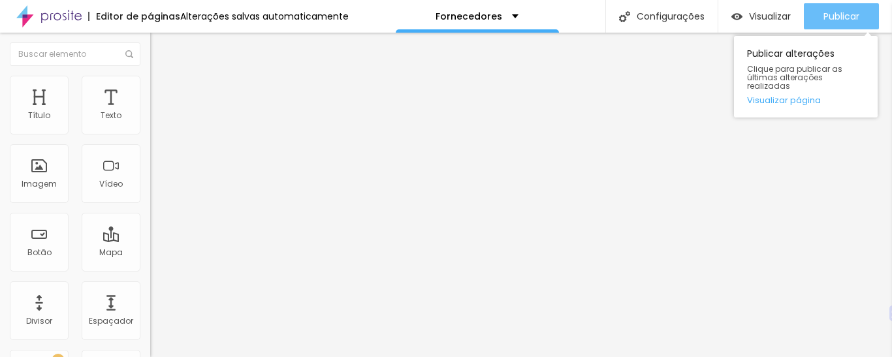
click at [865, 17] on button "Publicar" at bounding box center [841, 16] width 75 height 26
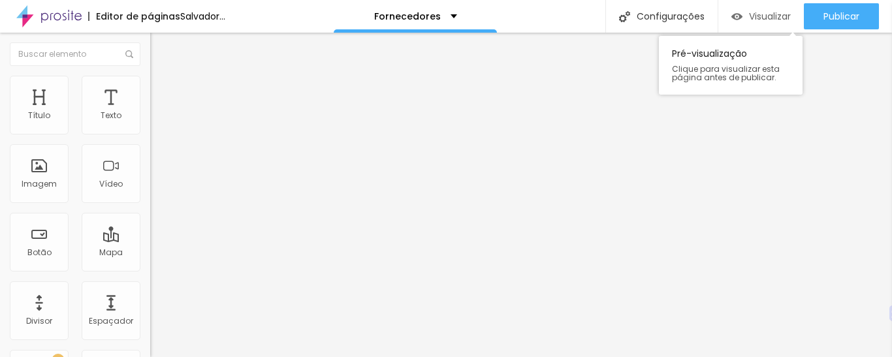
click at [764, 8] on div "Visualizar" at bounding box center [760, 16] width 59 height 26
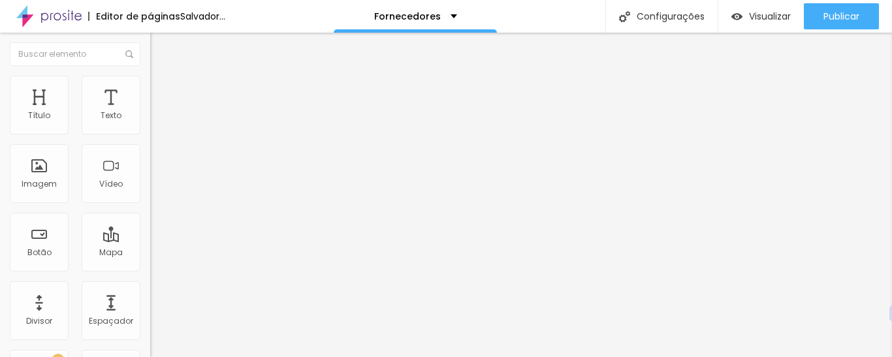
click at [150, 82] on img at bounding box center [156, 82] width 12 height 12
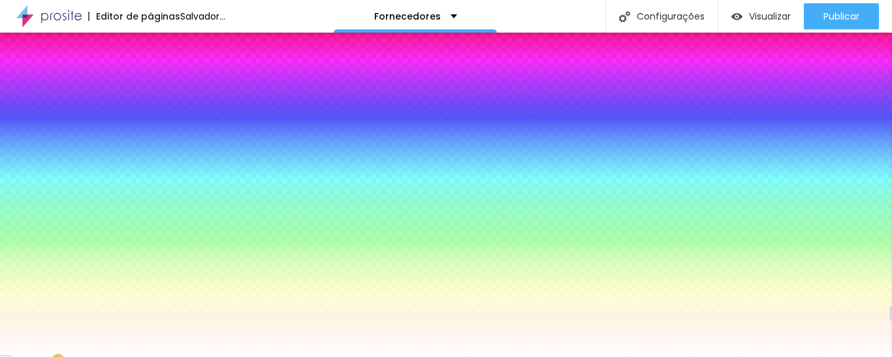
click at [150, 89] on img at bounding box center [156, 95] width 12 height 12
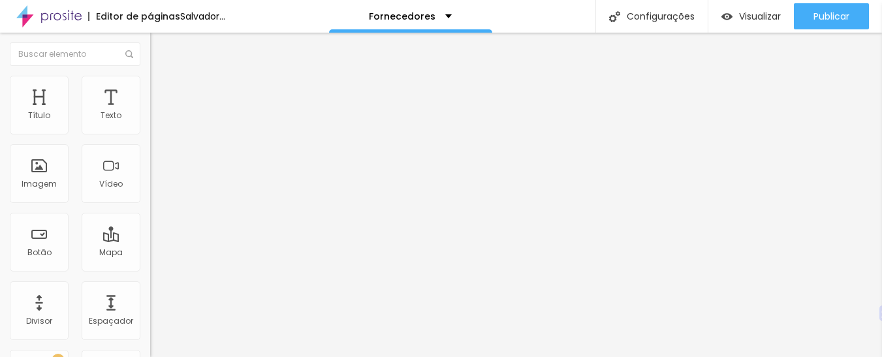
type input "11"
type input "12"
type input "13"
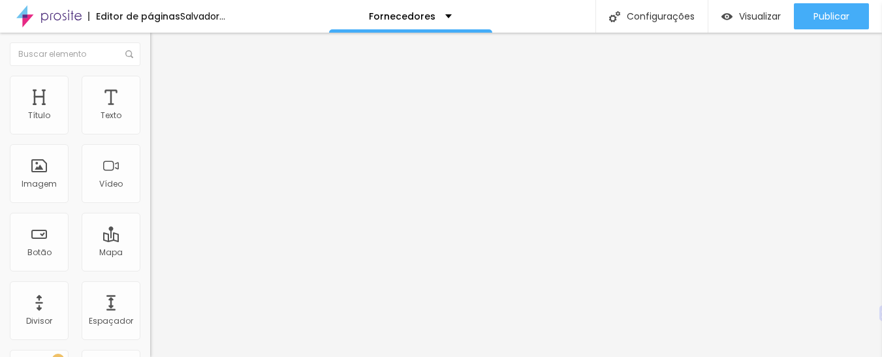
type input "13"
type input "14"
type input "15"
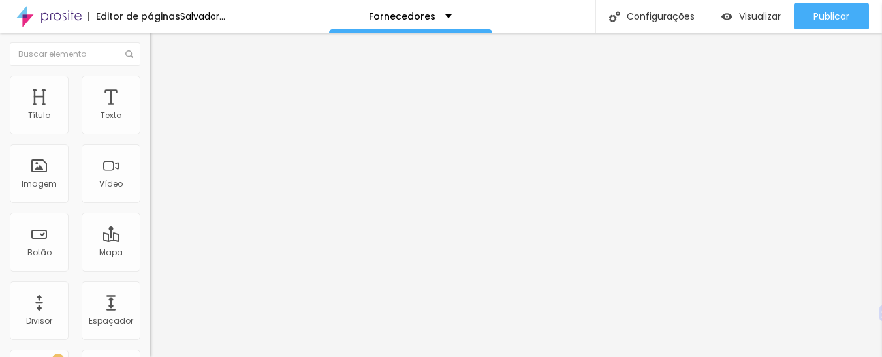
type input "16"
type input "18"
type input "19"
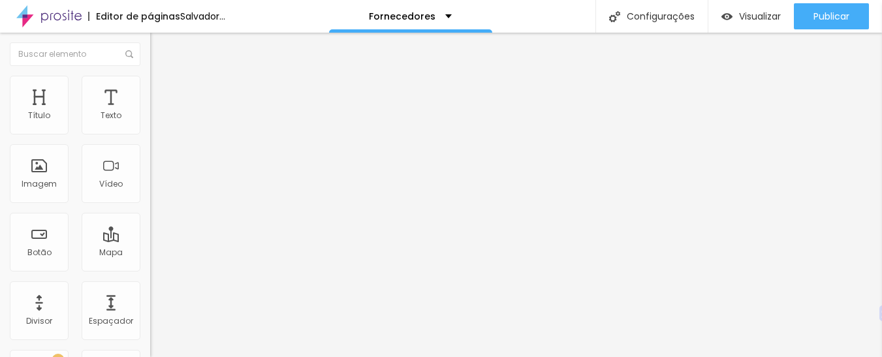
type input "19"
type input "20"
type input "23"
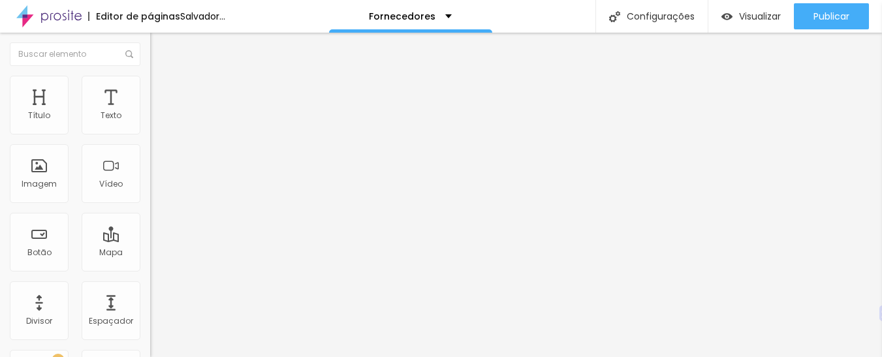
type input "27"
type input "28"
type input "31"
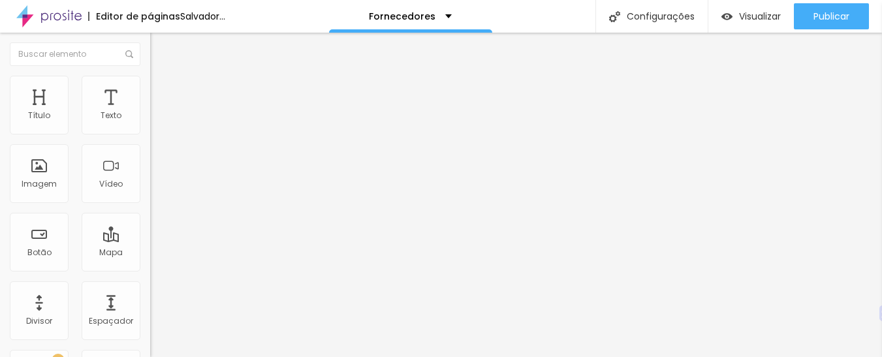
type input "31"
type input "32"
type input "33"
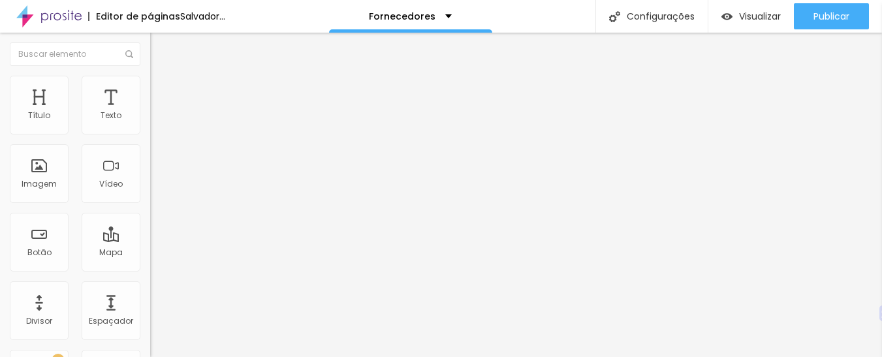
type input "34"
type input "36"
type input "37"
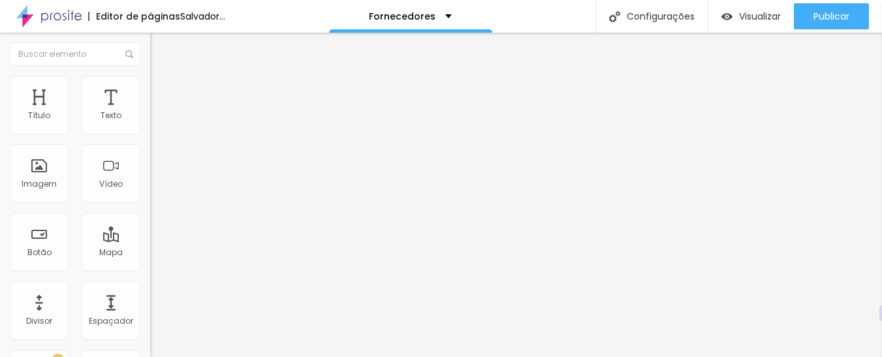
type input "37"
type input "38"
type input "39"
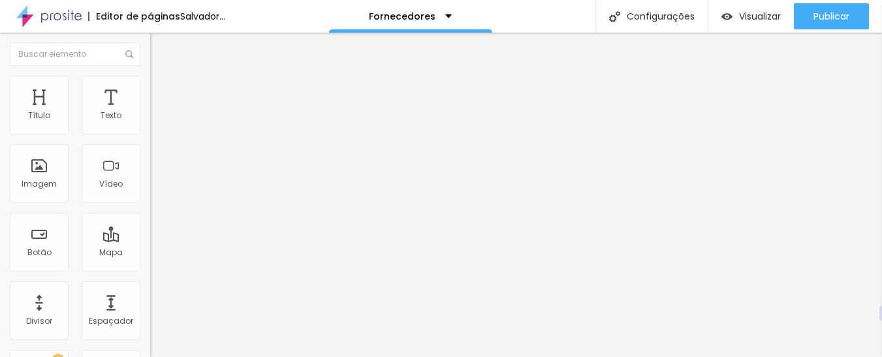
type input "40"
type input "39"
type input "38"
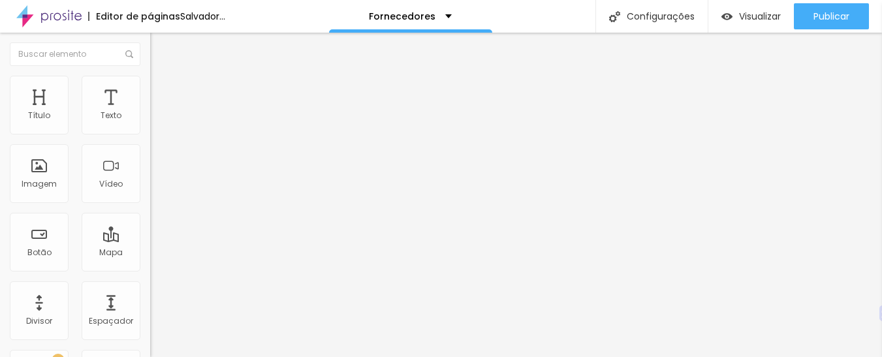
type input "38"
type input "37"
type input "36"
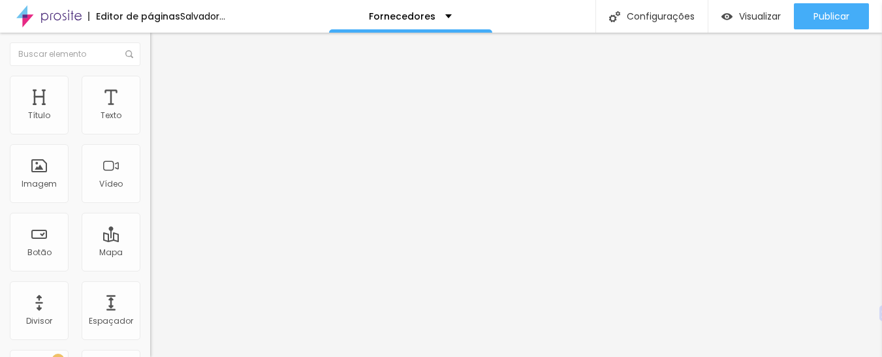
drag, startPoint x: 35, startPoint y: 126, endPoint x: 56, endPoint y: 129, distance: 20.5
type input "36"
click at [150, 253] on input "range" at bounding box center [192, 258] width 84 height 10
click at [752, 16] on font "Visualizar" at bounding box center [760, 16] width 42 height 13
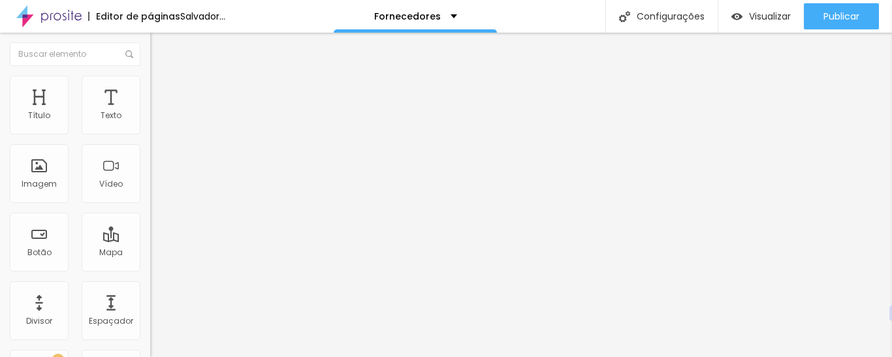
click at [150, 80] on li "Avançado" at bounding box center [225, 82] width 150 height 13
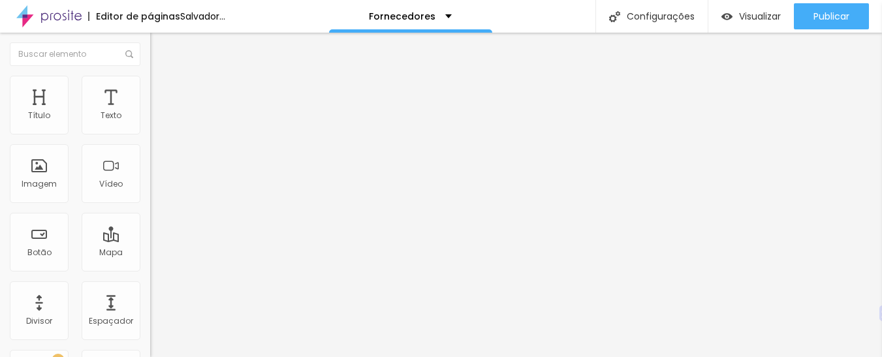
type input "3"
type input "4"
type input "5"
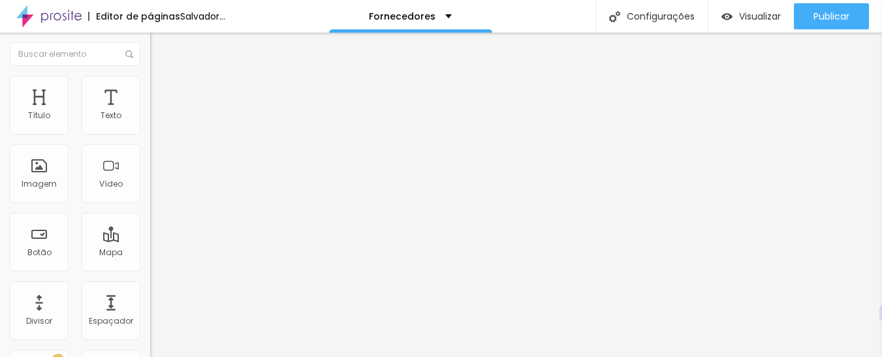
type input "5"
type input "7"
type input "8"
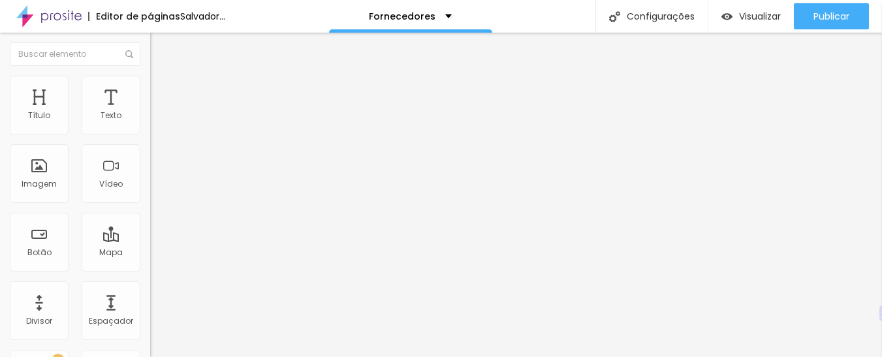
type input "9"
type input "10"
type input "11"
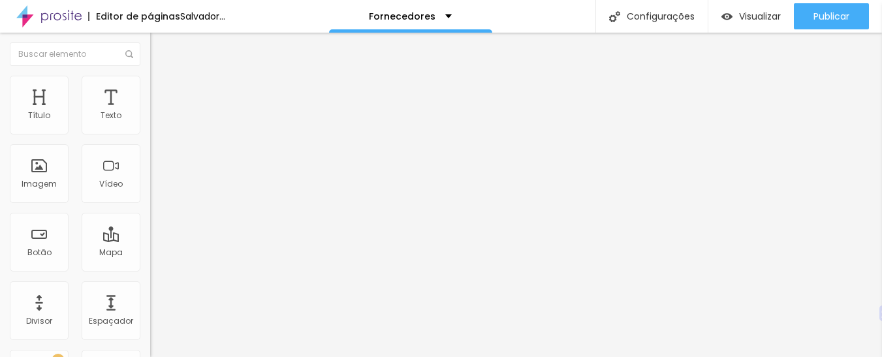
type input "11"
type input "12"
type input "13"
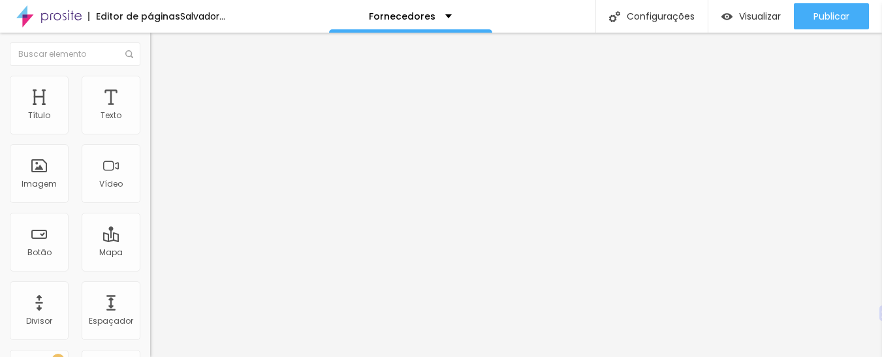
type input "14"
type input "13"
type input "12"
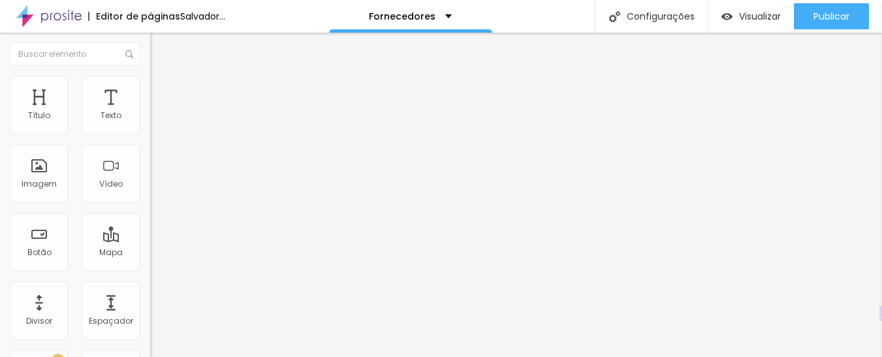
type input "12"
type input "10"
type input "9"
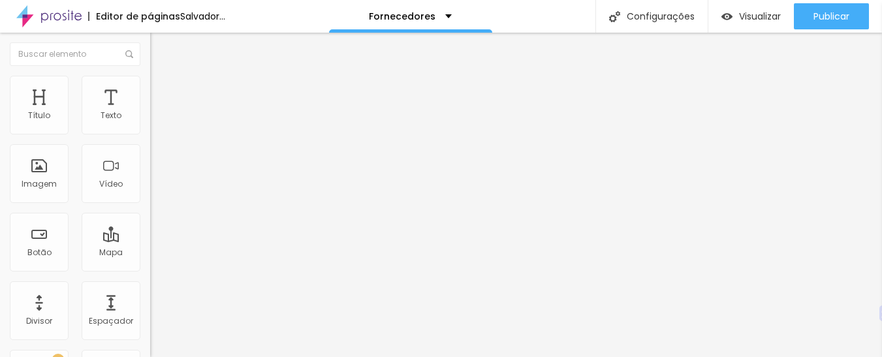
type input "7"
type input "5"
type input "4"
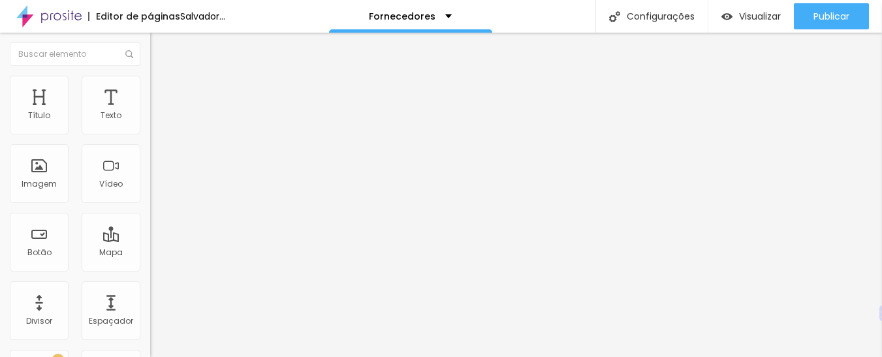
type input "4"
type input "3"
type input "2"
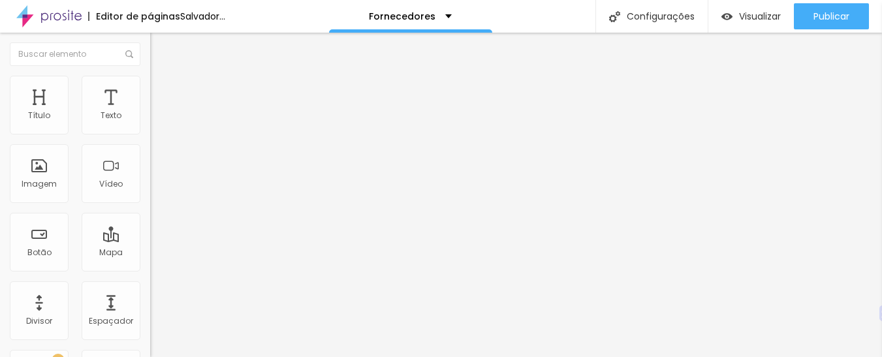
type input "1"
type input "0"
type input "1"
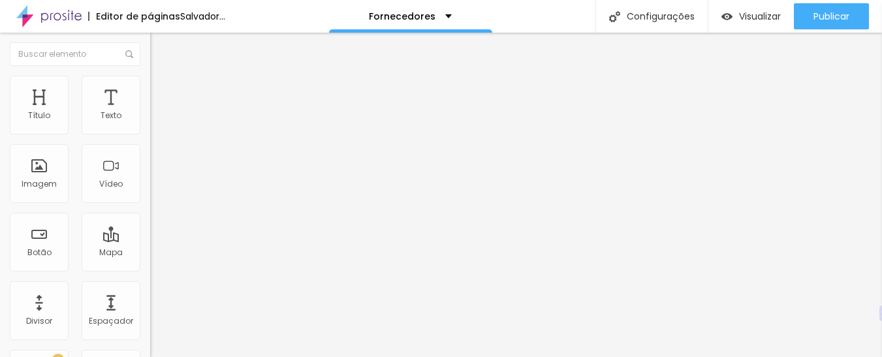
type input "1"
type input "2"
type input "3"
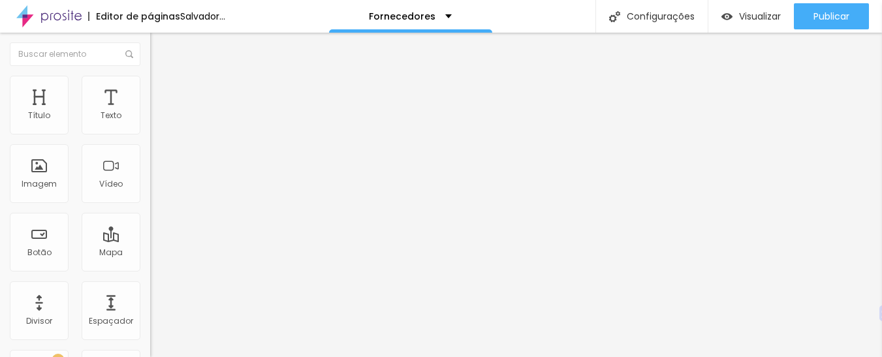
type input "4"
type input "6"
type input "7"
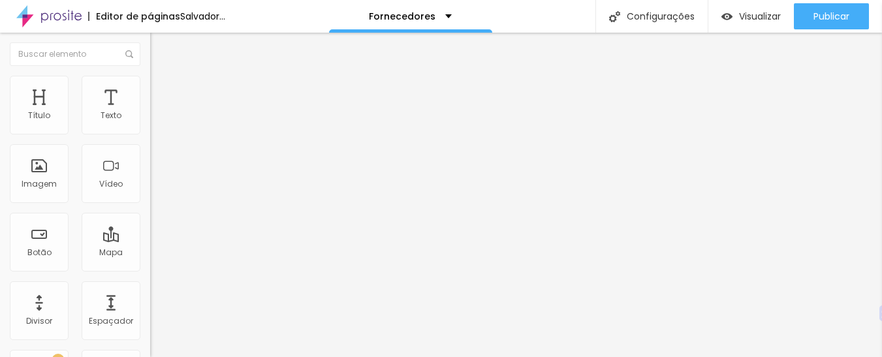
type input "7"
drag, startPoint x: 27, startPoint y: 153, endPoint x: 35, endPoint y: 157, distance: 8.8
type input "7"
type input "20"
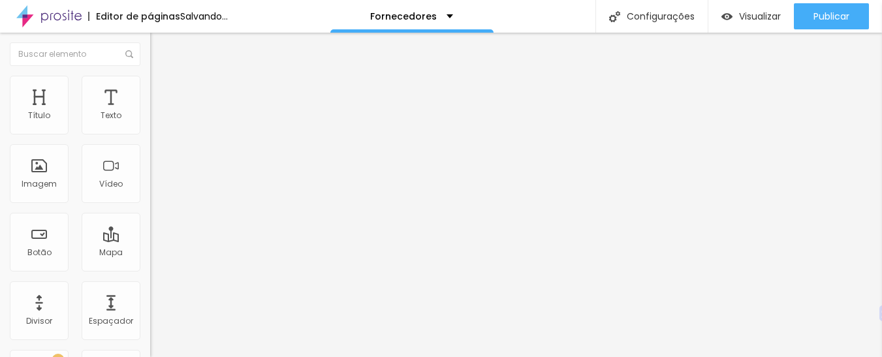
type input "20"
type input "21"
type input "22"
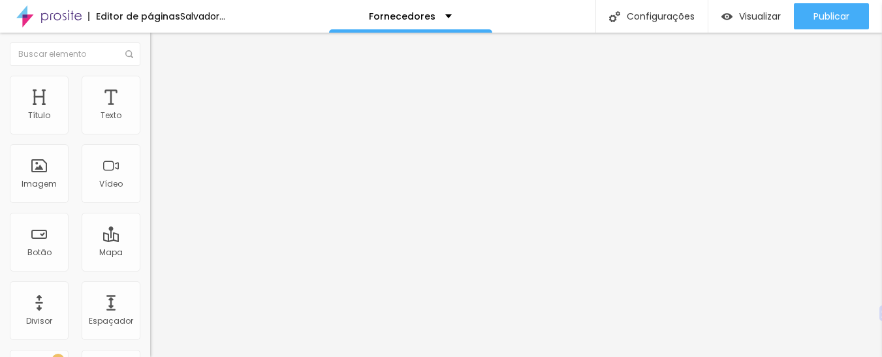
type input "23"
type input "25"
type input "26"
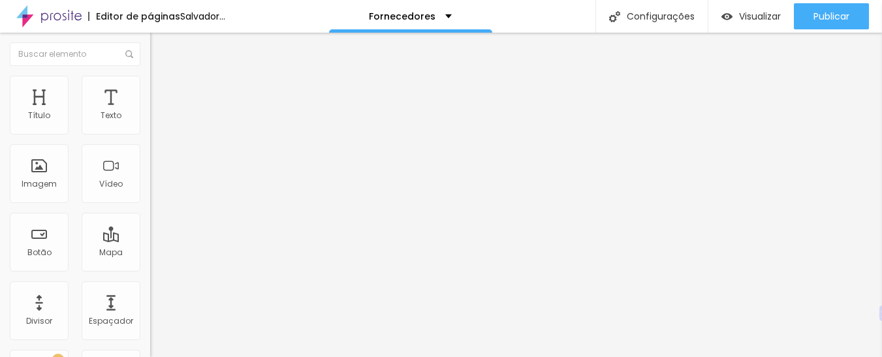
type input "26"
type input "24"
type input "23"
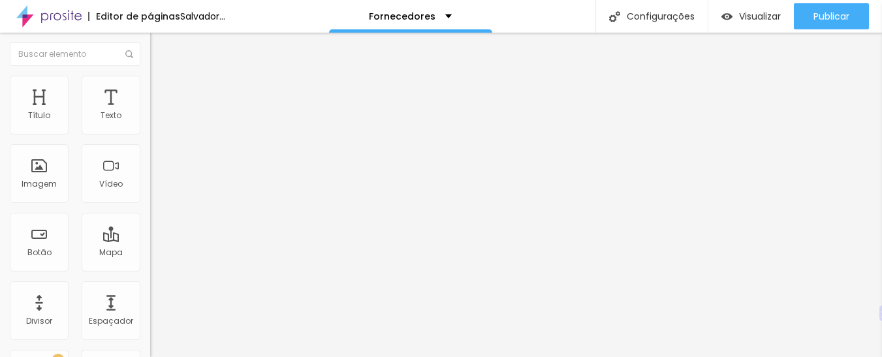
type input "22"
type input "20"
type input "19"
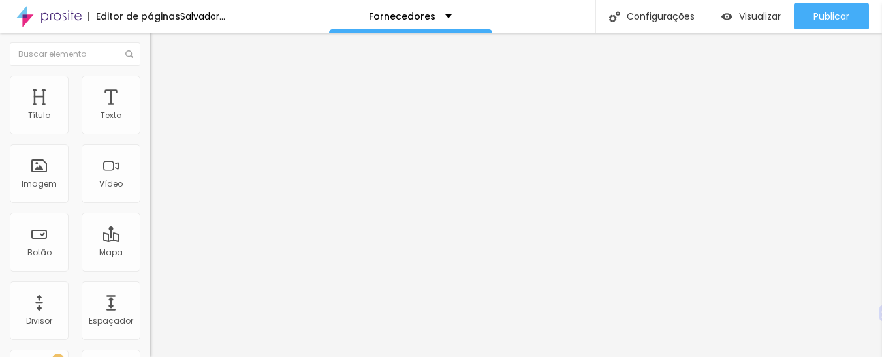
type input "19"
type input "20"
type input "21"
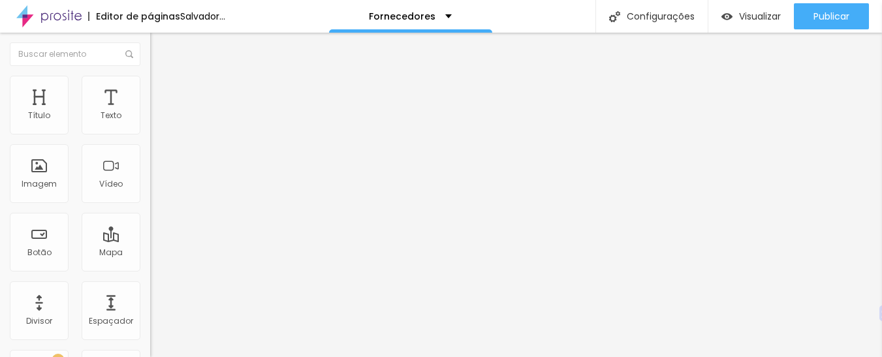
type input "22"
type input "23"
type input "25"
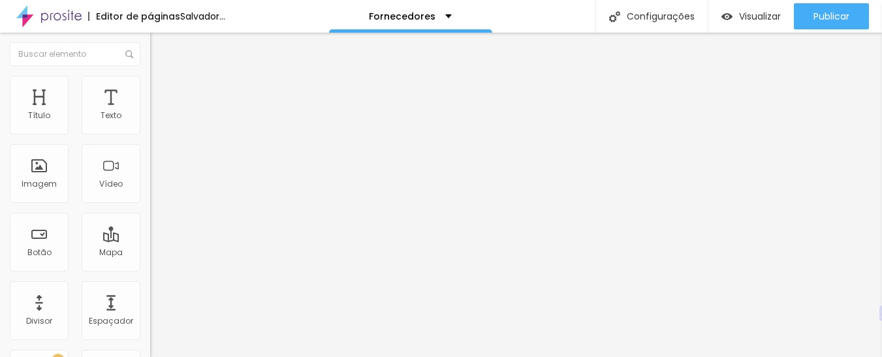
type input "25"
type input "27"
type input "30"
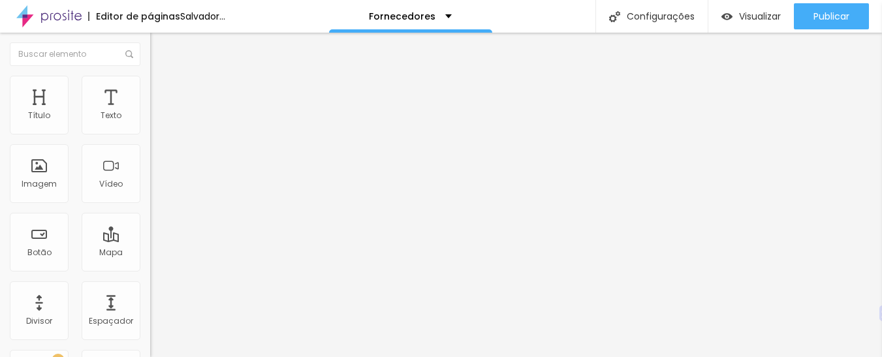
type input "32"
type input "33"
type input "35"
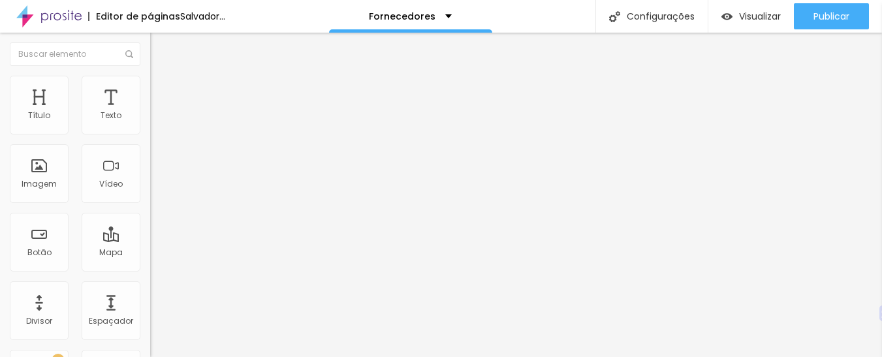
type input "35"
type input "37"
type input "39"
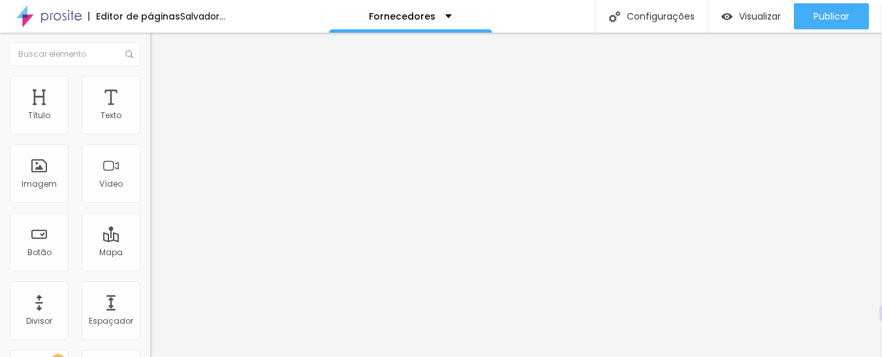
type input "40"
type input "42"
type input "43"
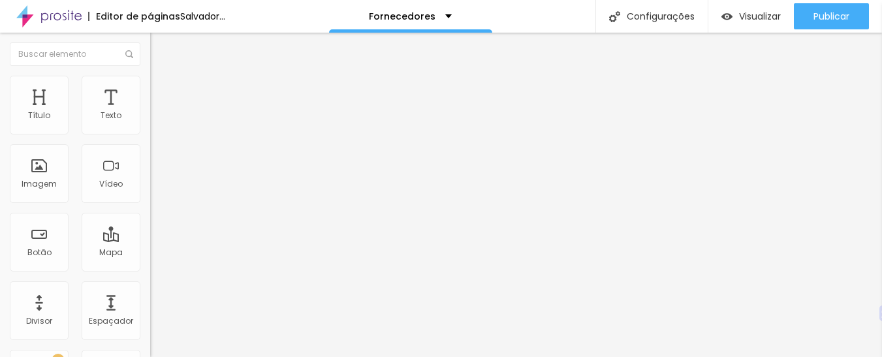
type input "43"
type input "45"
type input "47"
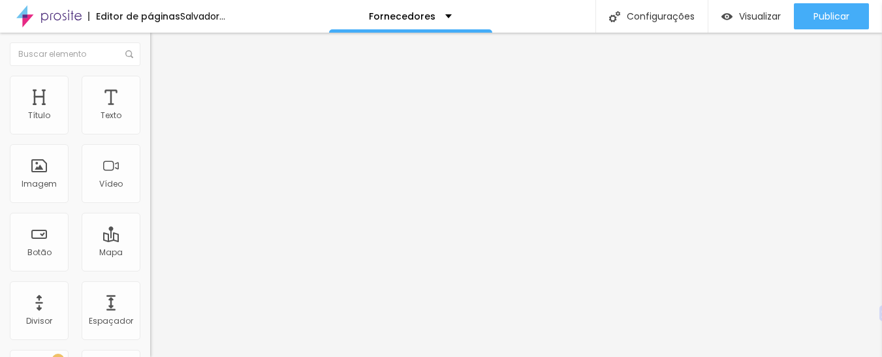
type input "48"
type input "54"
type input "59"
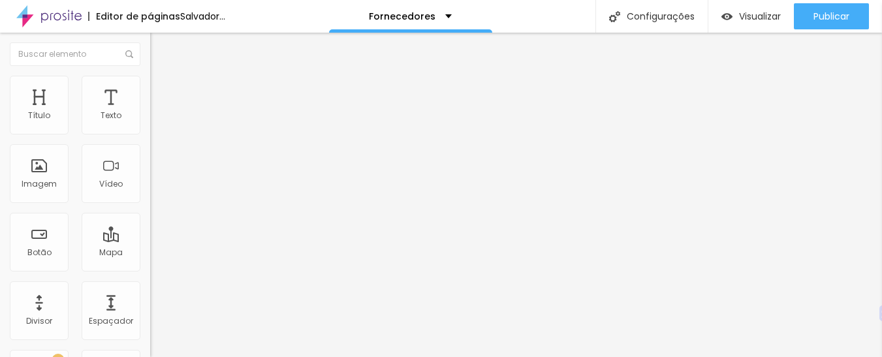
type input "59"
type input "67"
type input "72"
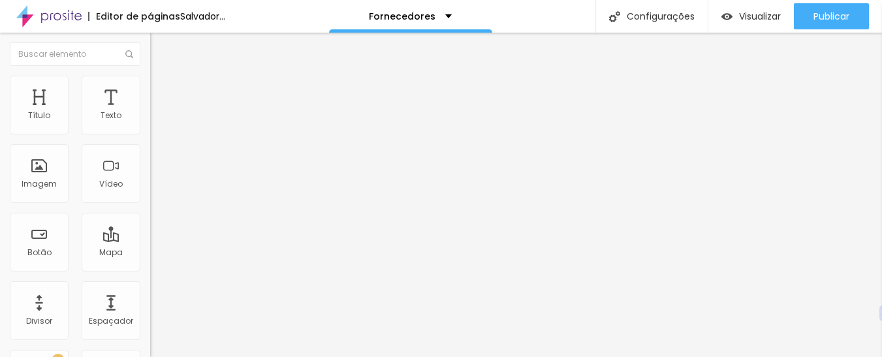
type input "73"
type input "74"
type input "78"
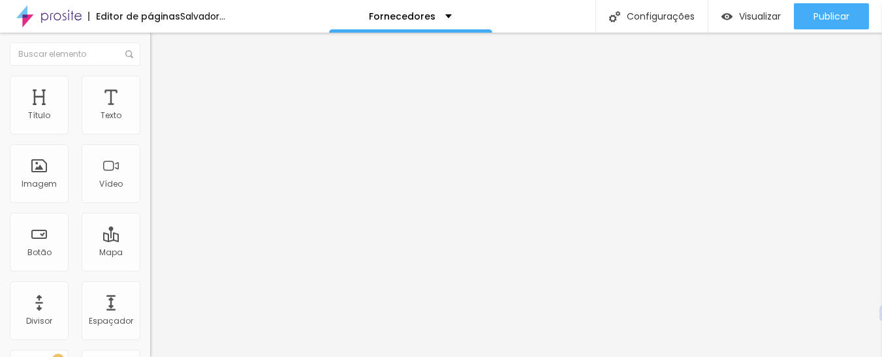
type input "78"
type input "81"
type input "85"
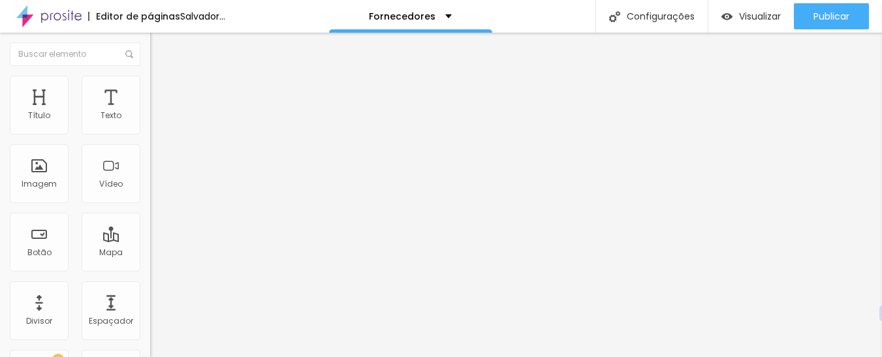
type input "87"
type input "90"
type input "91"
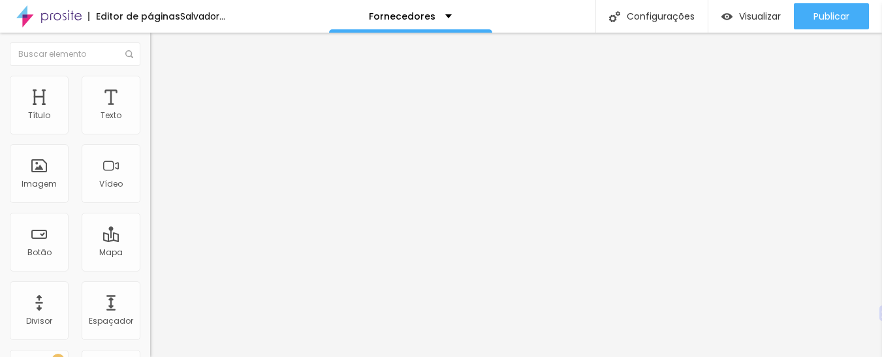
type input "91"
type input "92"
type input "93"
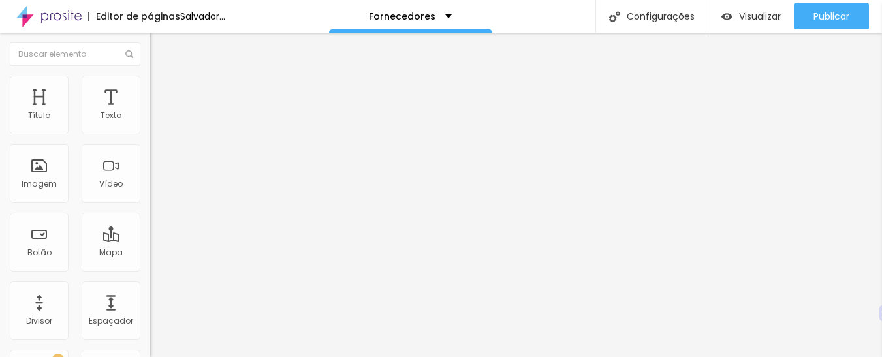
type input "94"
type input "93"
type input "88"
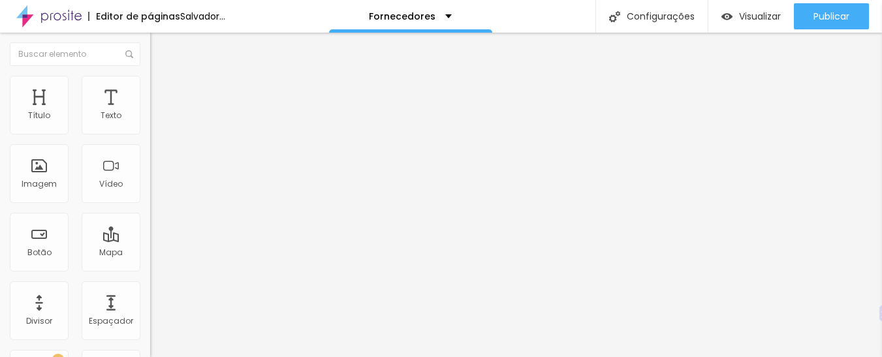
drag, startPoint x: 44, startPoint y: 128, endPoint x: 84, endPoint y: 137, distance: 40.9
click at [150, 240] on input "range" at bounding box center [192, 245] width 84 height 10
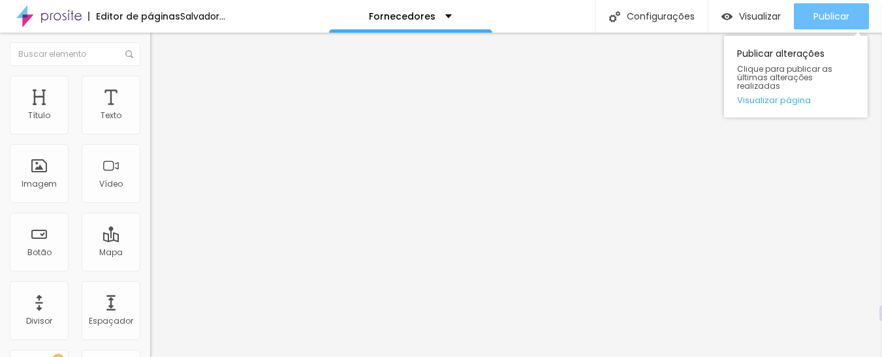
click at [778, 10] on icon "button" at bounding box center [786, 16] width 16 height 16
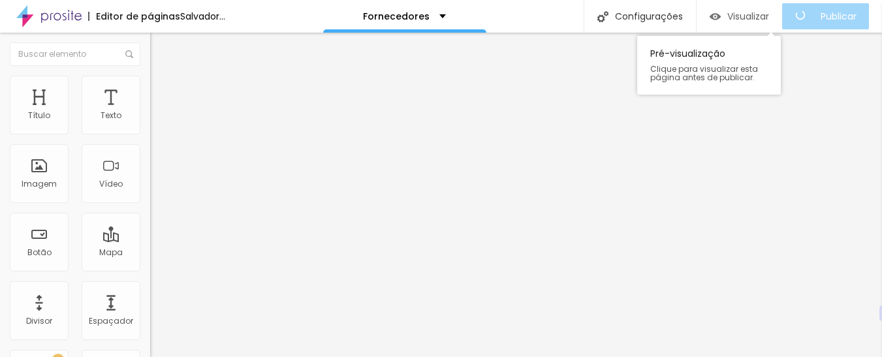
click at [748, 19] on font "Visualizar" at bounding box center [748, 16] width 42 height 13
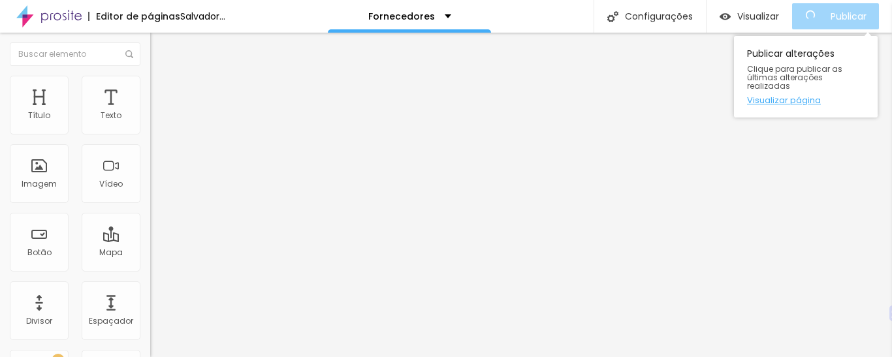
click at [801, 94] on font "Visualizar página" at bounding box center [784, 100] width 74 height 12
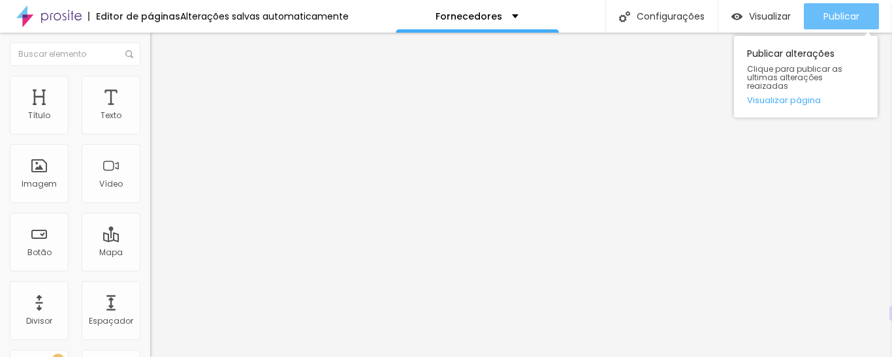
click at [841, 14] on span "Publicar" at bounding box center [841, 16] width 36 height 10
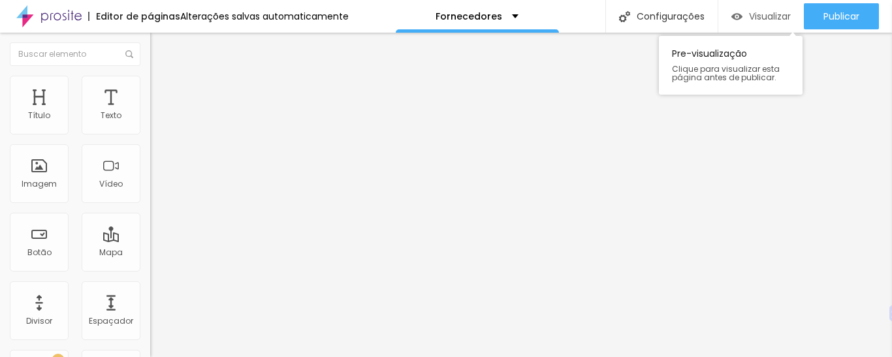
click at [742, 14] on div "Visualizar" at bounding box center [760, 16] width 59 height 11
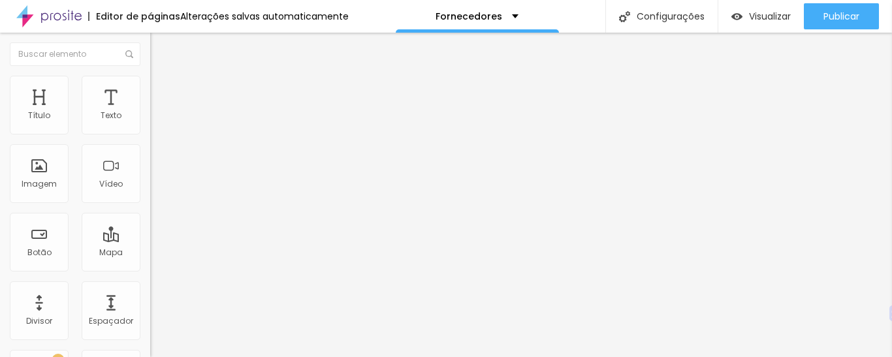
click at [150, 84] on img at bounding box center [156, 82] width 12 height 12
click at [150, 80] on li "Avançado" at bounding box center [225, 82] width 150 height 13
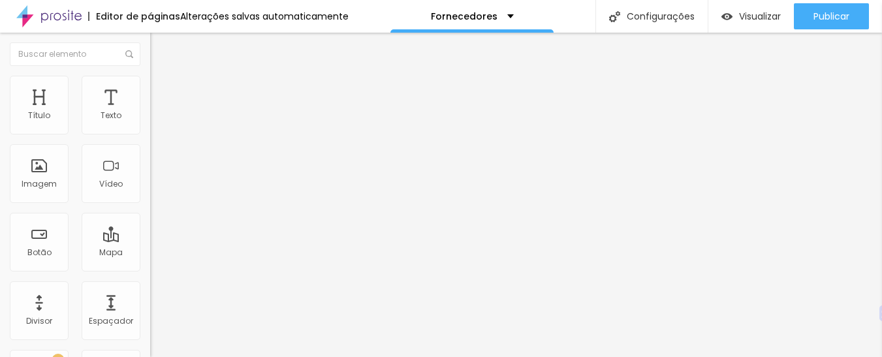
type input "12"
type input "11"
type input "10"
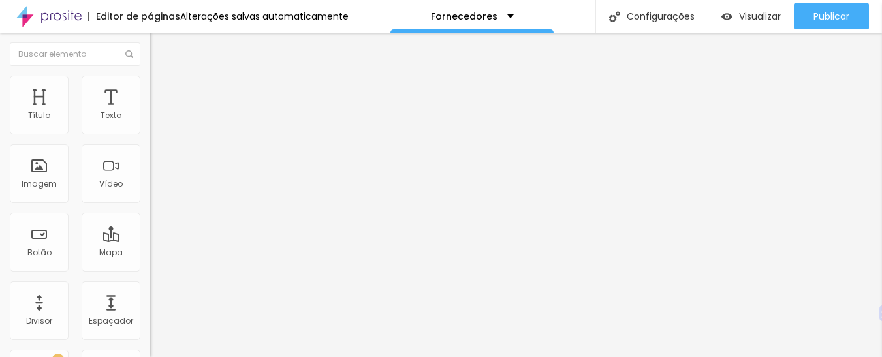
type input "10"
type input "9"
type input "6"
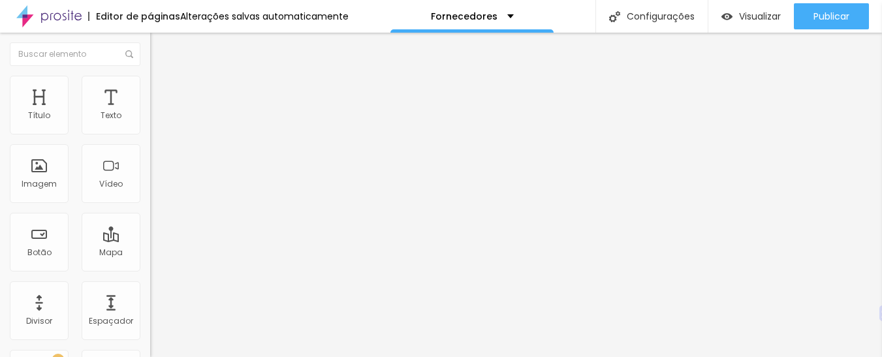
type input "5"
type input "3"
type input "2"
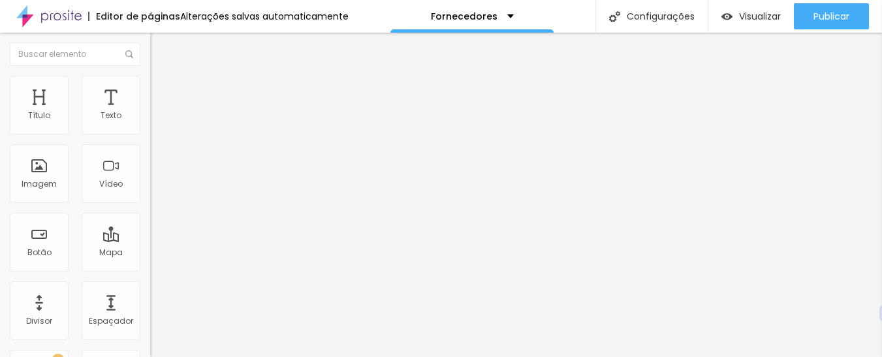
type input "2"
type input "1"
type input "0"
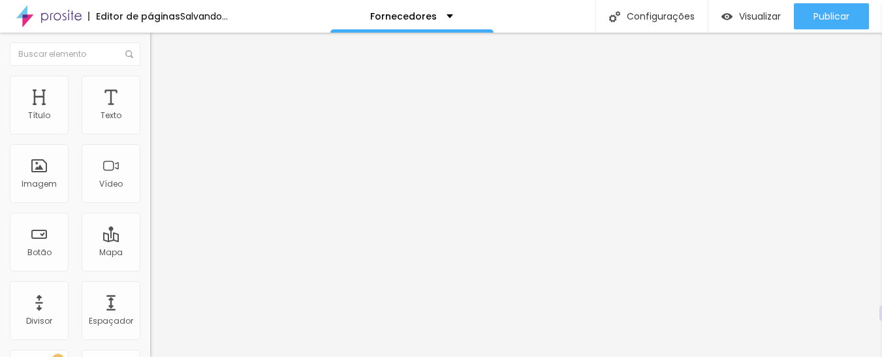
drag, startPoint x: 39, startPoint y: 125, endPoint x: 0, endPoint y: 121, distance: 39.4
click at [150, 240] on input "range" at bounding box center [192, 245] width 84 height 10
type input "2"
type input "3"
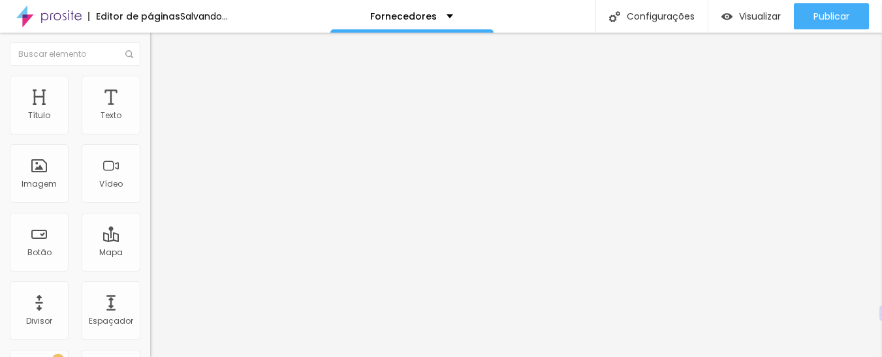
type input "3"
type input "5"
type input "6"
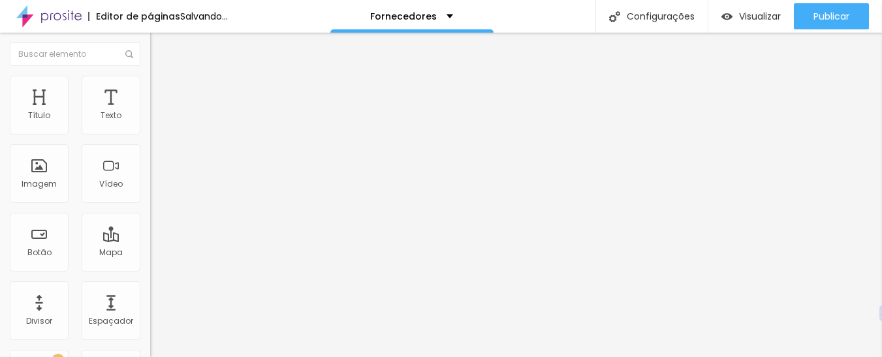
type input "8"
type input "9"
type input "10"
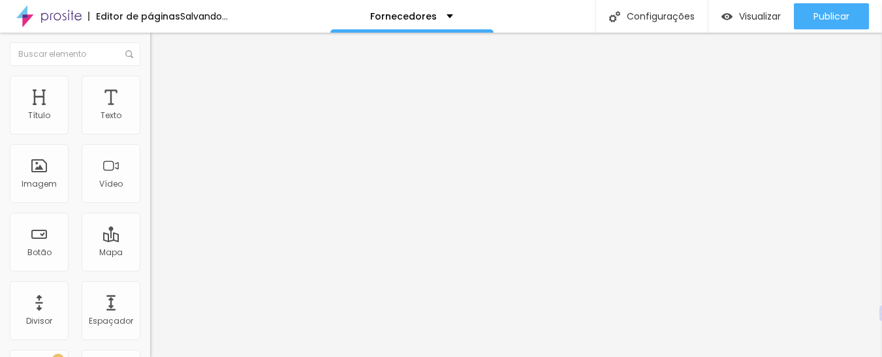
type input "10"
type input "12"
type input "13"
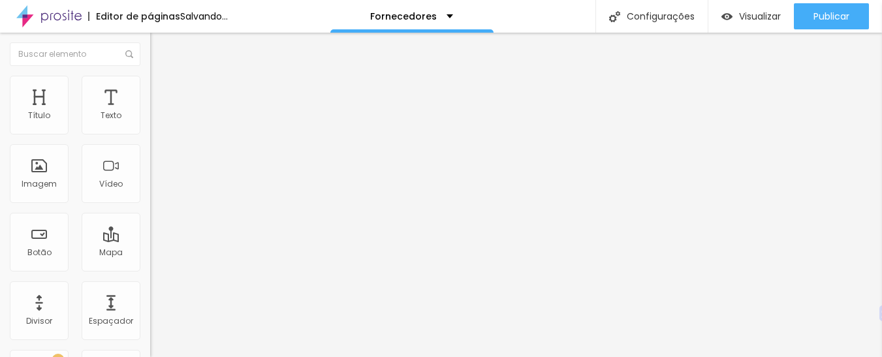
type input "14"
type input "16"
type input "17"
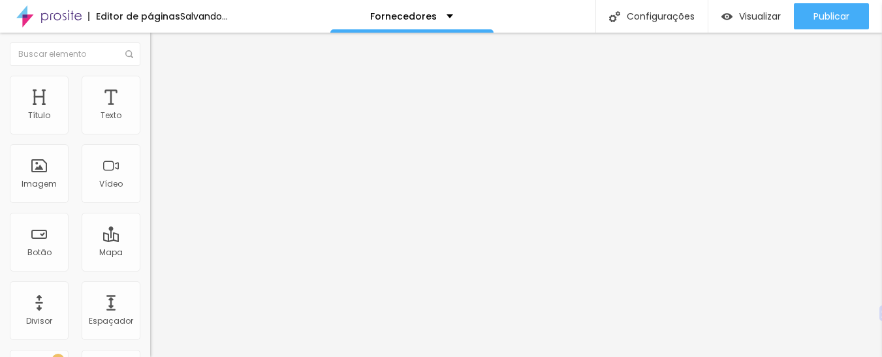
type input "17"
type input "18"
type input "19"
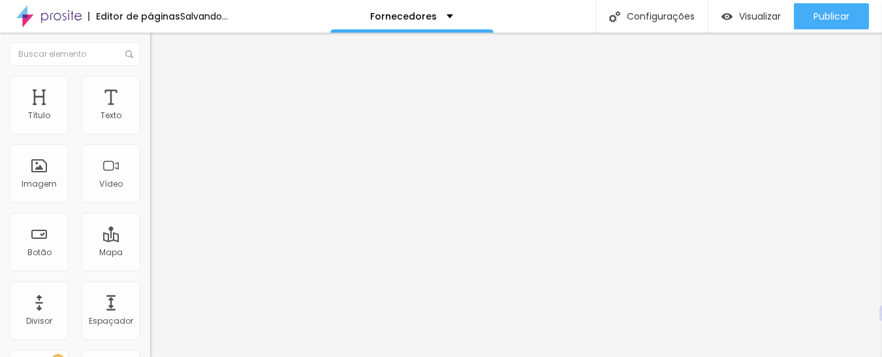
type input "20"
type input "21"
type input "23"
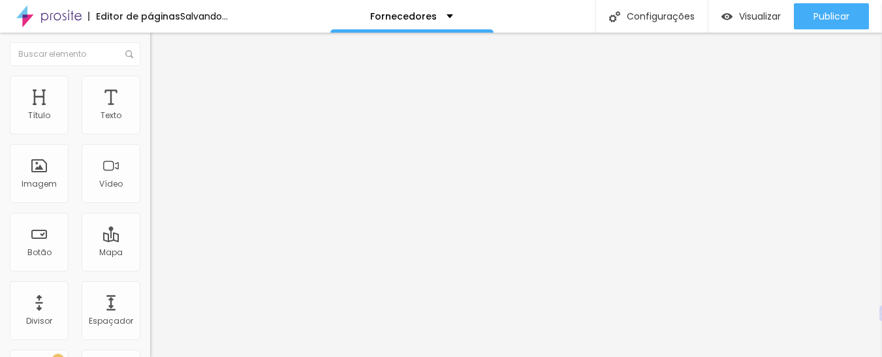
type input "23"
type input "22"
type input "18"
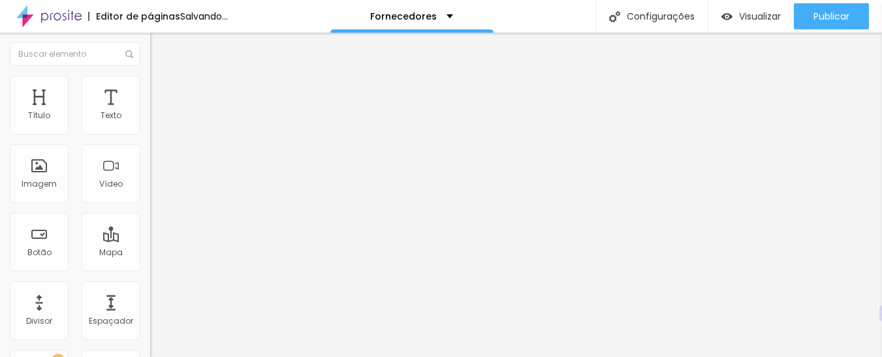
type input "8"
type input "0"
drag, startPoint x: 31, startPoint y: 127, endPoint x: 0, endPoint y: 132, distance: 31.8
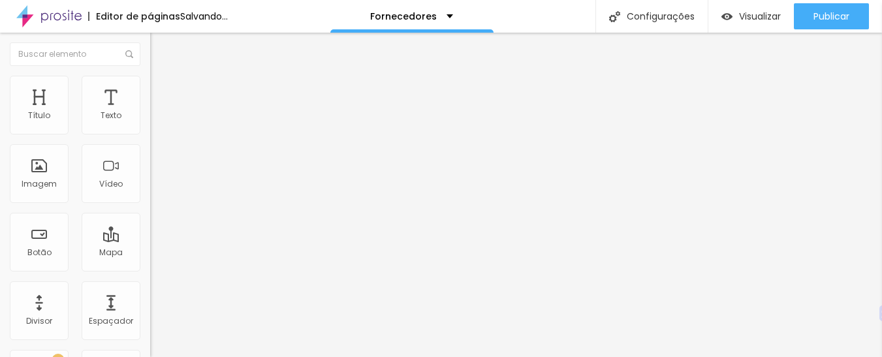
click at [150, 240] on input "range" at bounding box center [192, 245] width 84 height 10
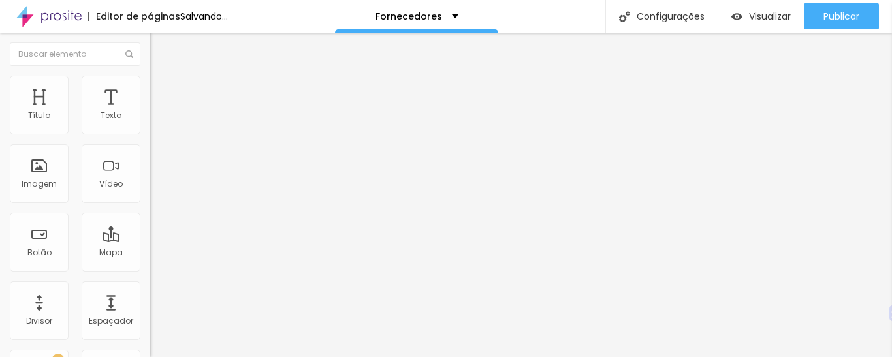
click at [150, 86] on li "Avançado" at bounding box center [225, 82] width 150 height 13
click at [162, 90] on span "Avançado" at bounding box center [183, 84] width 43 height 11
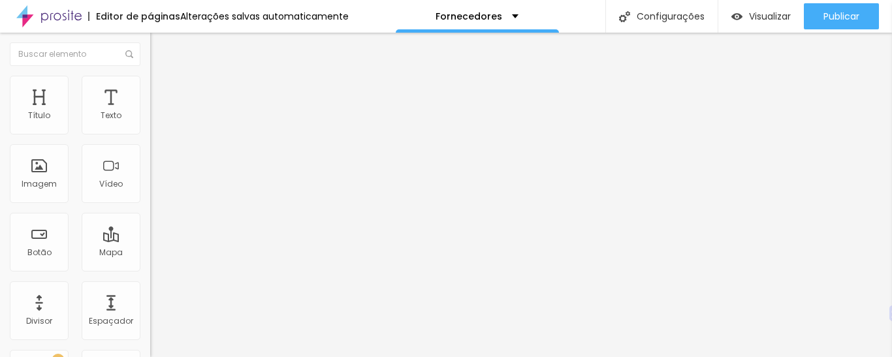
click at [162, 89] on span "Avançado" at bounding box center [183, 84] width 43 height 11
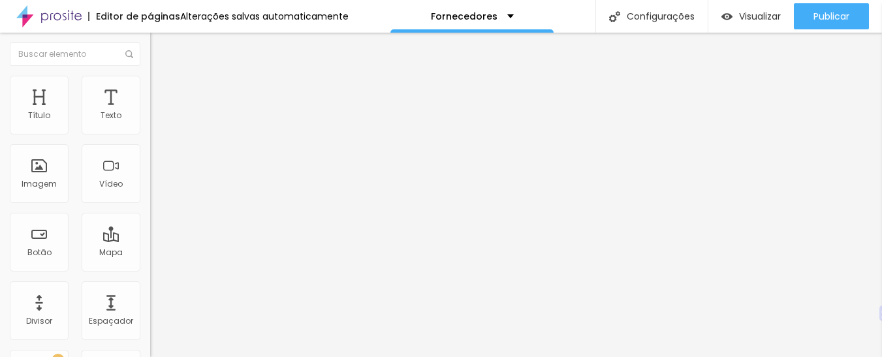
type input "10"
type input "11"
type input "12"
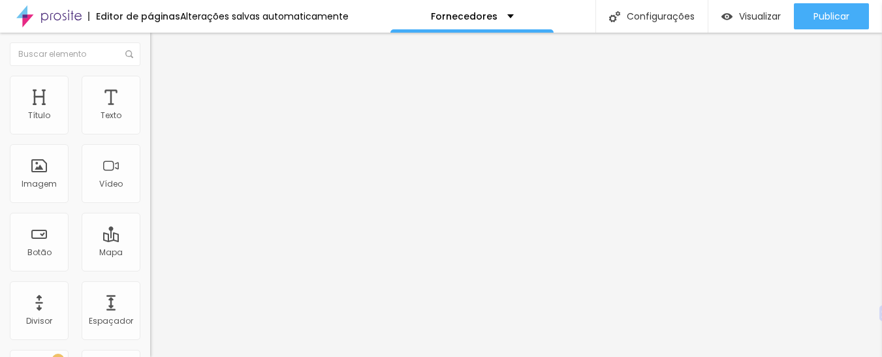
type input "13"
type input "15"
type input "16"
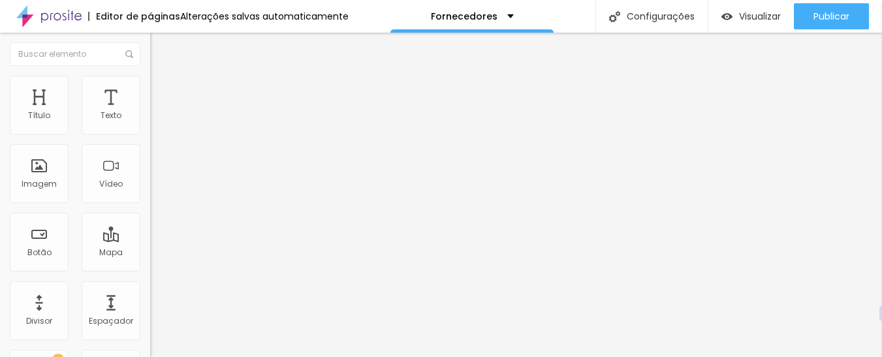
type input "16"
type input "18"
type input "19"
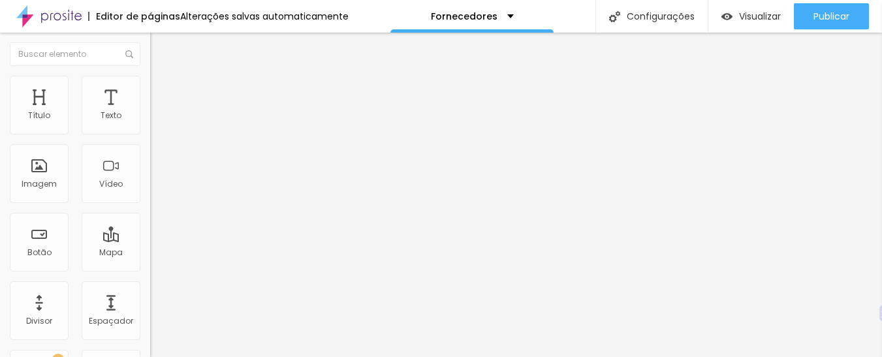
type input "21"
type input "22"
type input "24"
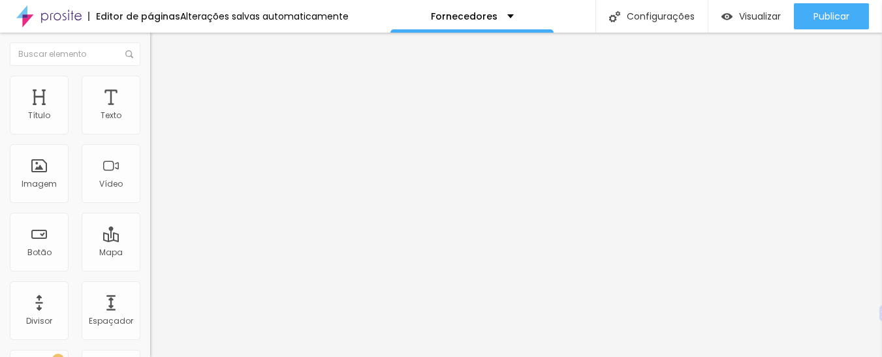
type input "24"
type input "25"
type input "26"
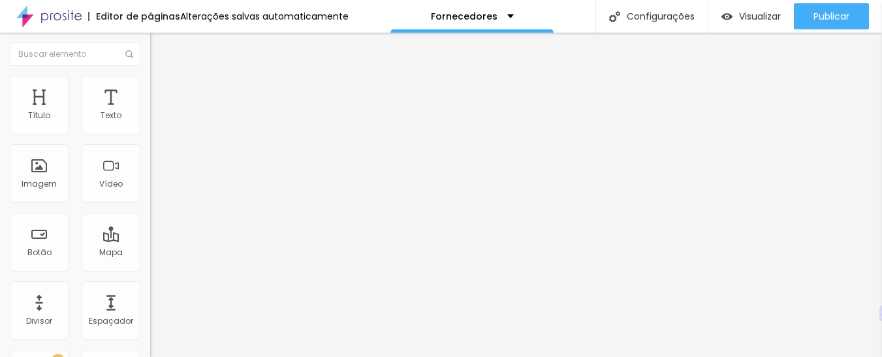
type input "28"
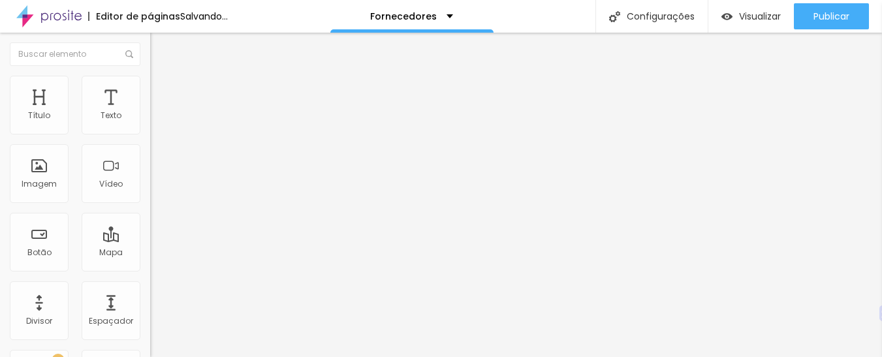
type input "29"
type input "31"
type input "32"
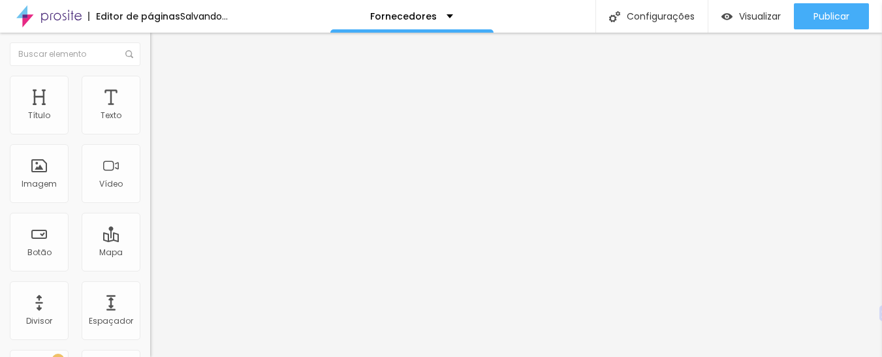
type input "32"
type input "34"
type input "35"
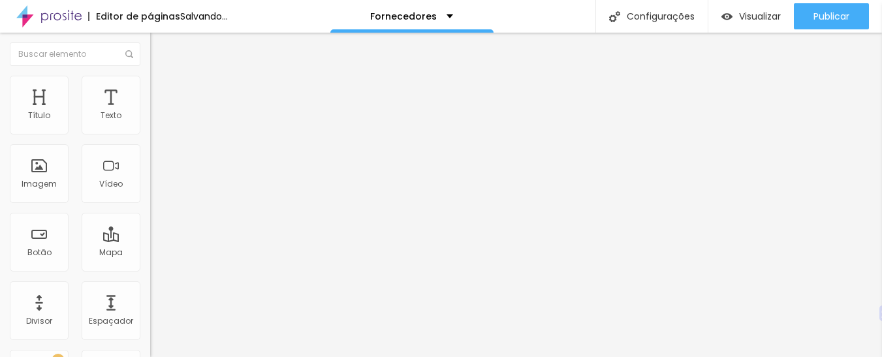
type input "37"
type input "39"
type input "42"
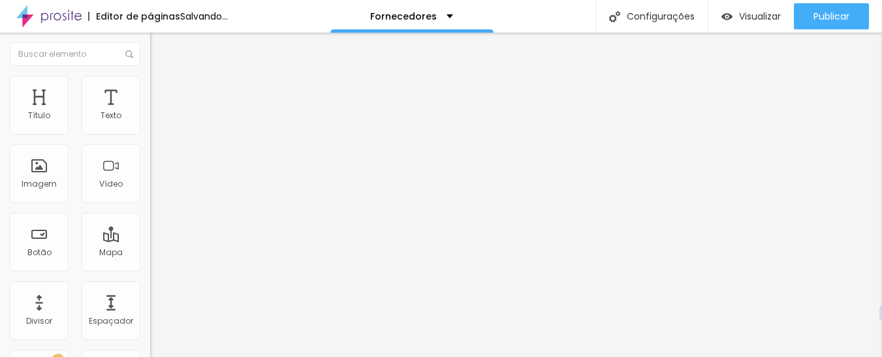
type input "42"
type input "44"
type input "48"
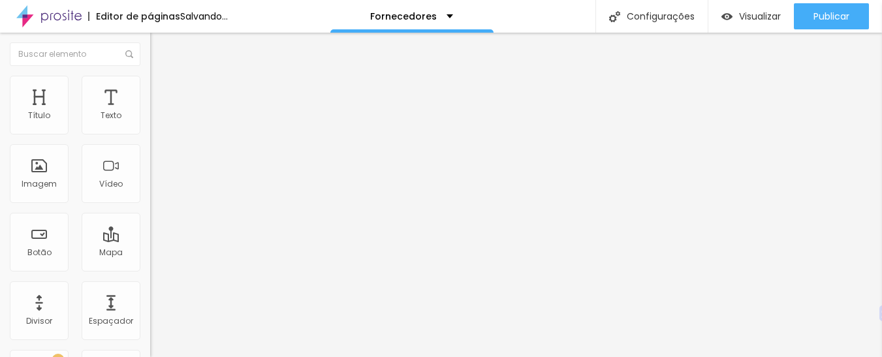
type input "49"
type input "50"
type input "52"
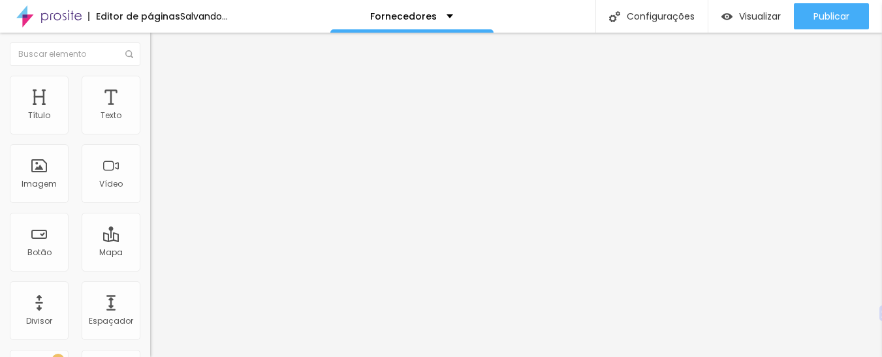
type input "52"
type input "53"
type input "55"
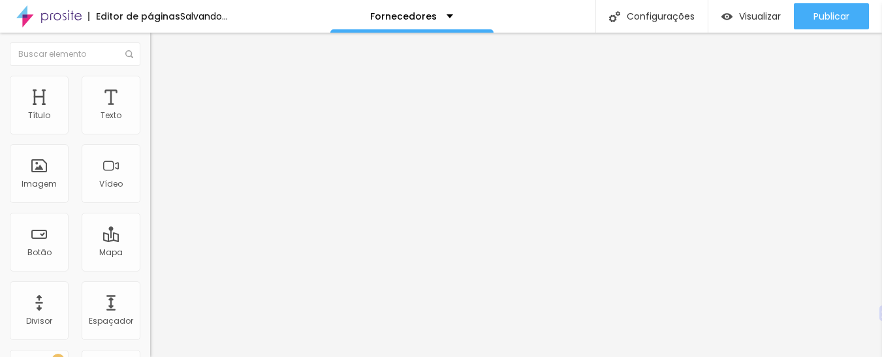
type input "56"
type input "57"
type input "58"
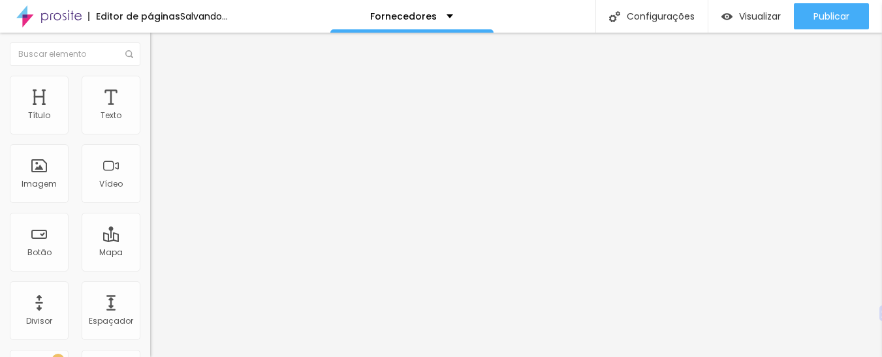
type input "58"
type input "59"
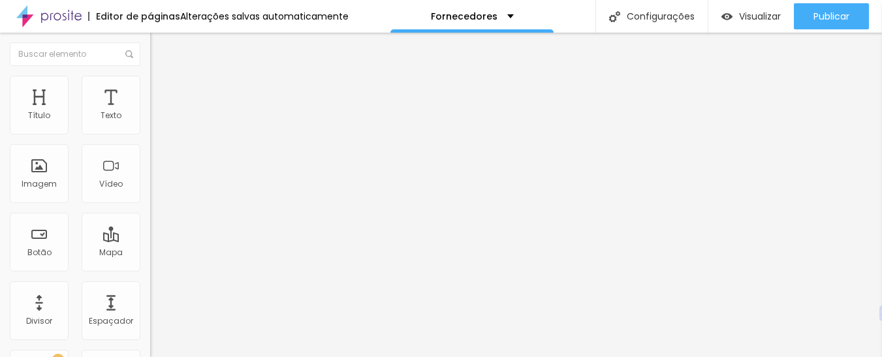
type input "60"
type input "62"
type input "63"
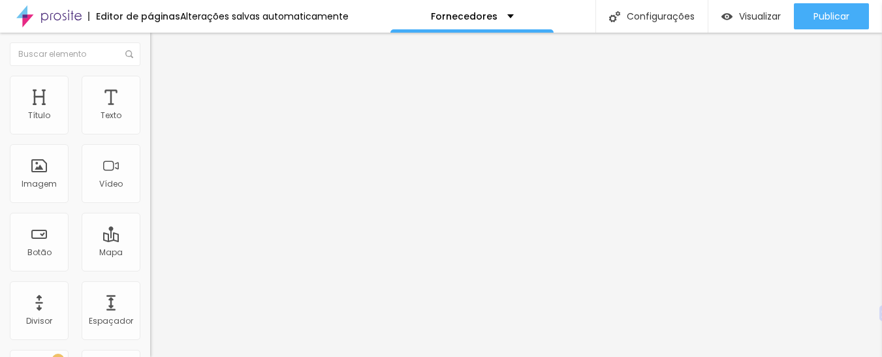
type input "63"
type input "65"
type input "66"
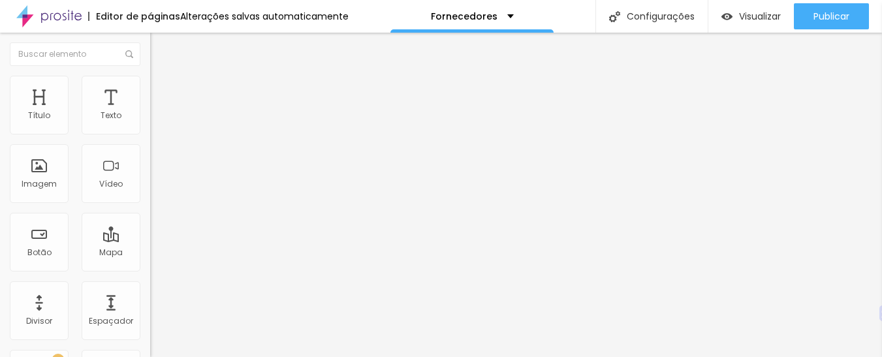
type input "67"
type input "69"
type input "70"
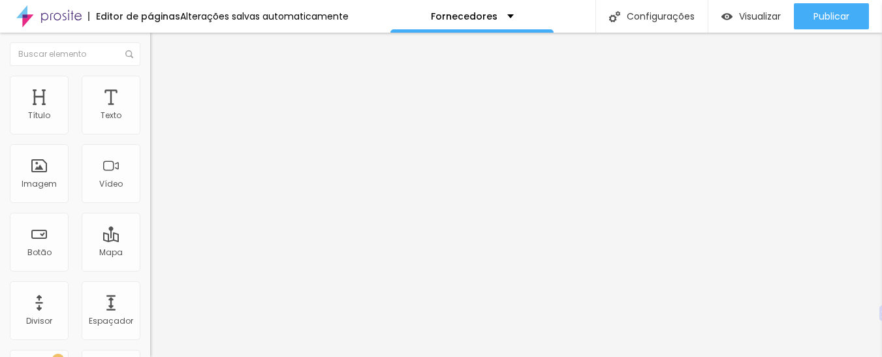
type input "70"
type input "71"
type input "73"
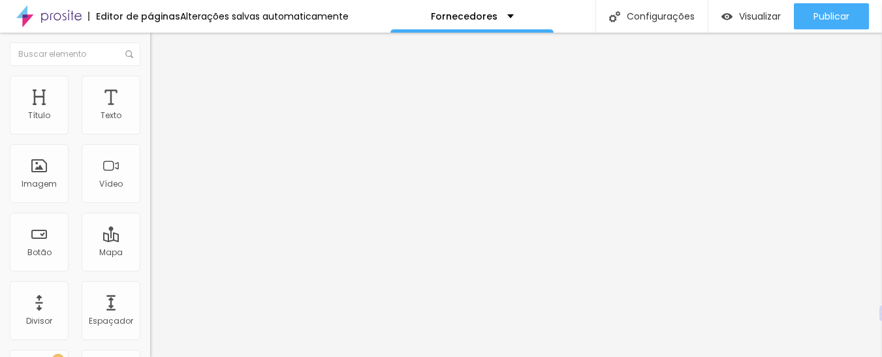
type input "74"
type input "75"
type input "76"
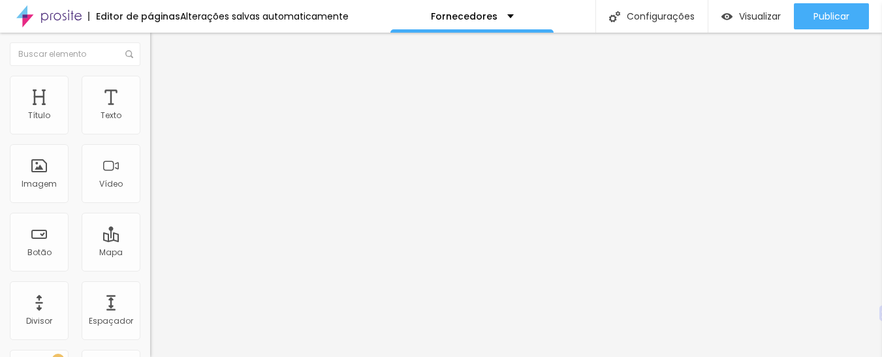
type input "76"
drag, startPoint x: 36, startPoint y: 127, endPoint x: 84, endPoint y: 136, distance: 48.4
type input "76"
click at [150, 240] on input "range" at bounding box center [192, 245] width 84 height 10
type input "27"
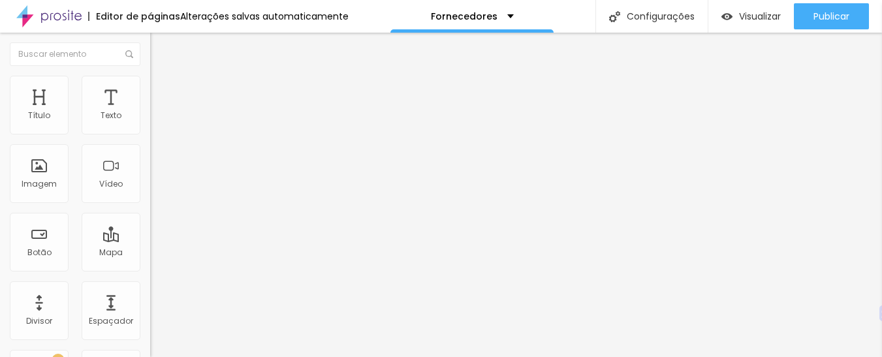
type input "27"
type input "23"
type input "13"
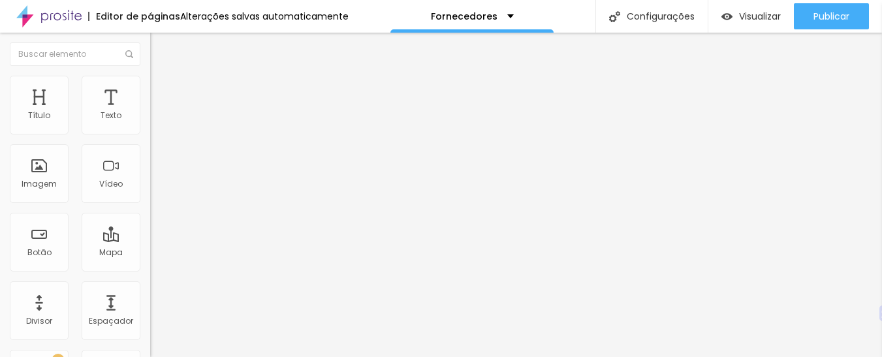
type input "10"
type input "8"
type input "6"
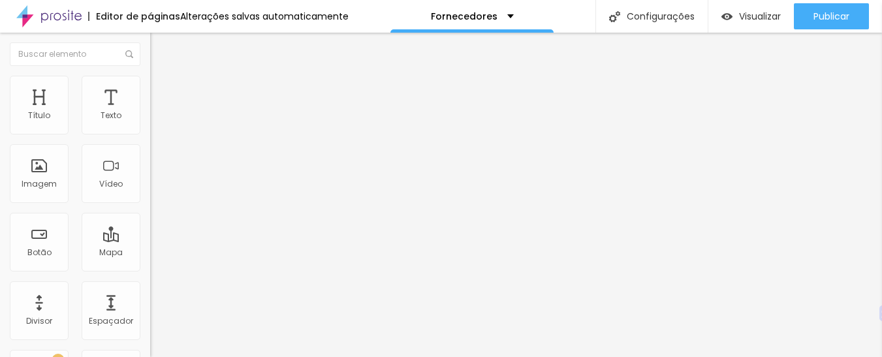
type input "6"
type input "5"
type input "3"
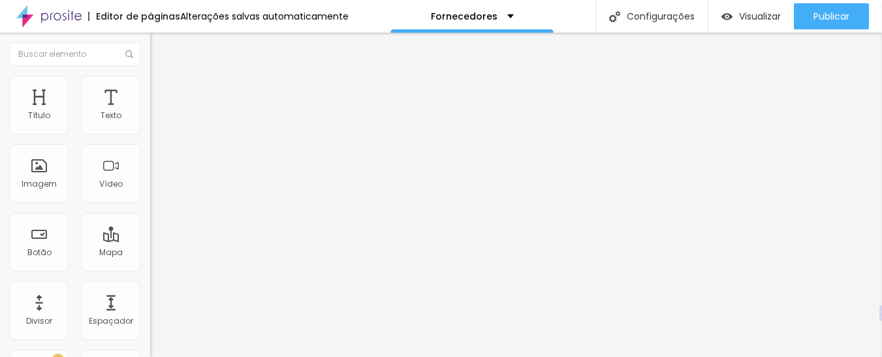
type input "2"
type input "1"
type input "0"
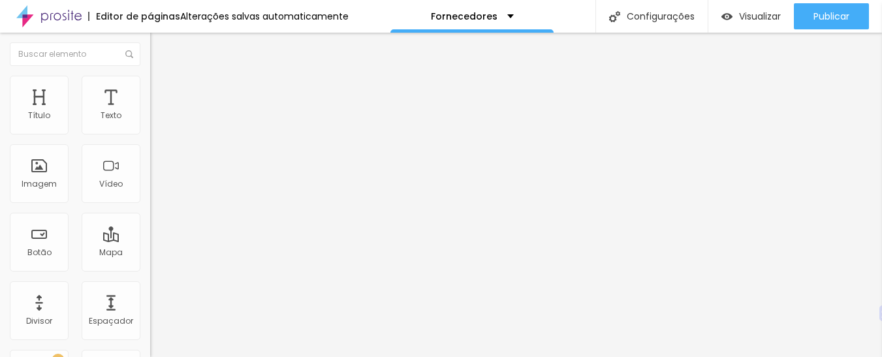
type input "0"
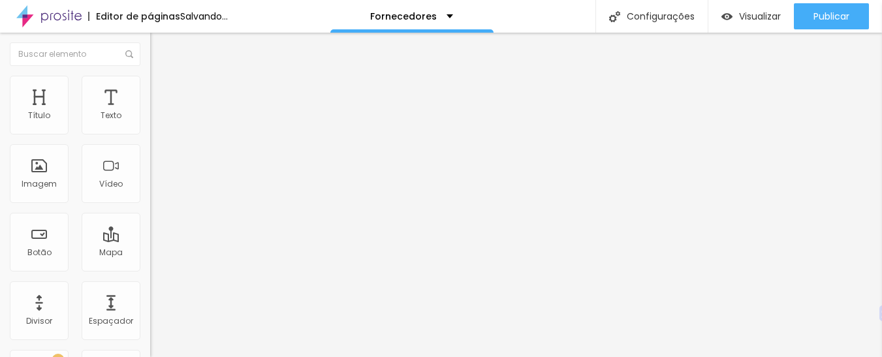
type input "1"
type input "2"
type input "3"
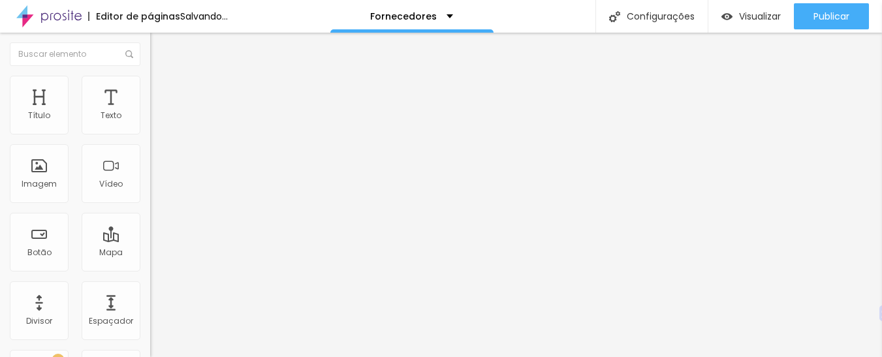
type input "3"
type input "4"
type input "6"
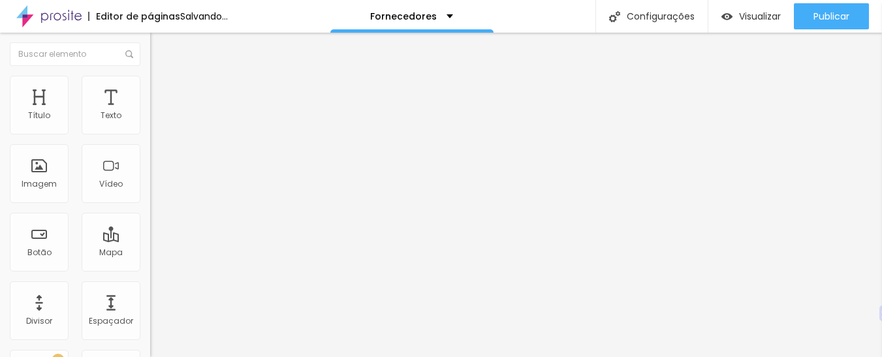
type input "7"
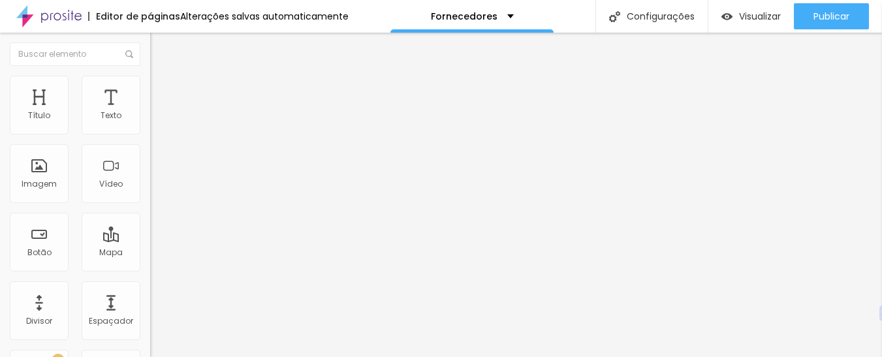
drag, startPoint x: 50, startPoint y: 153, endPoint x: 35, endPoint y: 157, distance: 15.5
type input "7"
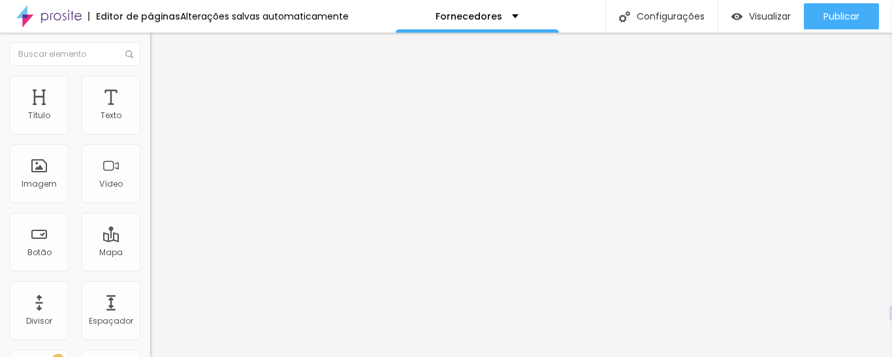
click at [150, 78] on img at bounding box center [156, 82] width 12 height 12
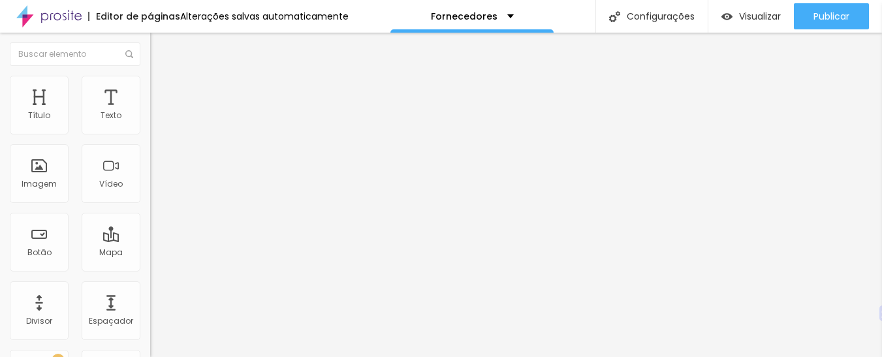
type input "6"
type input "8"
type input "9"
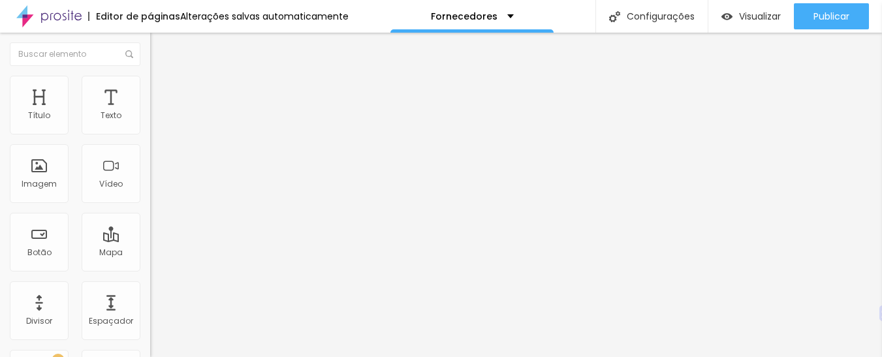
type input "9"
type input "12"
type input "14"
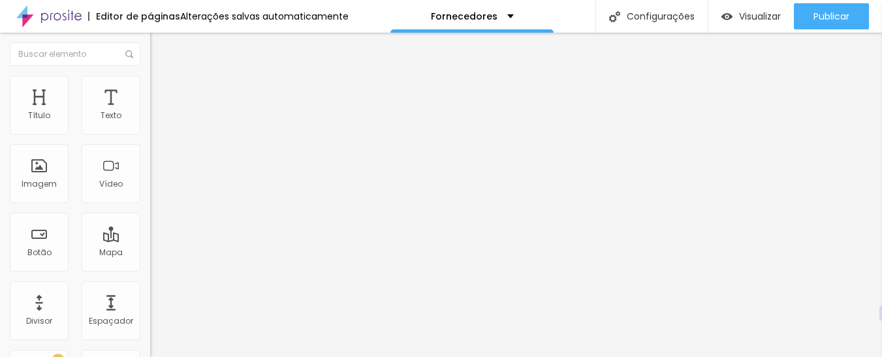
type input "15"
drag, startPoint x: 33, startPoint y: 153, endPoint x: 35, endPoint y: 161, distance: 8.1
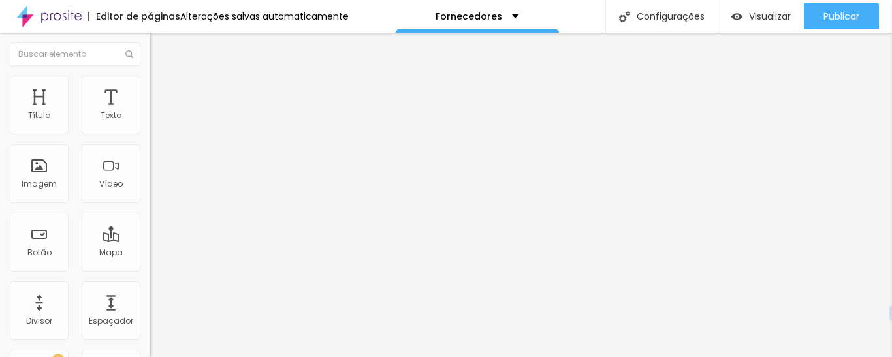
click at [150, 86] on li "Avançado" at bounding box center [225, 82] width 150 height 13
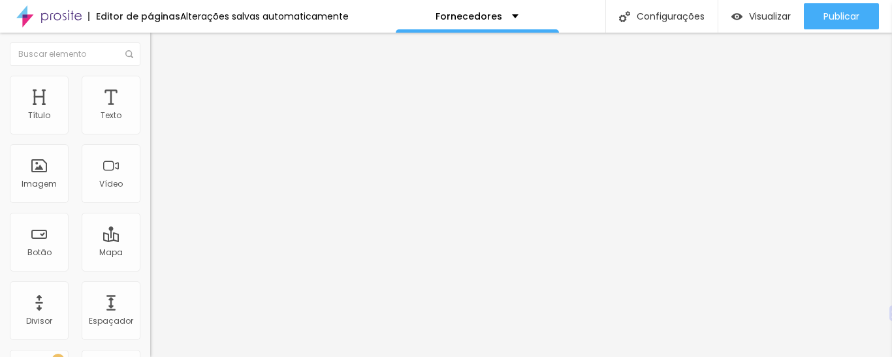
click at [150, 89] on img at bounding box center [156, 95] width 12 height 12
click at [162, 92] on span "Avançado" at bounding box center [183, 97] width 43 height 11
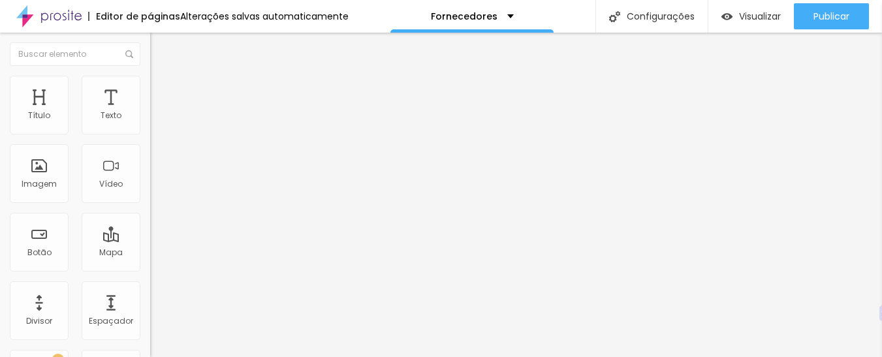
drag, startPoint x: 34, startPoint y: 129, endPoint x: 56, endPoint y: 136, distance: 22.7
click at [150, 253] on input "range" at bounding box center [192, 258] width 84 height 10
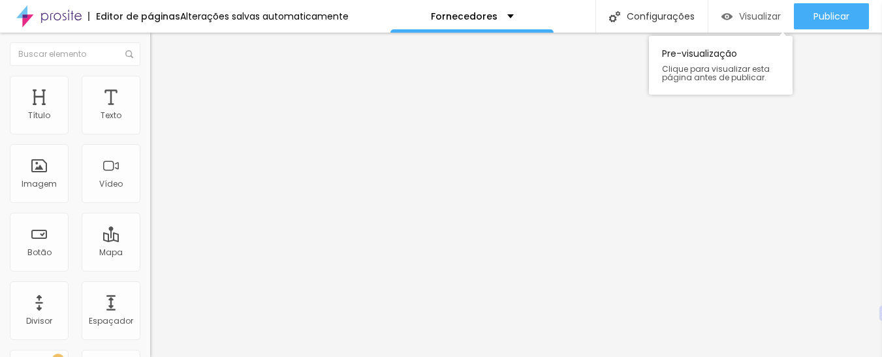
click at [757, 17] on span "Visualizar" at bounding box center [760, 16] width 42 height 10
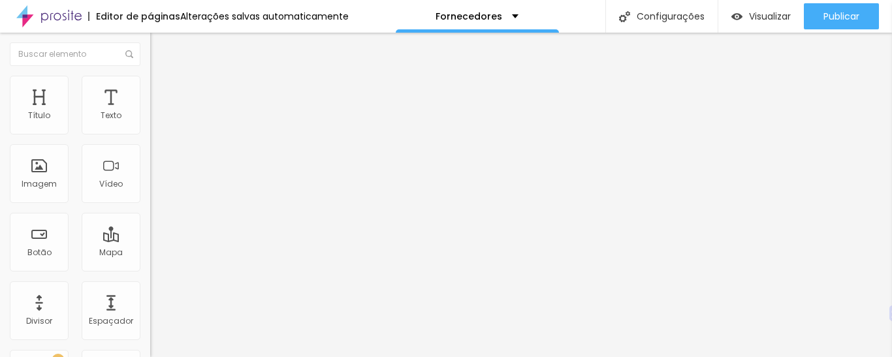
click at [162, 90] on span "Avançado" at bounding box center [183, 84] width 43 height 11
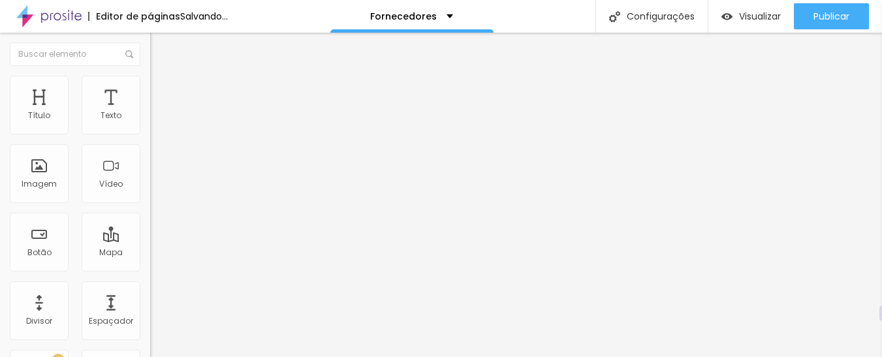
drag, startPoint x: 85, startPoint y: 131, endPoint x: 65, endPoint y: 131, distance: 19.6
click at [150, 240] on input "range" at bounding box center [192, 245] width 84 height 10
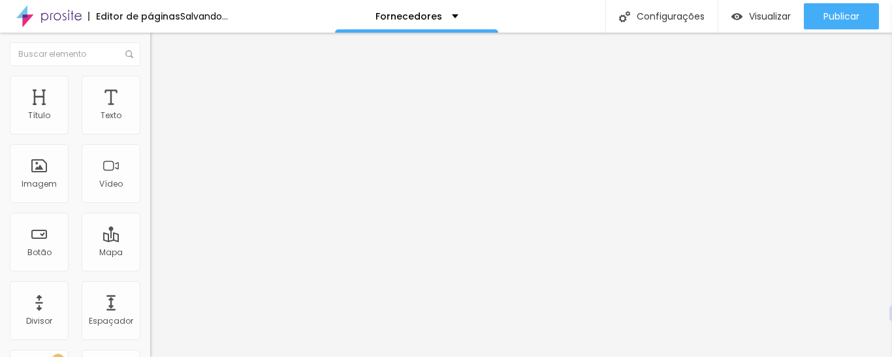
click at [150, 81] on img at bounding box center [156, 82] width 12 height 12
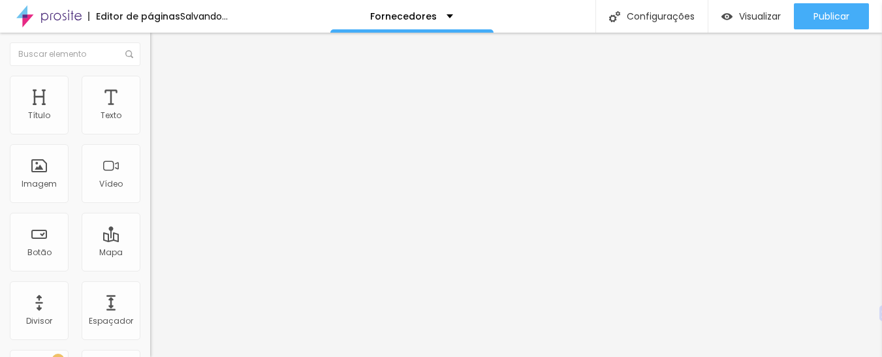
drag, startPoint x: 85, startPoint y: 131, endPoint x: 65, endPoint y: 131, distance: 19.6
click at [150, 240] on input "range" at bounding box center [192, 245] width 84 height 10
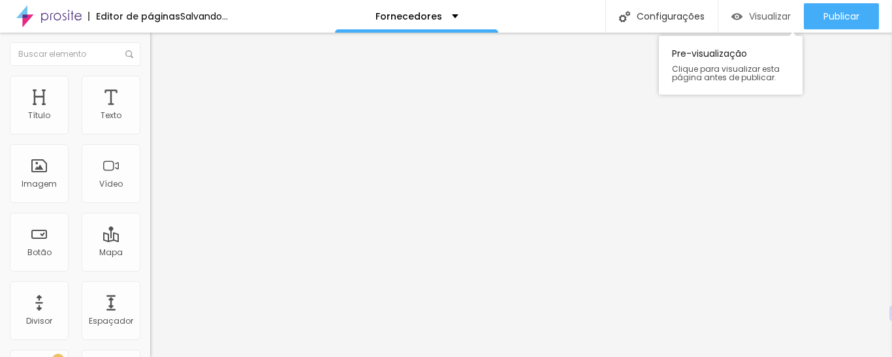
click at [752, 11] on span "Visualizar" at bounding box center [770, 16] width 42 height 10
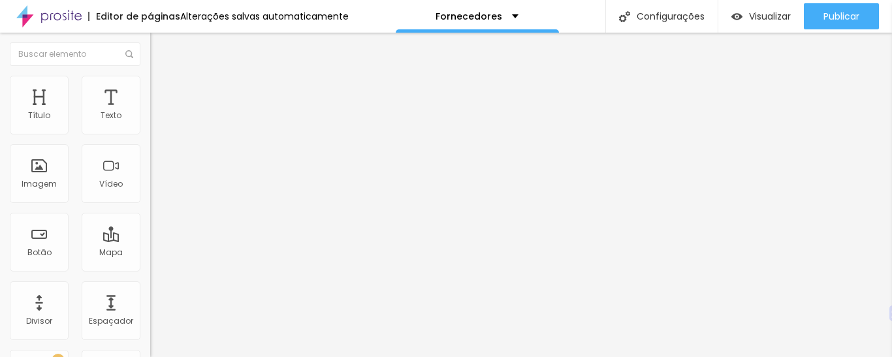
click at [150, 89] on img at bounding box center [156, 95] width 12 height 12
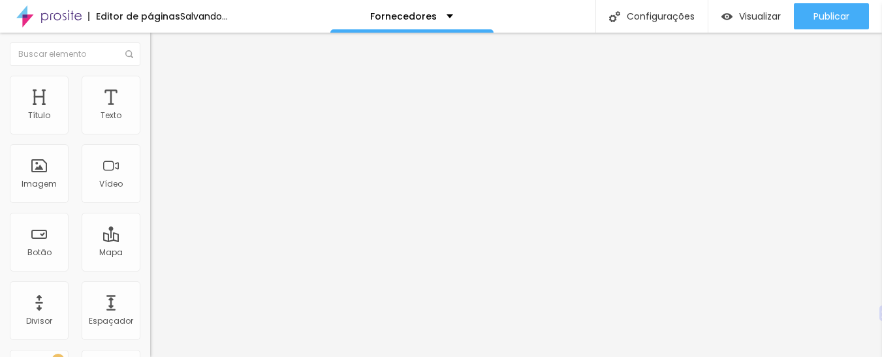
drag, startPoint x: 54, startPoint y: 127, endPoint x: 65, endPoint y: 140, distance: 16.6
click at [150, 253] on input "range" at bounding box center [192, 258] width 84 height 10
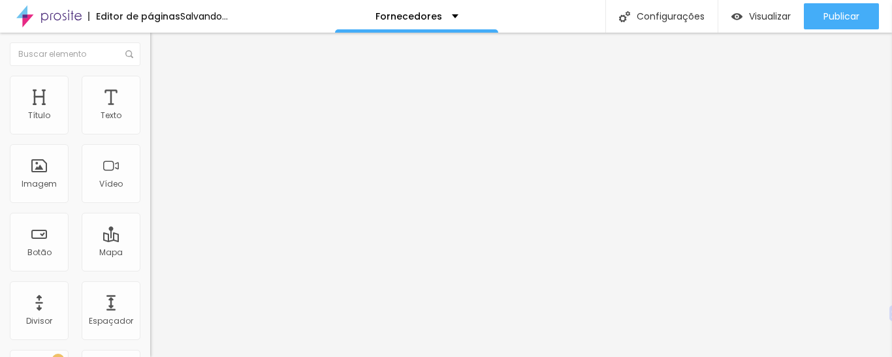
click at [150, 89] on li "Avançado" at bounding box center [225, 95] width 150 height 13
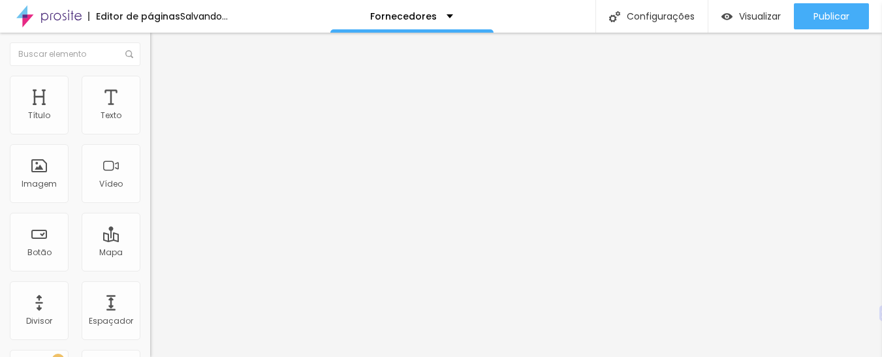
drag, startPoint x: 65, startPoint y: 131, endPoint x: 72, endPoint y: 133, distance: 7.4
click at [150, 253] on input "range" at bounding box center [192, 258] width 84 height 10
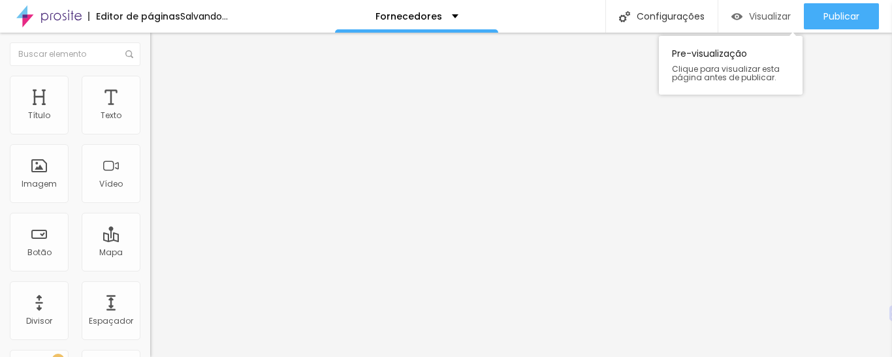
click at [774, 23] on div "Visualizar" at bounding box center [760, 16] width 59 height 26
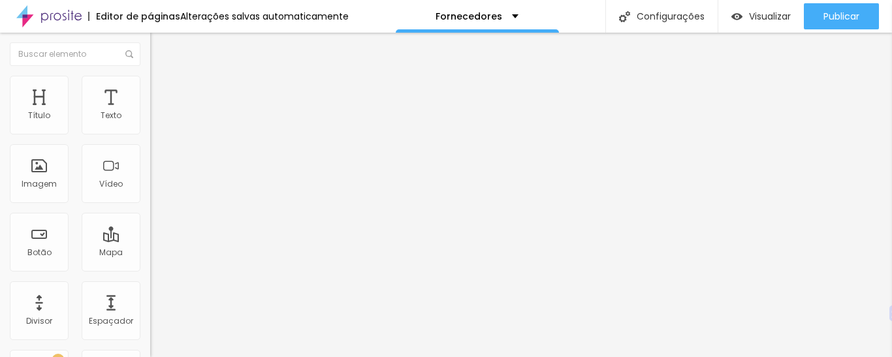
click at [150, 89] on img at bounding box center [156, 95] width 12 height 12
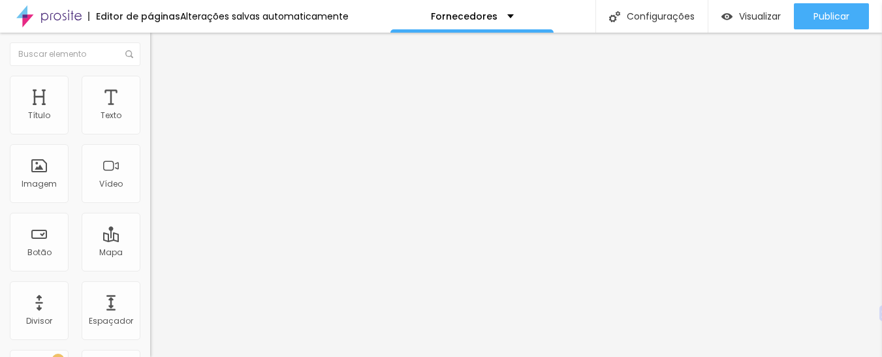
click at [150, 253] on input "range" at bounding box center [192, 258] width 84 height 10
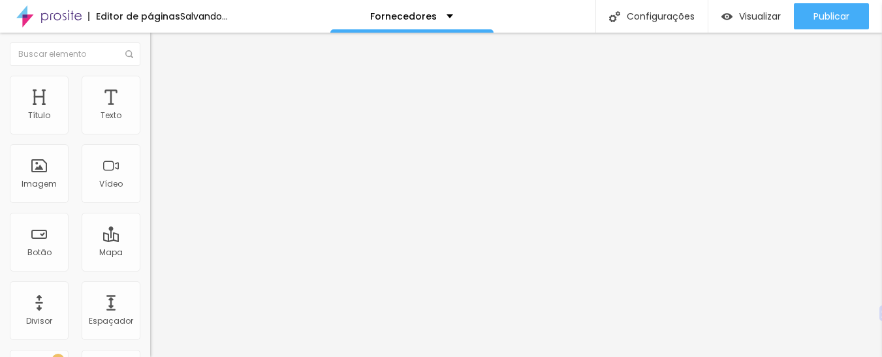
click at [150, 253] on input "range" at bounding box center [192, 258] width 84 height 10
click at [739, 12] on span "Visualizar" at bounding box center [760, 16] width 42 height 10
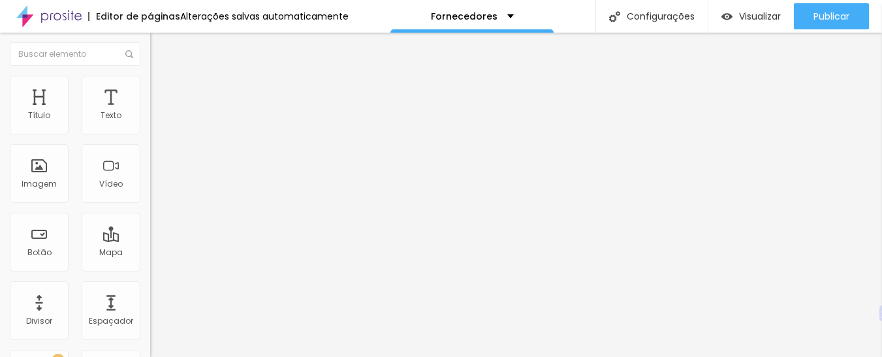
drag, startPoint x: 78, startPoint y: 127, endPoint x: 114, endPoint y: 133, distance: 36.4
click at [150, 253] on input "range" at bounding box center [192, 258] width 84 height 10
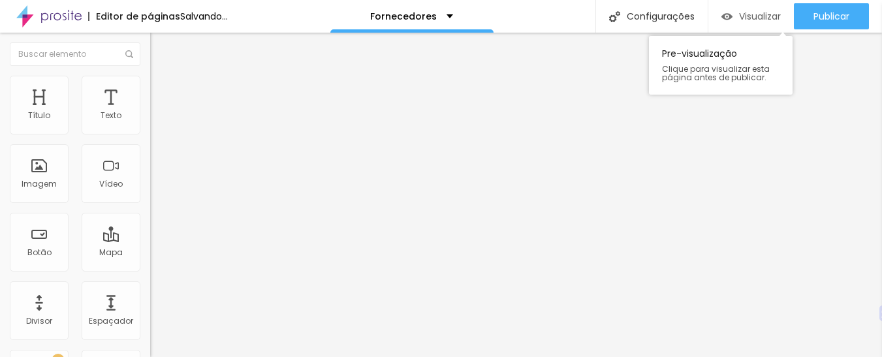
click at [767, 11] on span "Visualizar" at bounding box center [760, 16] width 42 height 10
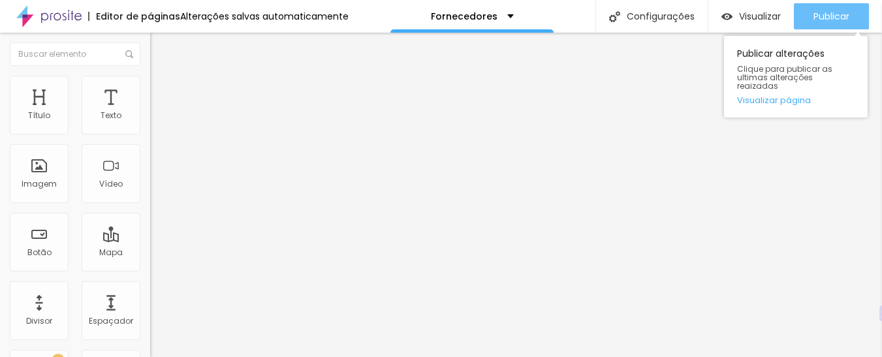
click at [848, 22] on span "Publicar" at bounding box center [832, 16] width 36 height 10
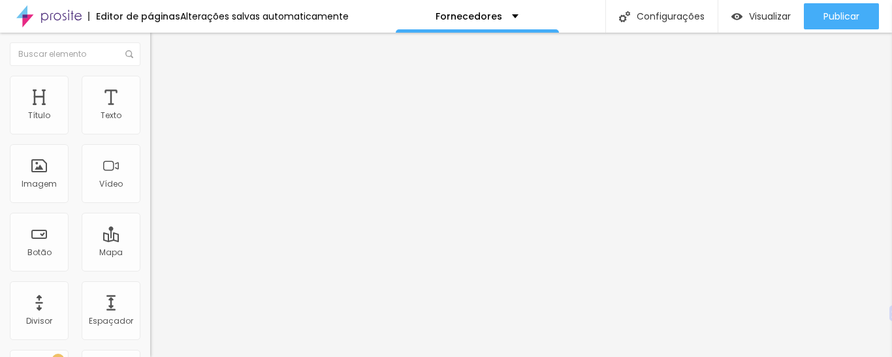
click at [150, 167] on img at bounding box center [154, 161] width 9 height 9
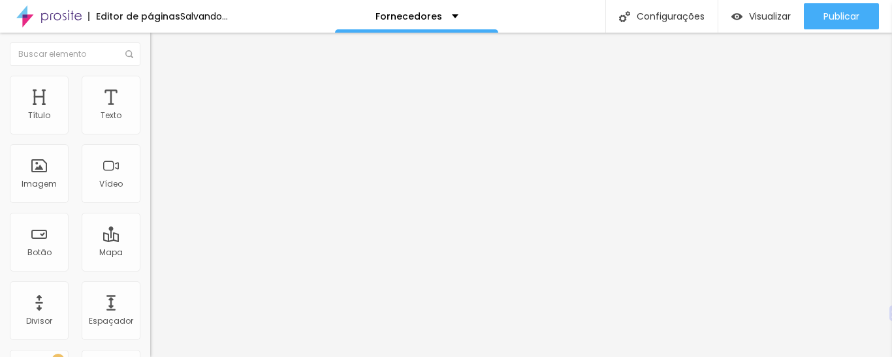
click at [150, 167] on img at bounding box center [154, 161] width 9 height 9
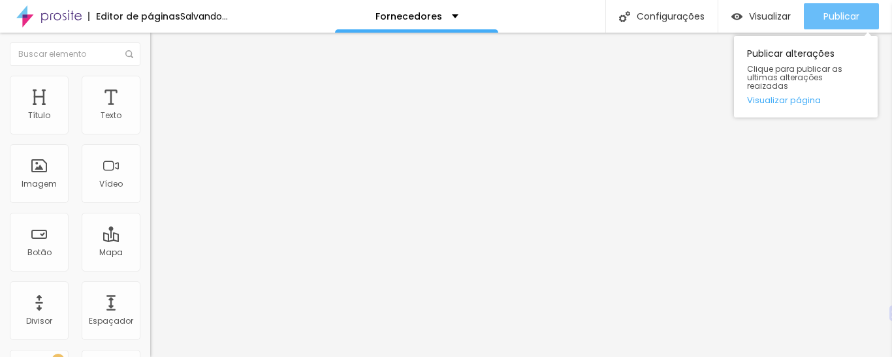
click at [830, 20] on span "Publicar" at bounding box center [841, 16] width 36 height 10
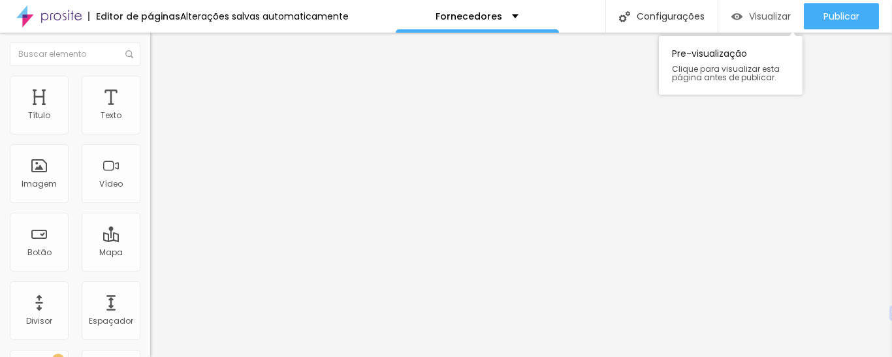
click at [775, 15] on span "Visualizar" at bounding box center [770, 16] width 42 height 10
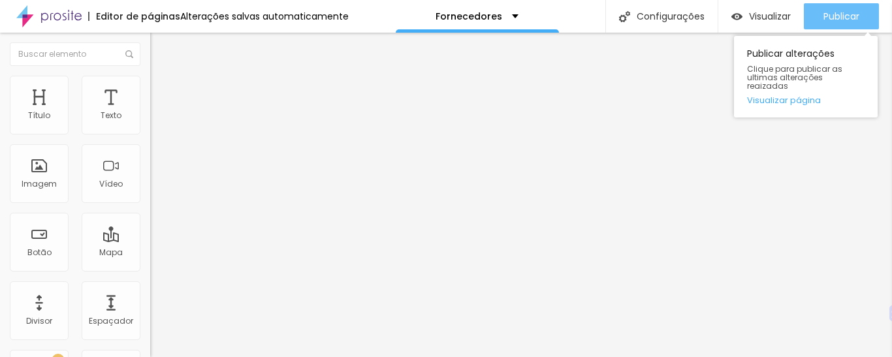
click at [850, 18] on span "Publicar" at bounding box center [841, 16] width 36 height 10
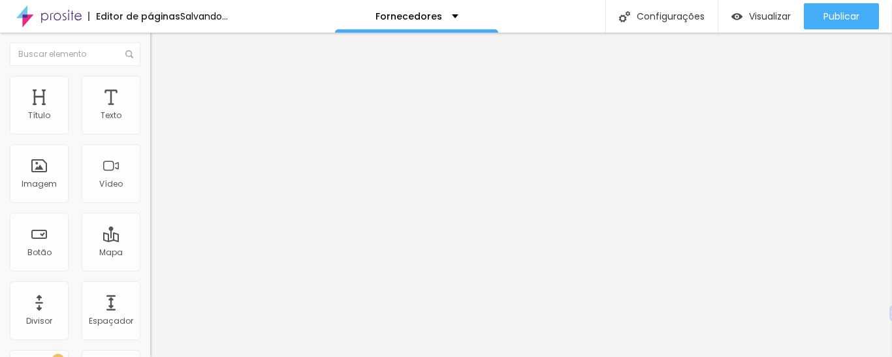
click at [150, 246] on div at bounding box center [225, 246] width 150 height 0
click at [150, 195] on span "4:3 Standard" at bounding box center [176, 189] width 53 height 11
click at [170, 211] on span "16:9" at bounding box center [177, 205] width 15 height 11
click at [150, 123] on input "text" at bounding box center [228, 116] width 157 height 13
paste input "https://www.instagram.com/p/DNJD0GDxG8m/"
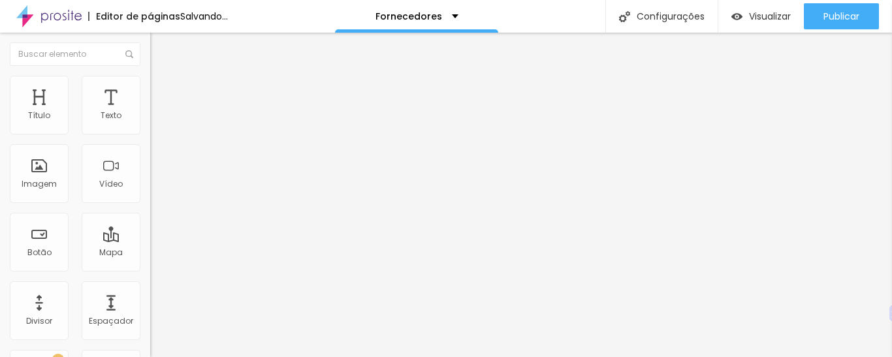
scroll to position [0, 80]
type input "https://www.instagram.com/p/DNJD0GDxG8m/"
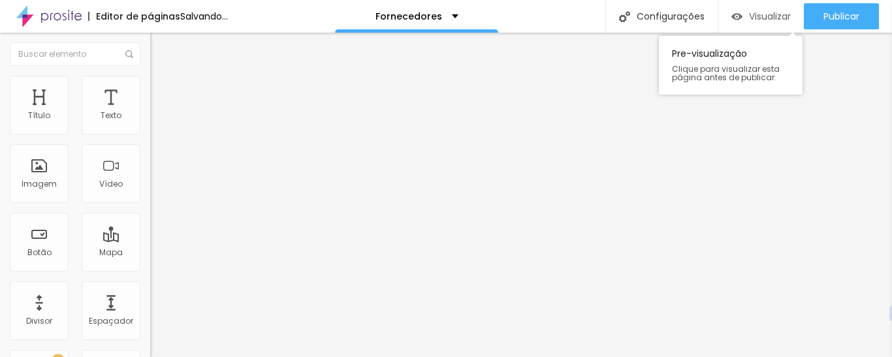
click at [765, 25] on div "Visualizar" at bounding box center [760, 16] width 59 height 26
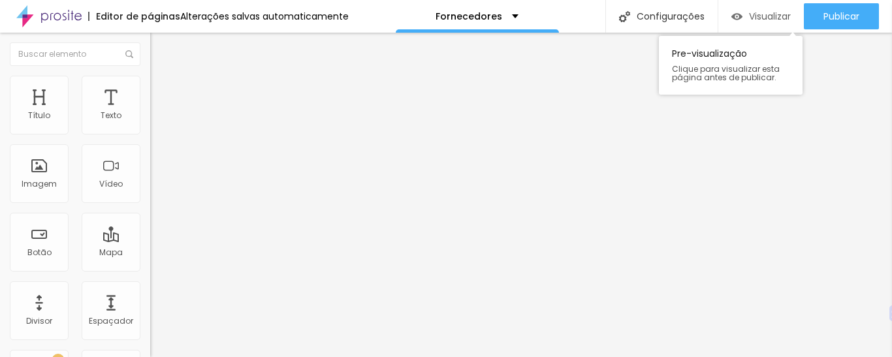
click at [750, 16] on span "Visualizar" at bounding box center [770, 16] width 42 height 10
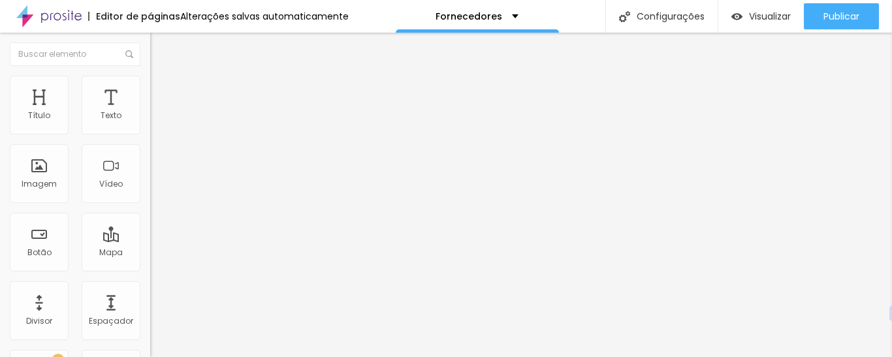
click at [150, 195] on span "16:9 Wide" at bounding box center [168, 189] width 37 height 11
click at [150, 238] on div "Vertical 2 9:16" at bounding box center [225, 234] width 150 height 8
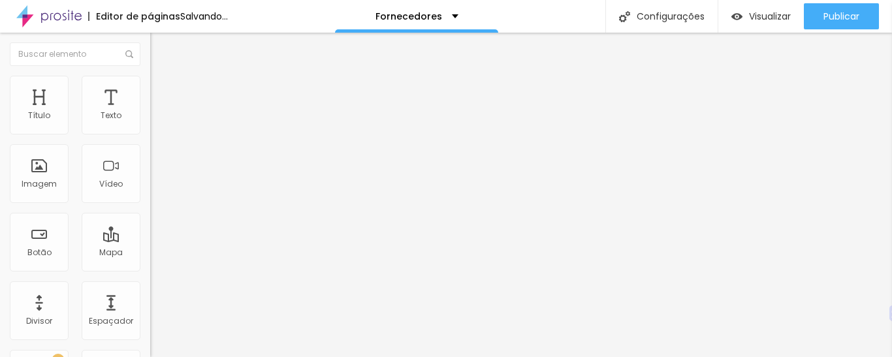
scroll to position [1, 0]
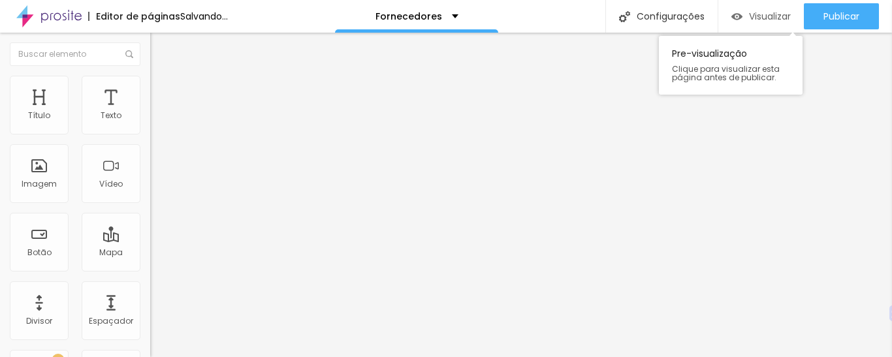
click at [765, 18] on span "Visualizar" at bounding box center [770, 16] width 42 height 10
click at [750, 13] on span "Visualizar" at bounding box center [770, 16] width 42 height 10
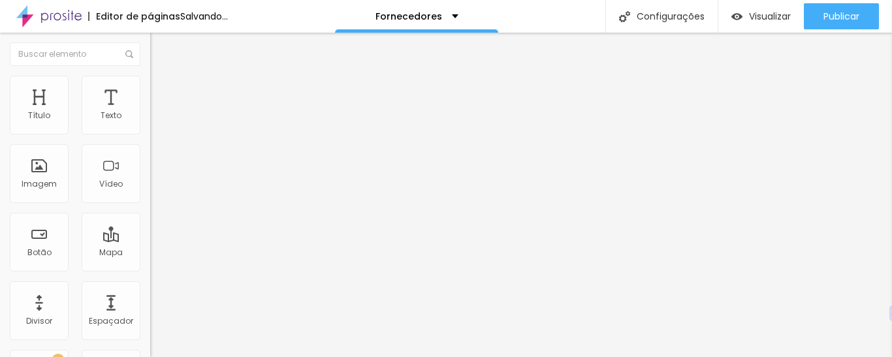
click at [150, 123] on input "https://www.instagram.com/p/DNJD0GDxG8m/" at bounding box center [228, 116] width 157 height 13
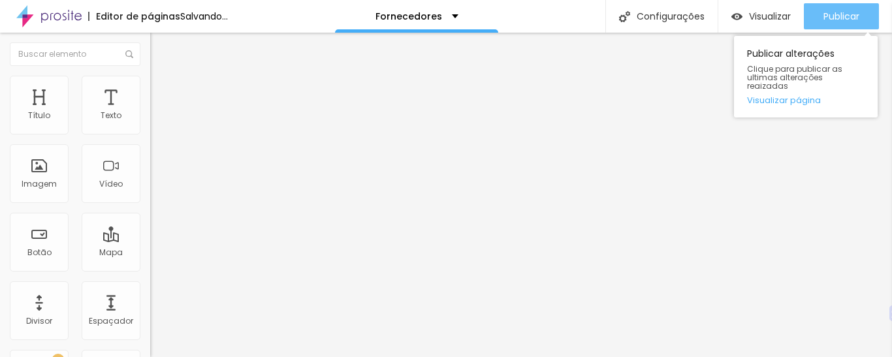
scroll to position [0, 0]
click at [815, 21] on button "Publicar" at bounding box center [841, 16] width 75 height 26
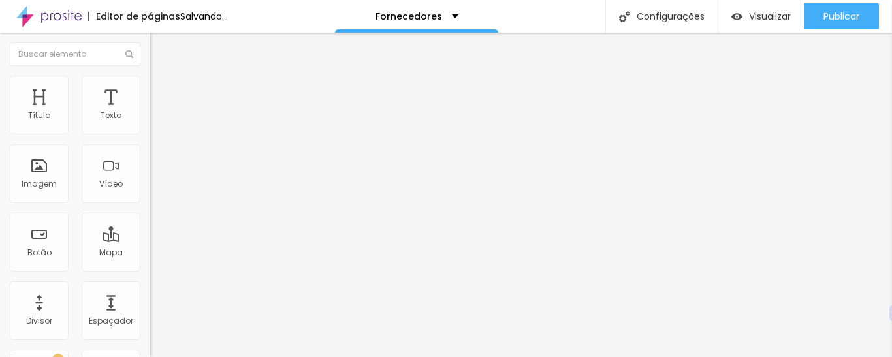
click at [150, 123] on input "https://www.instagram.com/p/DNJD0GDxG8m/" at bounding box center [228, 116] width 157 height 13
click at [150, 123] on input "text" at bounding box center [228, 116] width 157 height 13
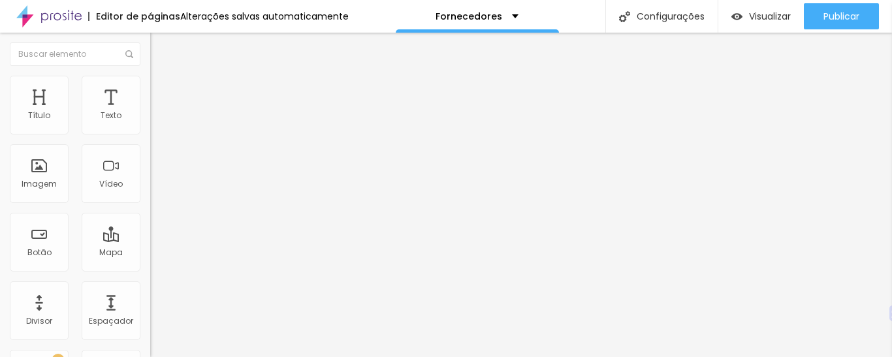
paste input "https://www.youtube.com/live/3_a815pBCbo?si=RiuqLcdDZpPGKD2j"
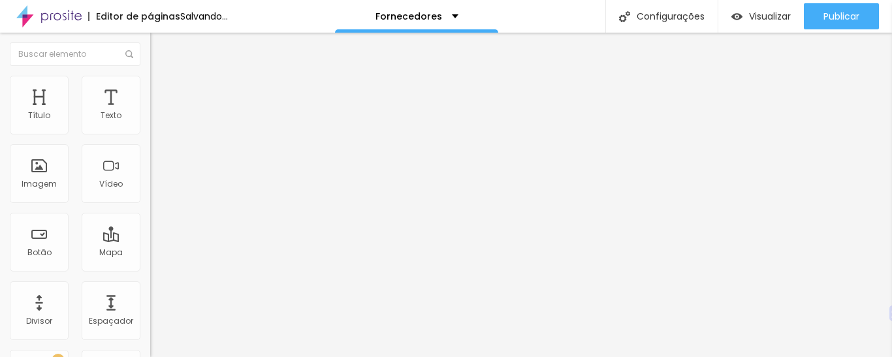
type input "https://www.youtube.com/live/3_a815pBCbo?si=RiuqLcdDZpPGKD2j"
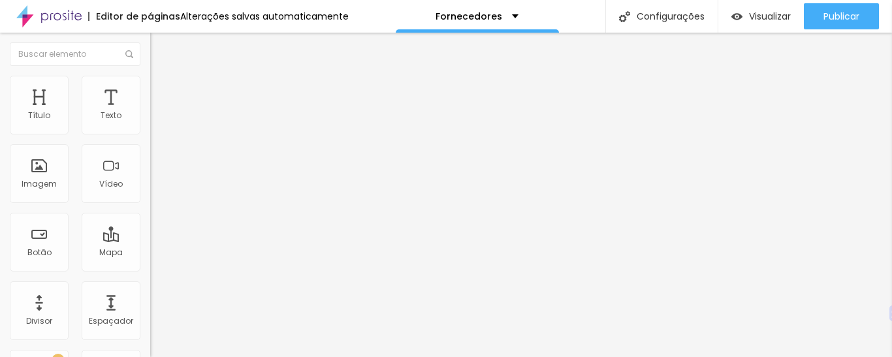
scroll to position [0, 0]
click at [108, 187] on div "Vídeo" at bounding box center [111, 184] width 24 height 9
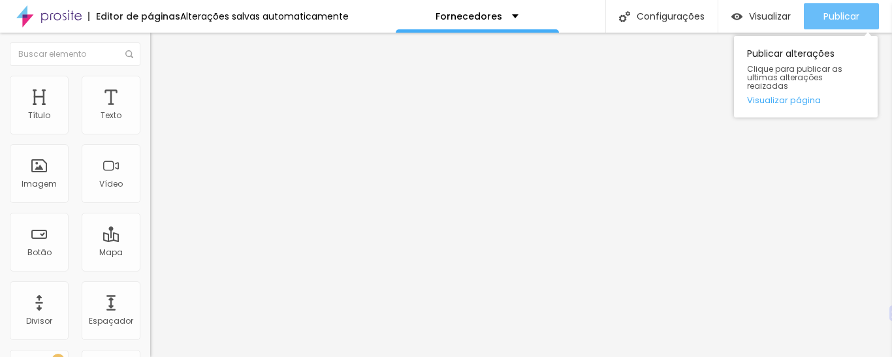
click at [823, 14] on span "Publicar" at bounding box center [841, 16] width 36 height 10
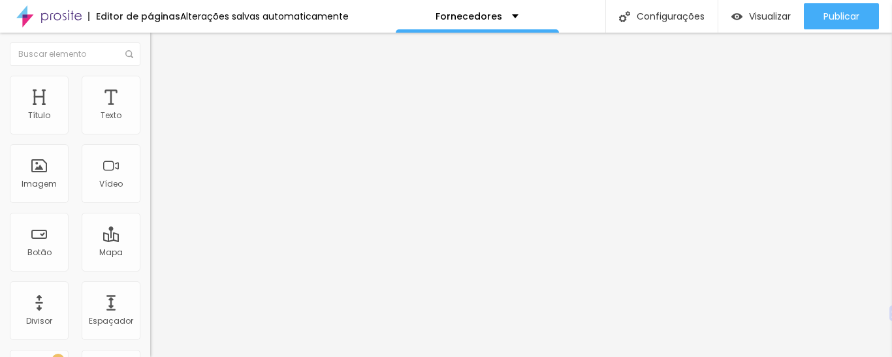
click at [150, 195] on span "9:16 Vertical 2" at bounding box center [177, 189] width 54 height 11
click at [150, 217] on div "Standard 4:3" at bounding box center [225, 214] width 150 height 8
click at [150, 195] on span "4:3 Standard" at bounding box center [176, 189] width 53 height 11
click at [170, 211] on span "16:9" at bounding box center [177, 205] width 15 height 11
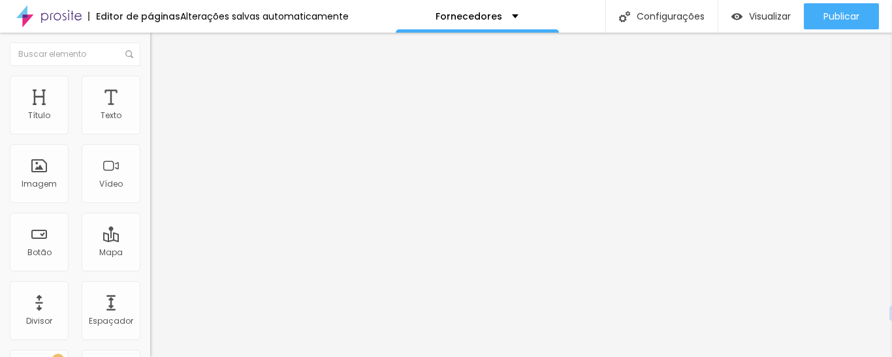
click at [162, 89] on span "Estilo" at bounding box center [172, 84] width 20 height 11
click at [150, 89] on img at bounding box center [156, 95] width 12 height 12
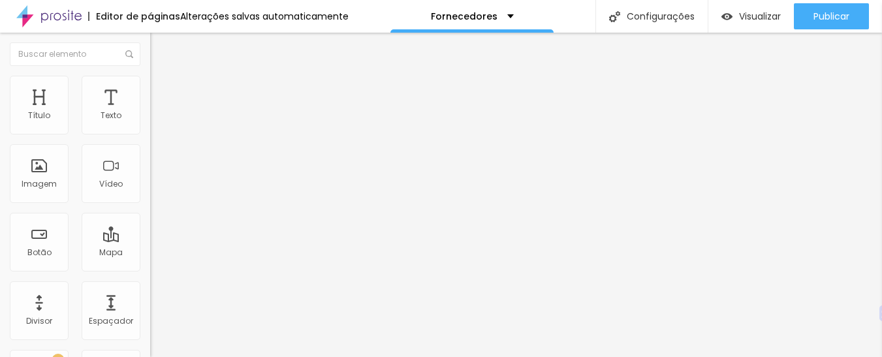
paste input "<iframe width="640" height="360" src="https://www.youtube.com/embed/3_a815pBCbo…"
type input "<iframe width="640" height="360" src="https://www.youtube.com/embed/3_a815pBCbo…"
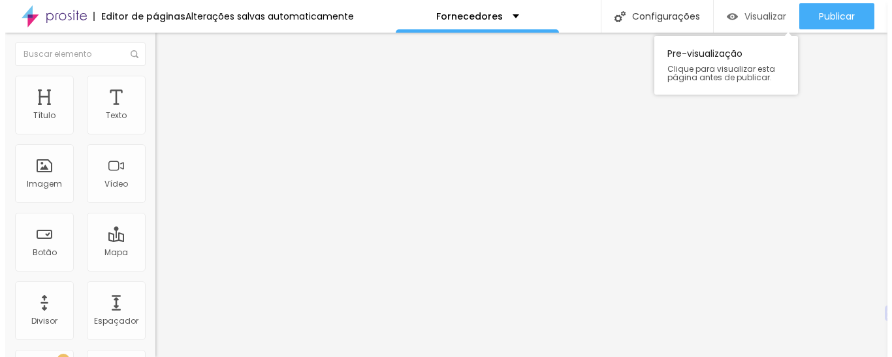
scroll to position [0, 0]
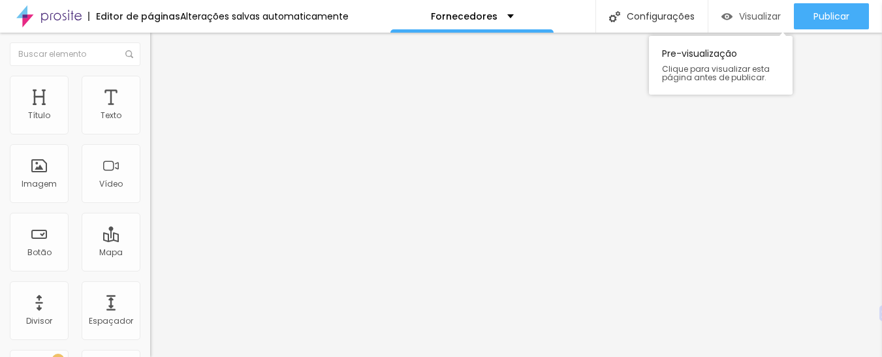
click at [774, 11] on span "Visualizar" at bounding box center [760, 16] width 42 height 10
click at [746, 12] on span "Visualizar" at bounding box center [760, 16] width 42 height 10
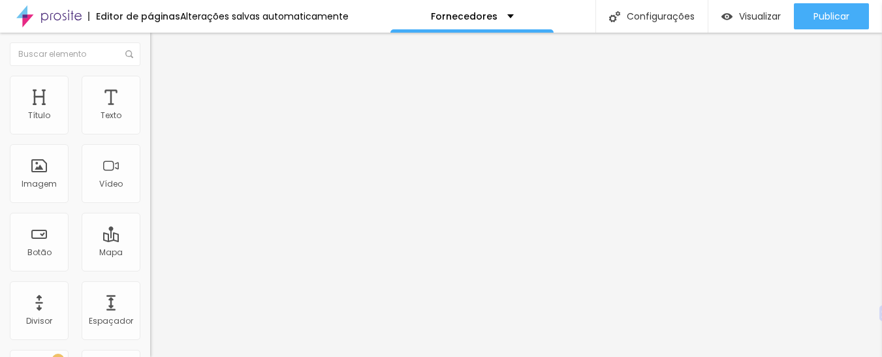
click at [162, 90] on span "Estilo" at bounding box center [172, 84] width 20 height 11
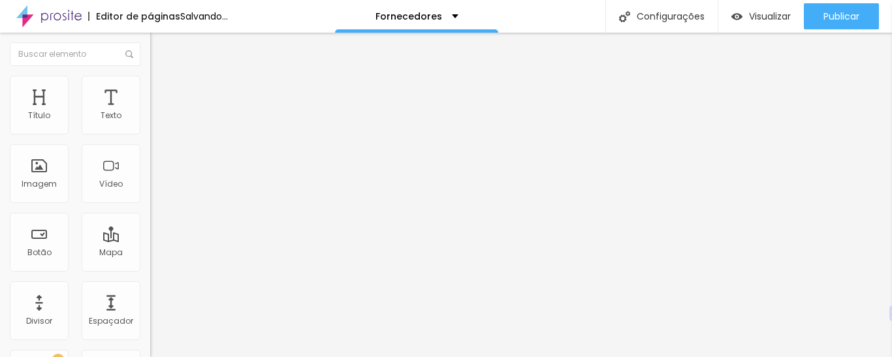
click at [162, 77] on span "Conteúdo" at bounding box center [182, 71] width 40 height 11
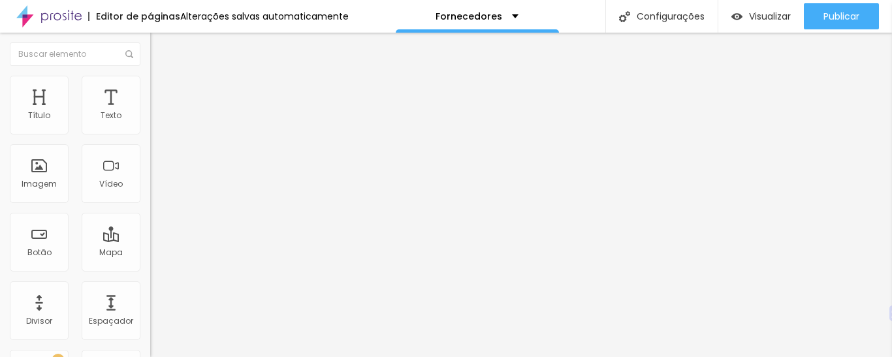
click at [150, 123] on input "https://www.youtube.com/live/3_a815pBCbo?si=RiuqLcdDZpPGKD2j" at bounding box center [228, 116] width 157 height 13
click at [150, 123] on input "text" at bounding box center [228, 116] width 157 height 13
paste input "https://youtu.be/3_a815pBCbo"
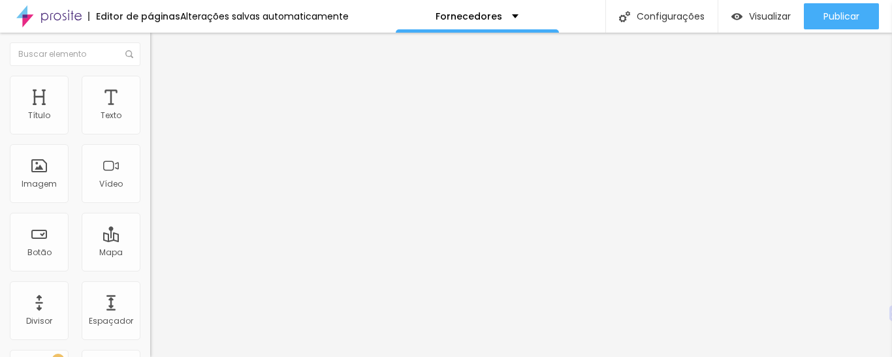
click at [150, 123] on input "https://youtu.be/3_a815pBCbo" at bounding box center [228, 116] width 157 height 13
paste input "www.instagram.com/p/DNJD0GDxG8m/"
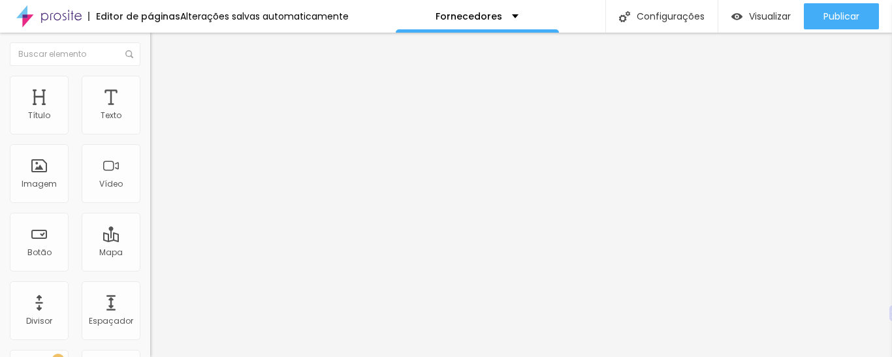
click at [150, 195] on span "4:3 Standard" at bounding box center [176, 189] width 53 height 11
click at [150, 123] on input "https://www.instagram.com/p/DNJD0GDxG8m/" at bounding box center [228, 116] width 157 height 13
click at [187, 239] on span "9:16" at bounding box center [194, 233] width 15 height 11
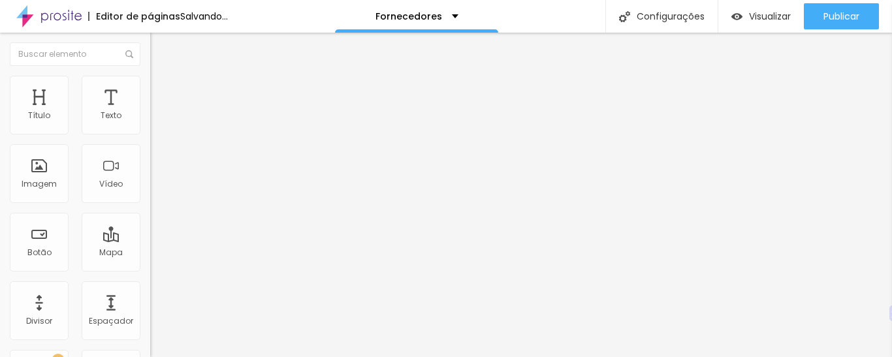
click at [150, 246] on div at bounding box center [225, 246] width 150 height 0
click at [150, 123] on input "https://www.instagram.com/p/DNJD0GDxG8m/" at bounding box center [228, 116] width 157 height 13
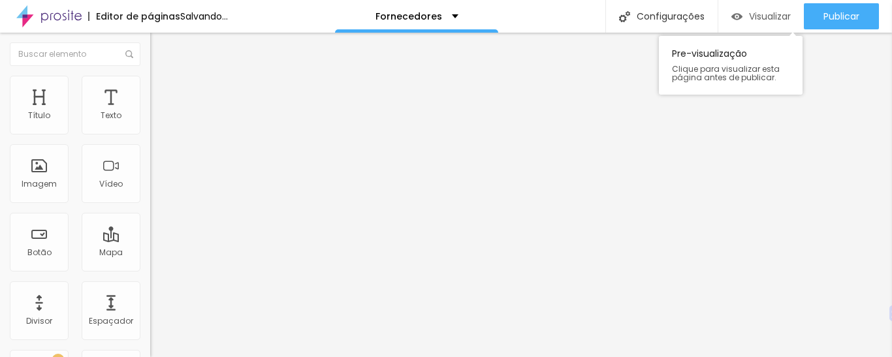
click at [769, 22] on span "Visualizar" at bounding box center [770, 16] width 42 height 10
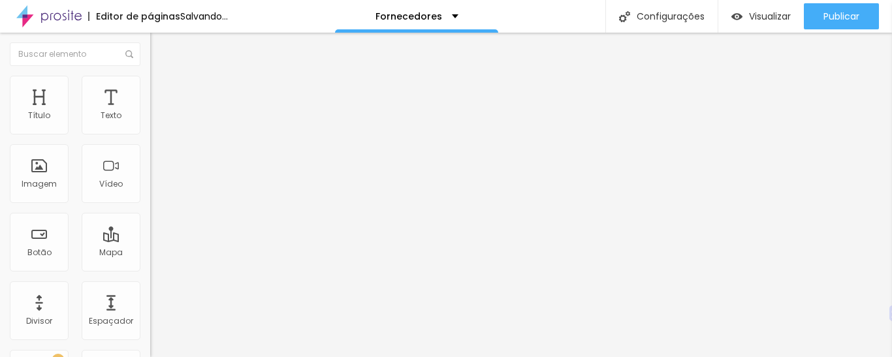
click at [150, 123] on input "https://youtu.be/3_a815pBCbo" at bounding box center [228, 116] width 157 height 13
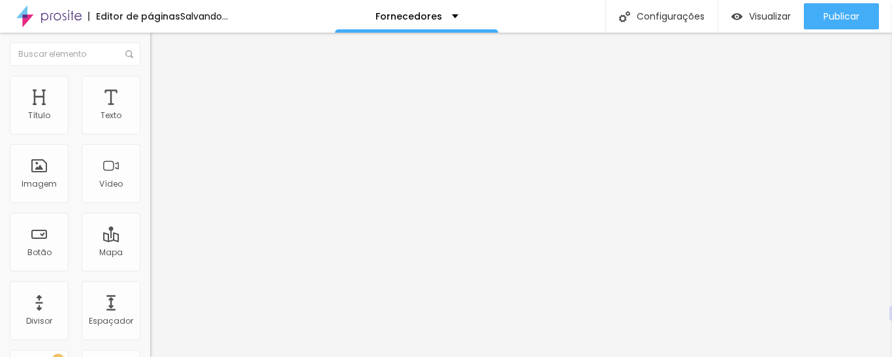
click at [150, 123] on input "https://youtu.be/3_a815pBCbo" at bounding box center [228, 116] width 157 height 13
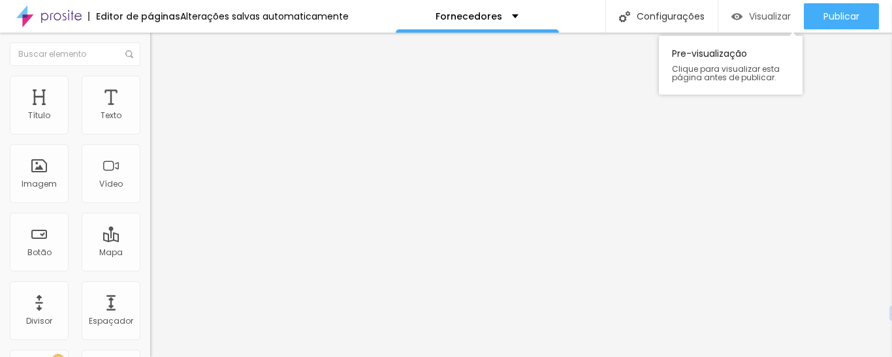
click at [771, 11] on span "Visualizar" at bounding box center [770, 16] width 42 height 10
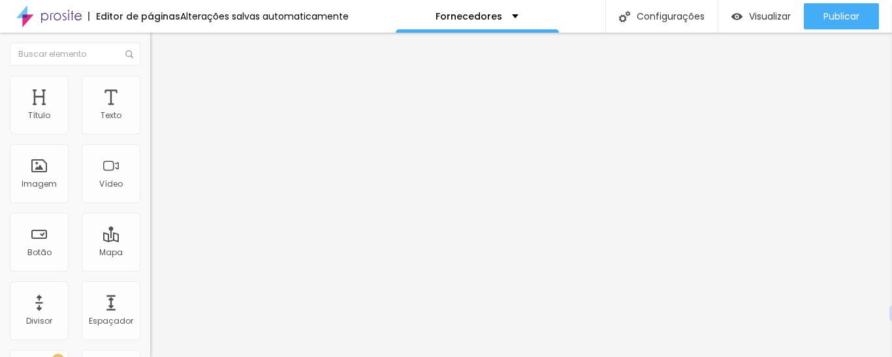
click at [150, 211] on span "Wide" at bounding box center [160, 205] width 20 height 11
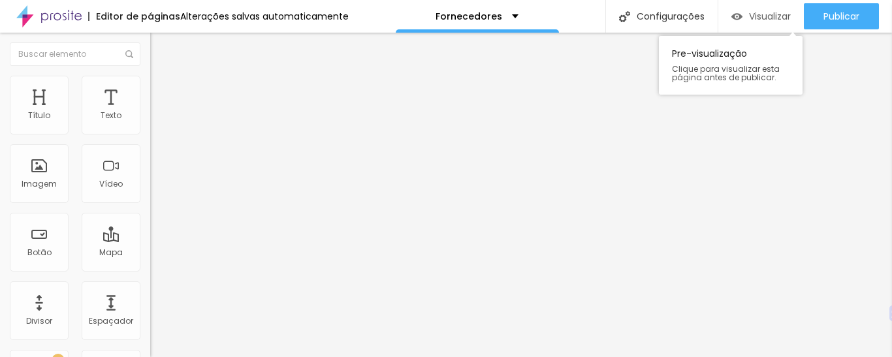
click at [769, 11] on span "Visualizar" at bounding box center [770, 16] width 42 height 10
click at [779, 18] on span "Visualizar" at bounding box center [770, 16] width 42 height 10
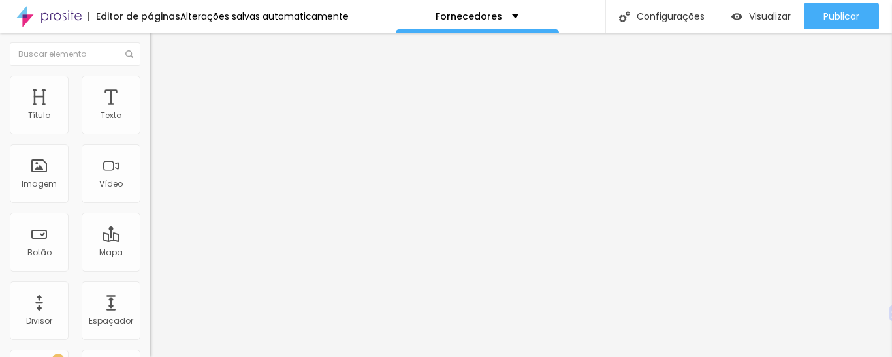
click at [150, 123] on input "https://youtu.be/3_a815pBCbo" at bounding box center [228, 116] width 157 height 13
paste input "www.instagram.com/p/DNJD0GDxG8m/"
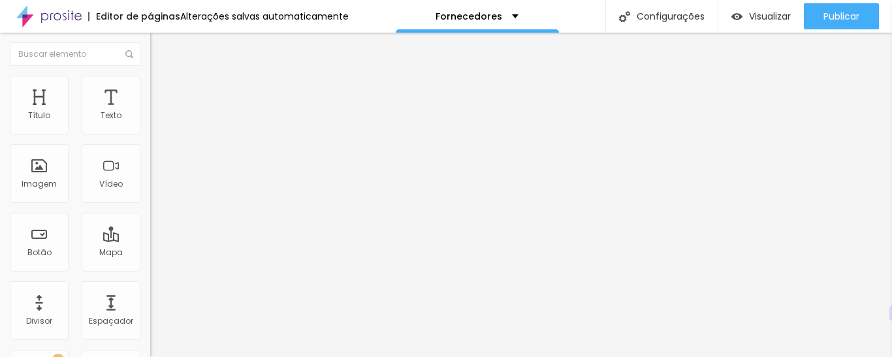
scroll to position [0, 80]
type input "https://www.instagram.com/p/DNJD0GDxG8m/"
click at [150, 123] on input "https://www.instagram.com/p/DNJD0GDxG8m/" at bounding box center [228, 116] width 157 height 13
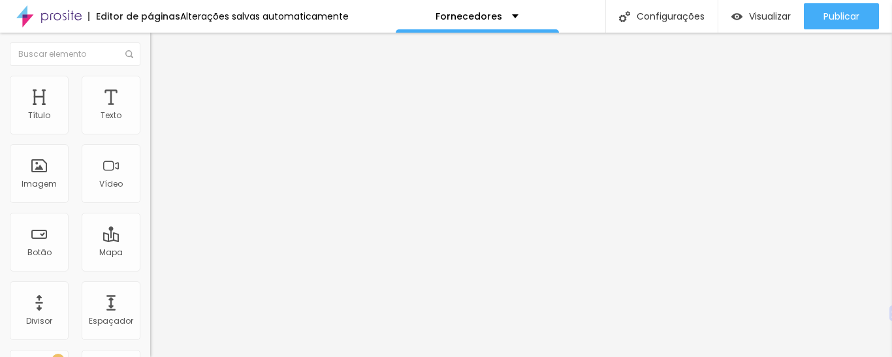
click at [150, 123] on input "https://www.instagram.com/p/DNJD0GDxG8m/" at bounding box center [228, 116] width 157 height 13
